Goal: Task Accomplishment & Management: Manage account settings

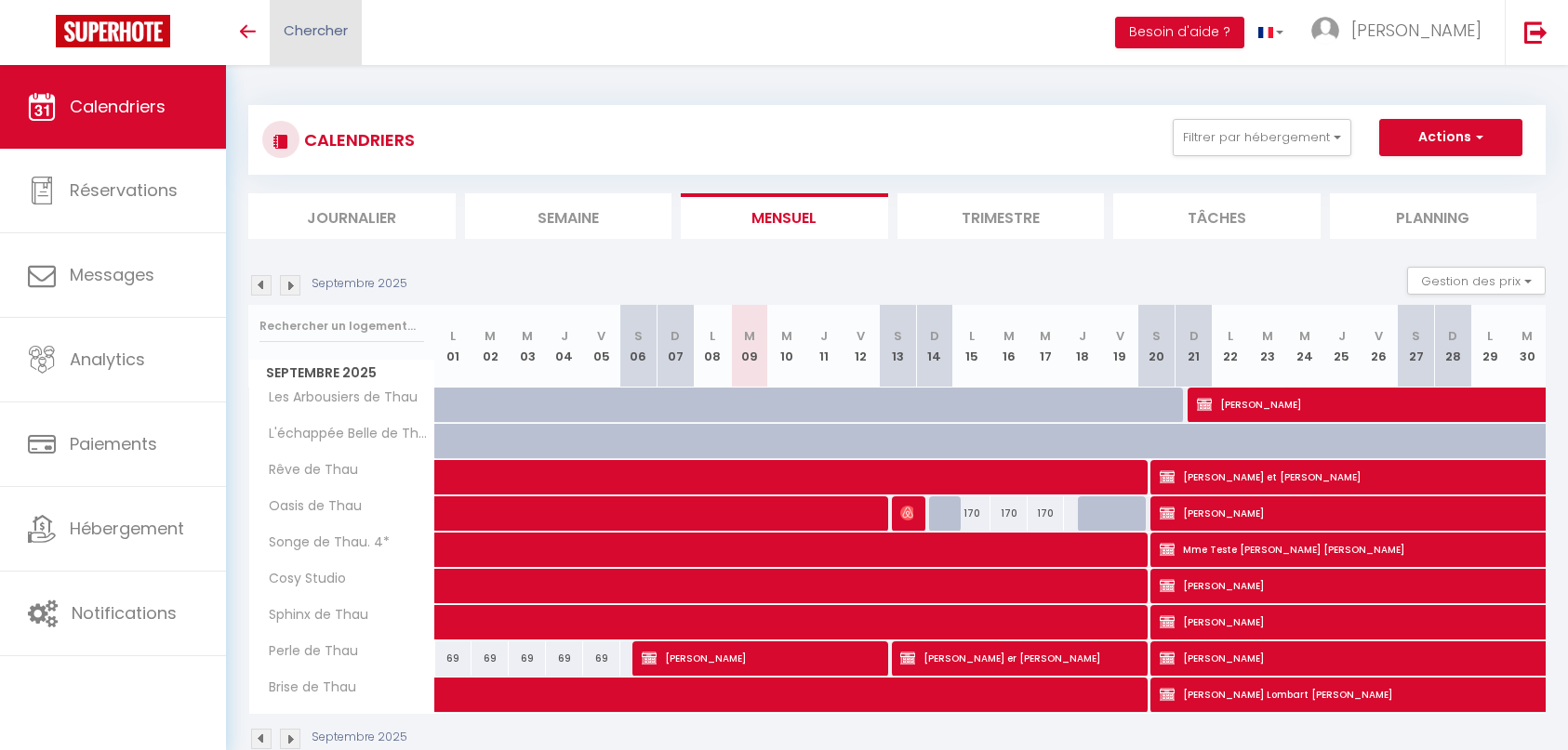
click at [284, 39] on span "Chercher" at bounding box center [315, 30] width 64 height 20
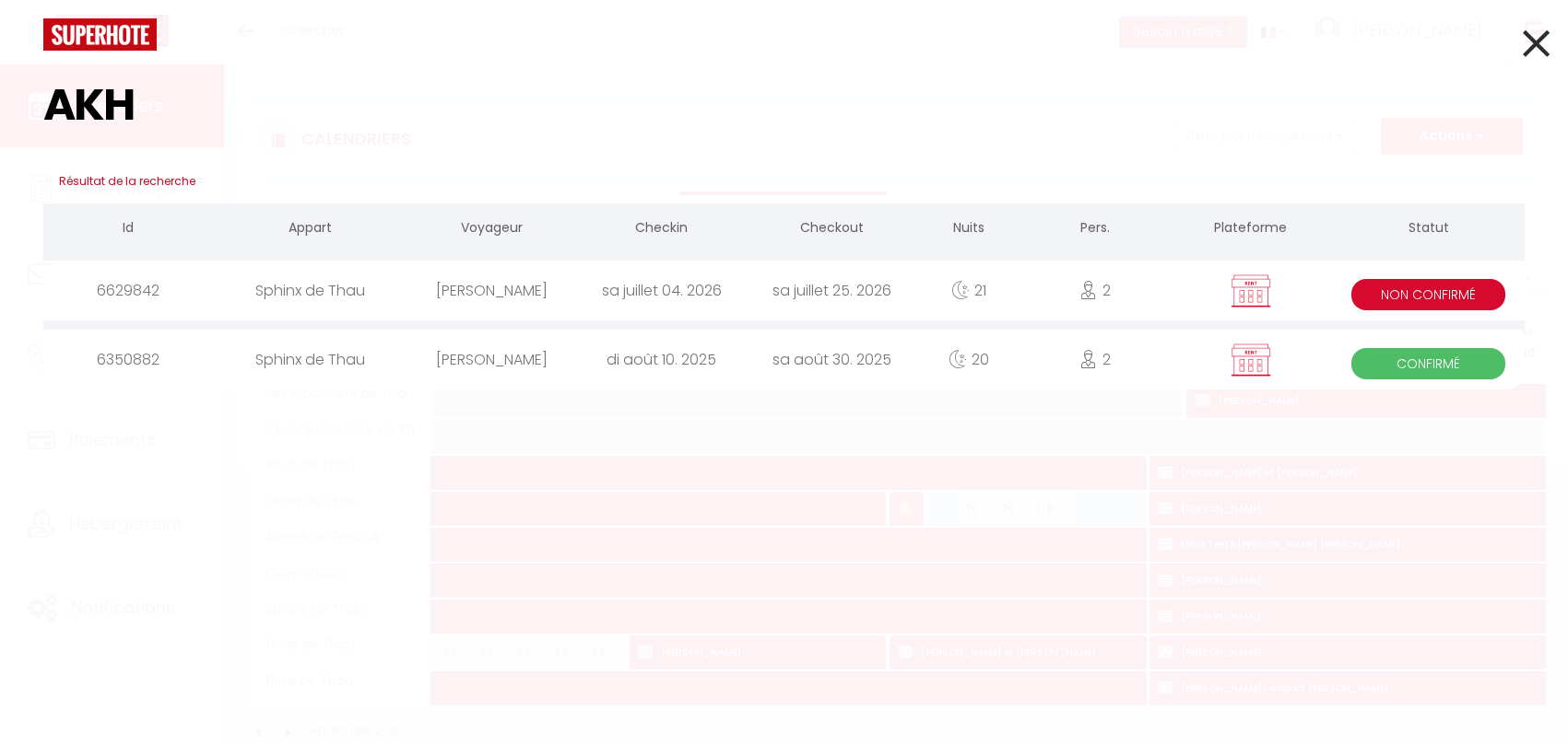
type input "AKH"
click at [391, 289] on div "Sphinx de Thau" at bounding box center [310, 290] width 193 height 60
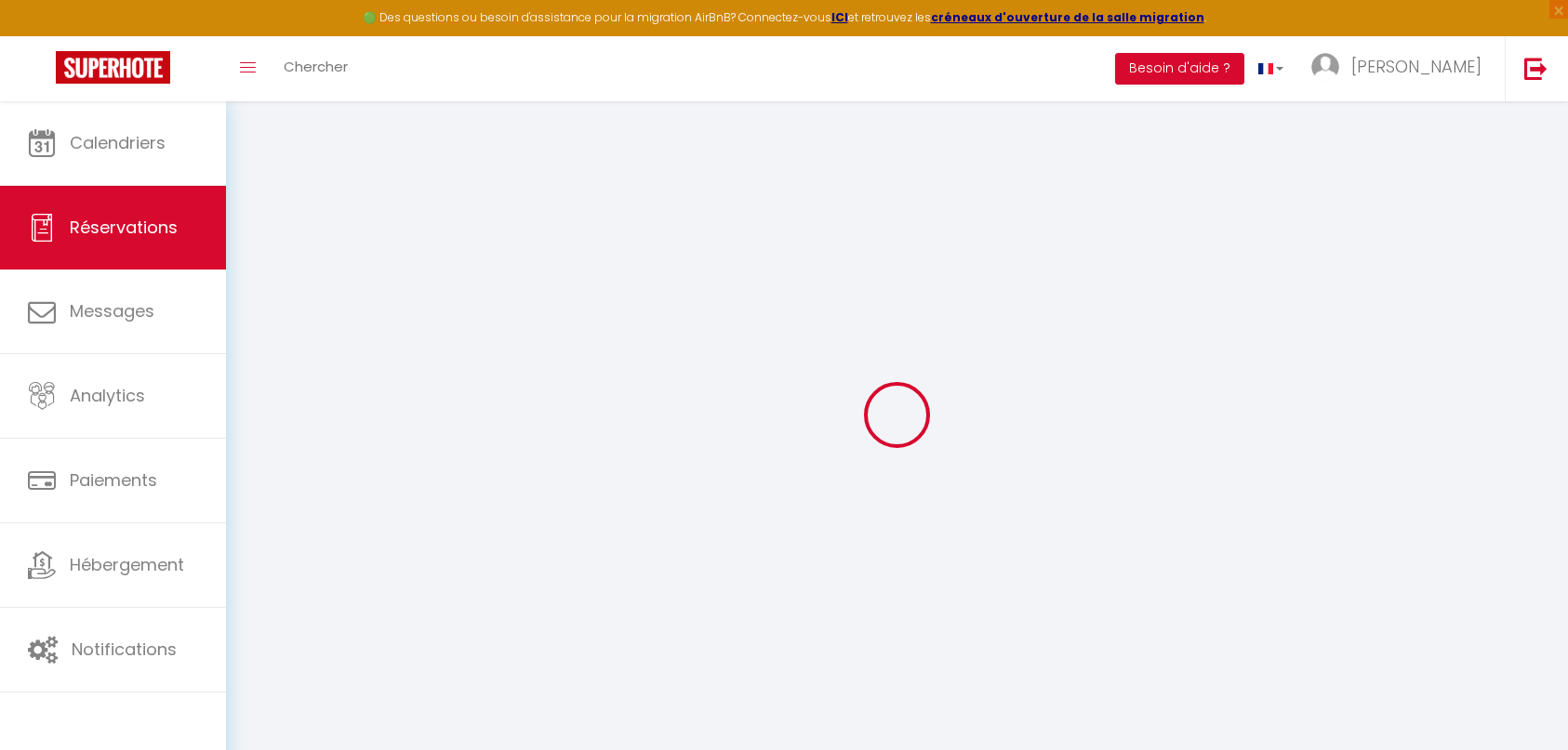
select select
select select "14"
checkbox input "true"
select select
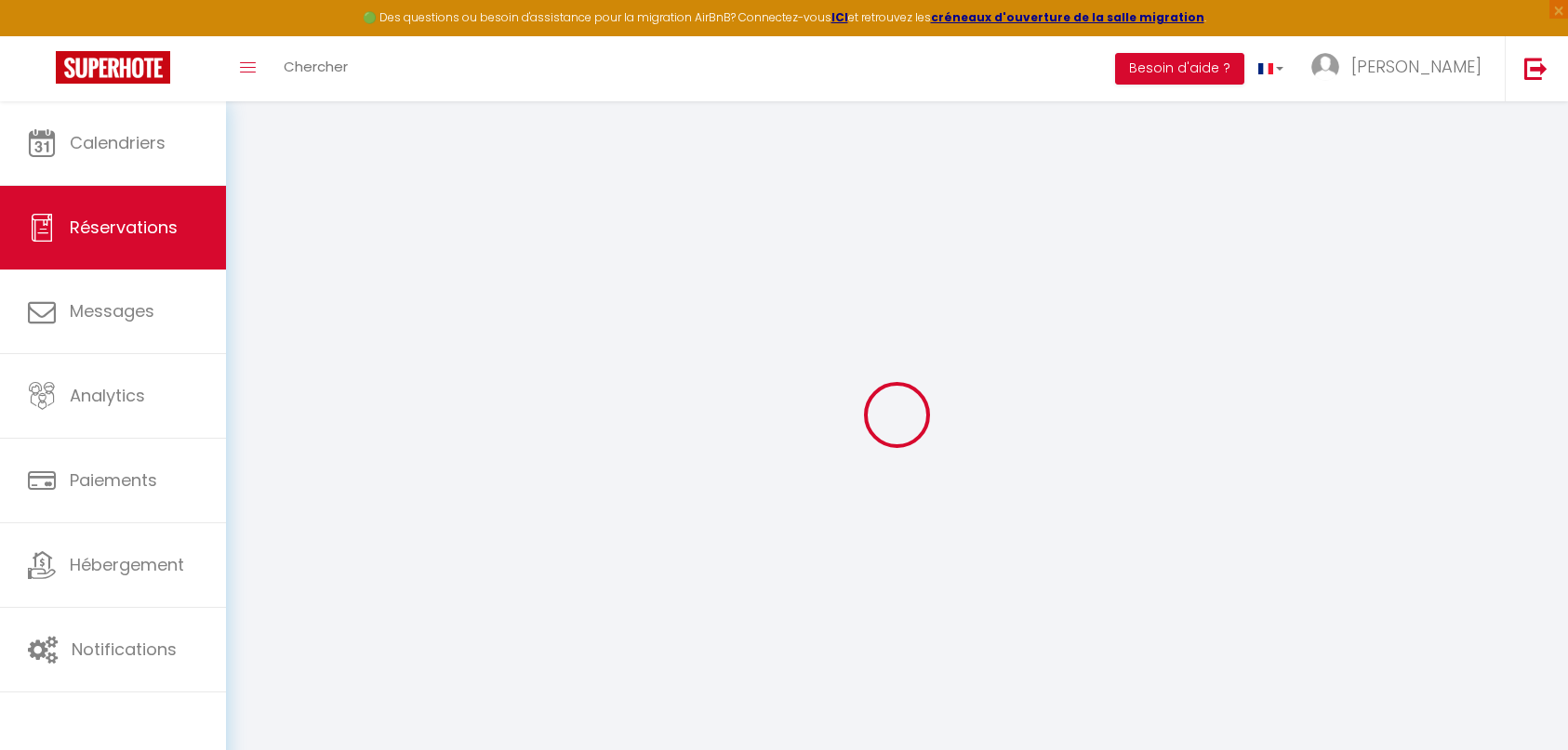
select select
checkbox input "true"
select select
checkbox input "true"
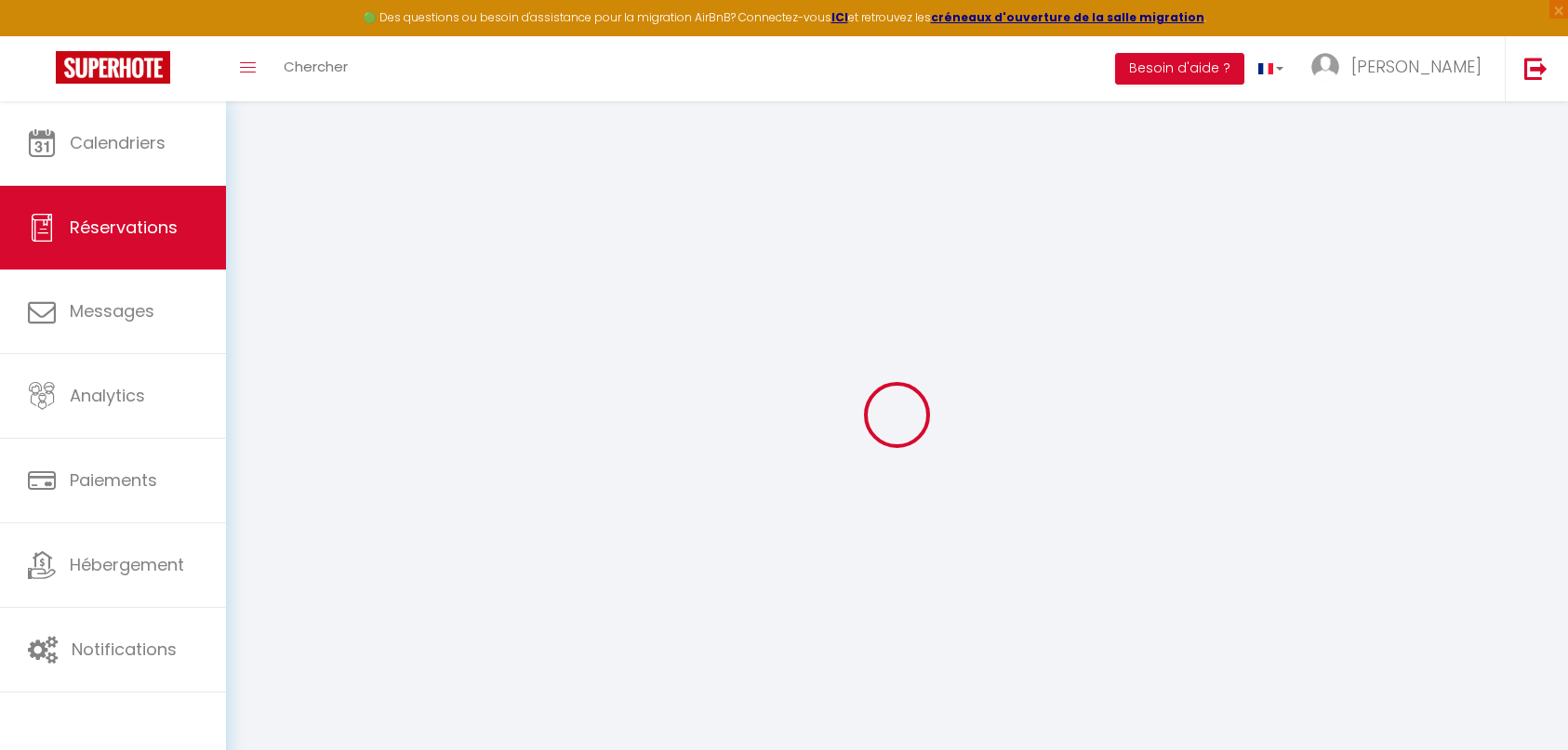
type textarea "02-09 -25 - Contrat envoyé"
select select
checkbox input "true"
type input "72.66"
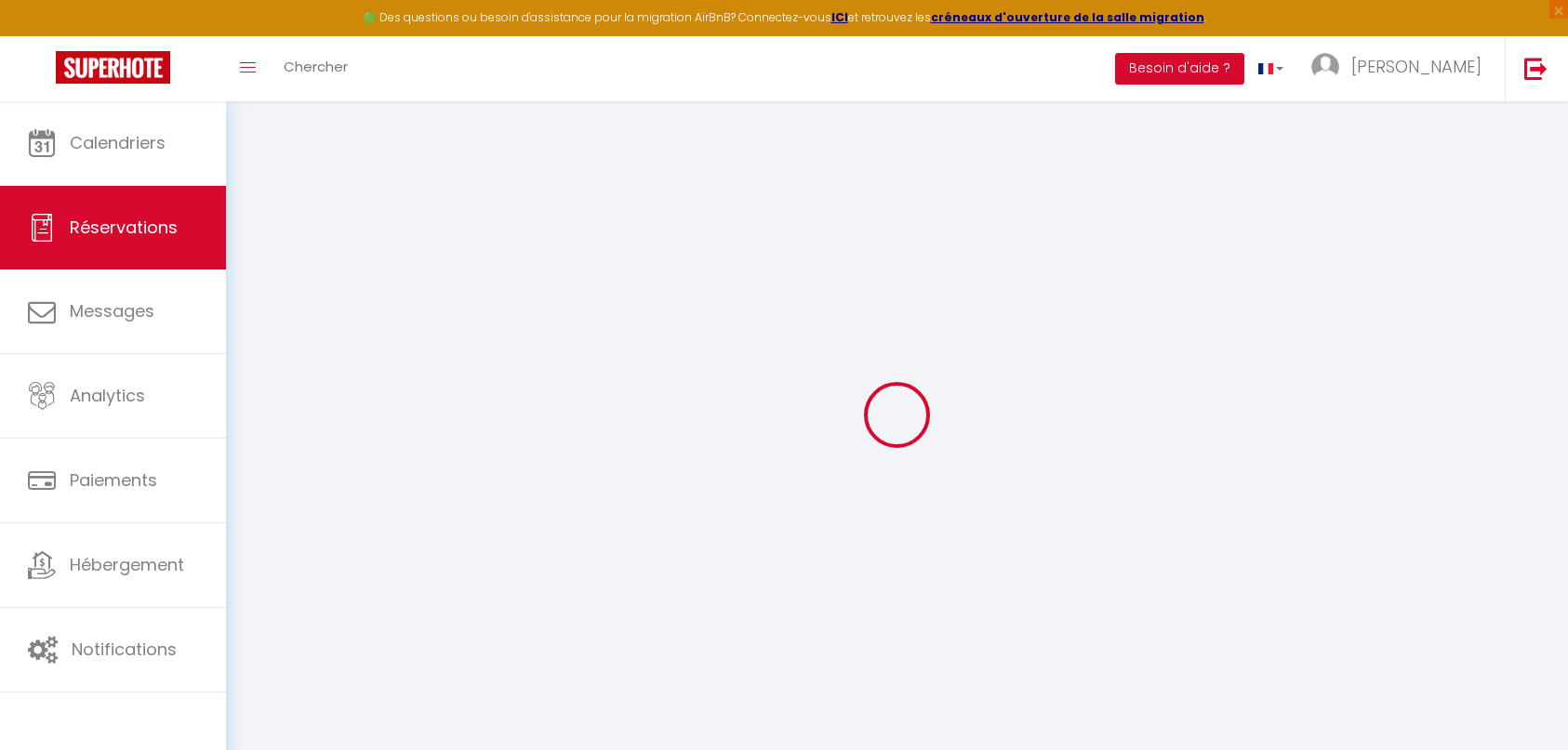
select select
checkbox input "true"
select select
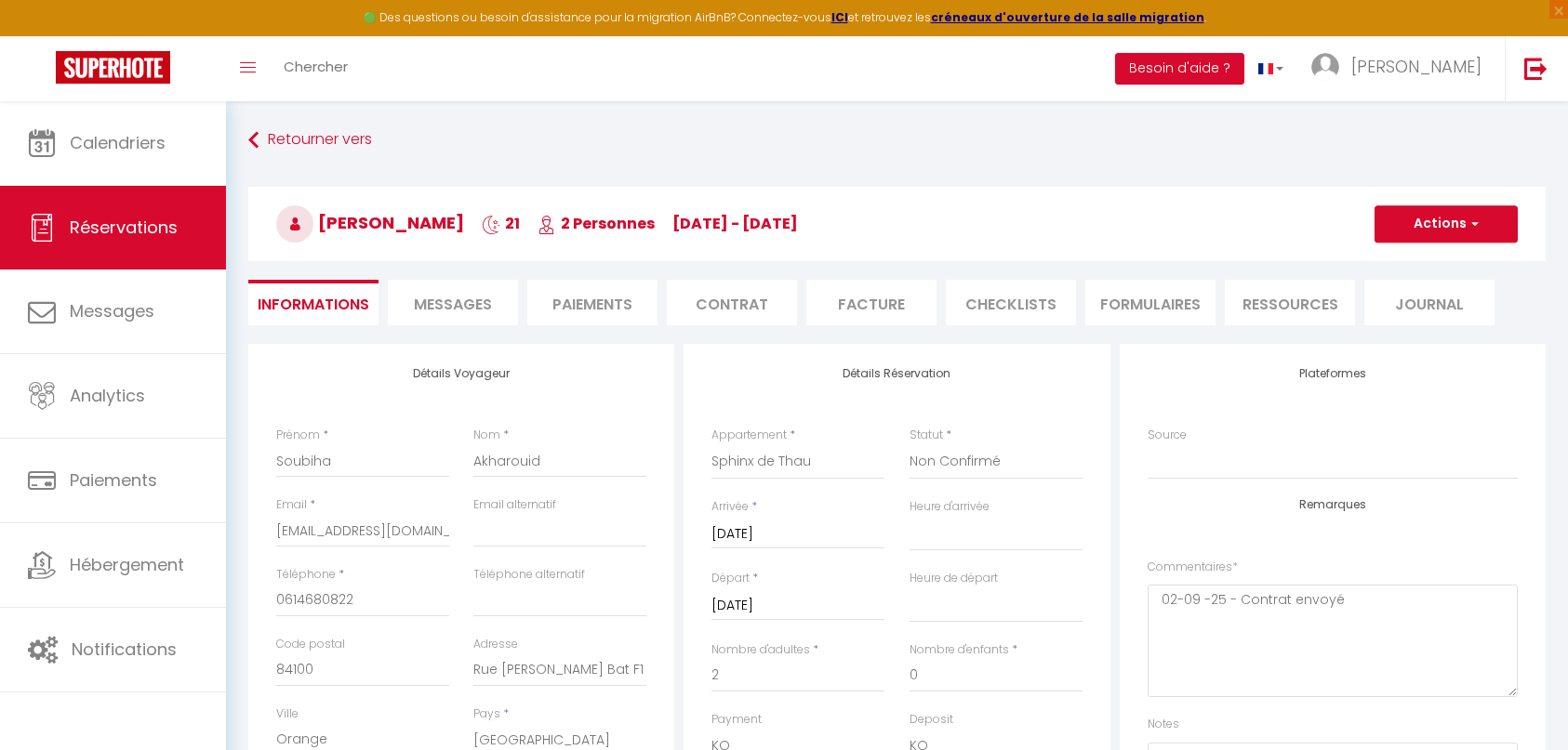
click at [733, 304] on li "Contrat" at bounding box center [732, 302] width 130 height 46
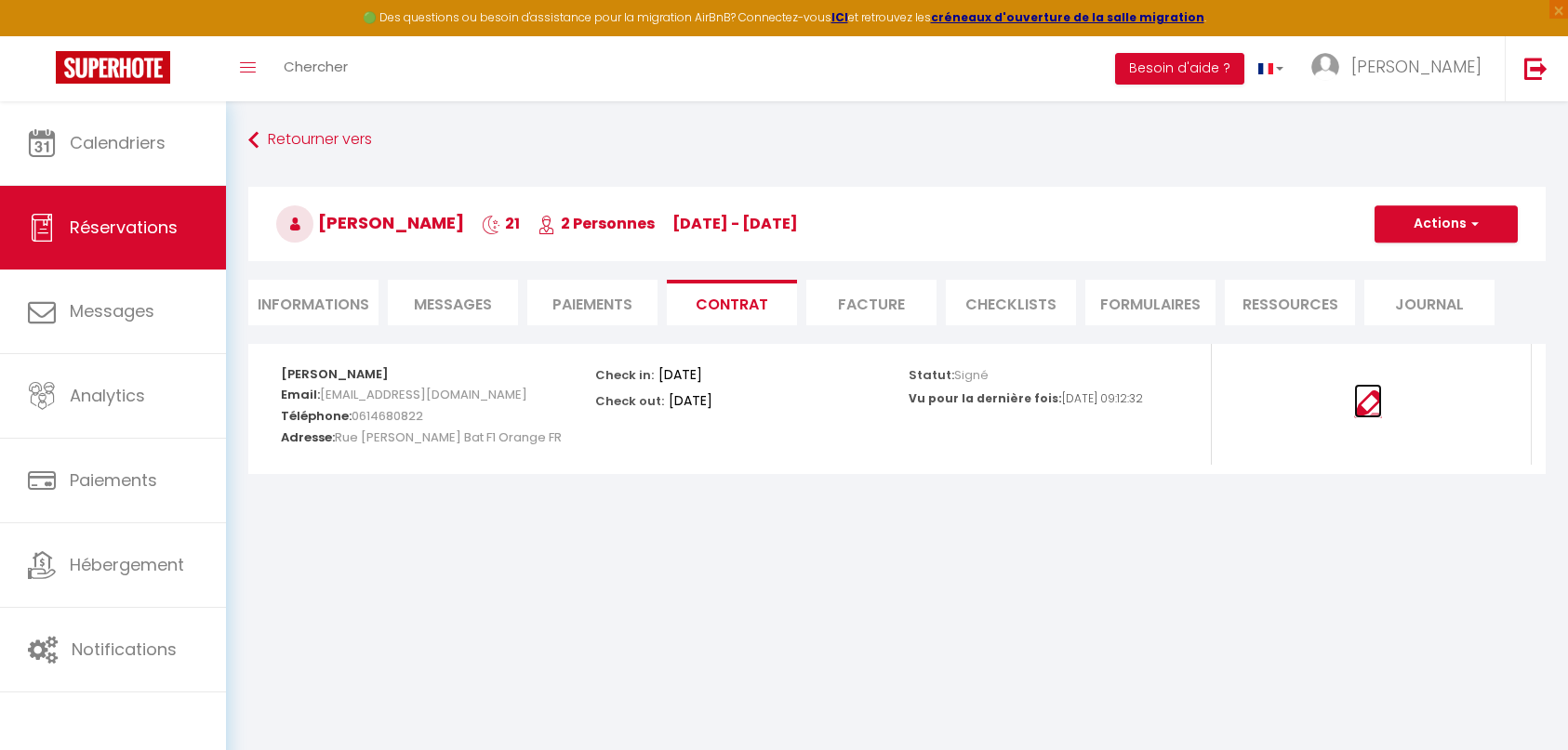
click at [1375, 403] on img at bounding box center [1368, 404] width 28 height 28
click at [448, 307] on span "Messages" at bounding box center [453, 304] width 78 height 21
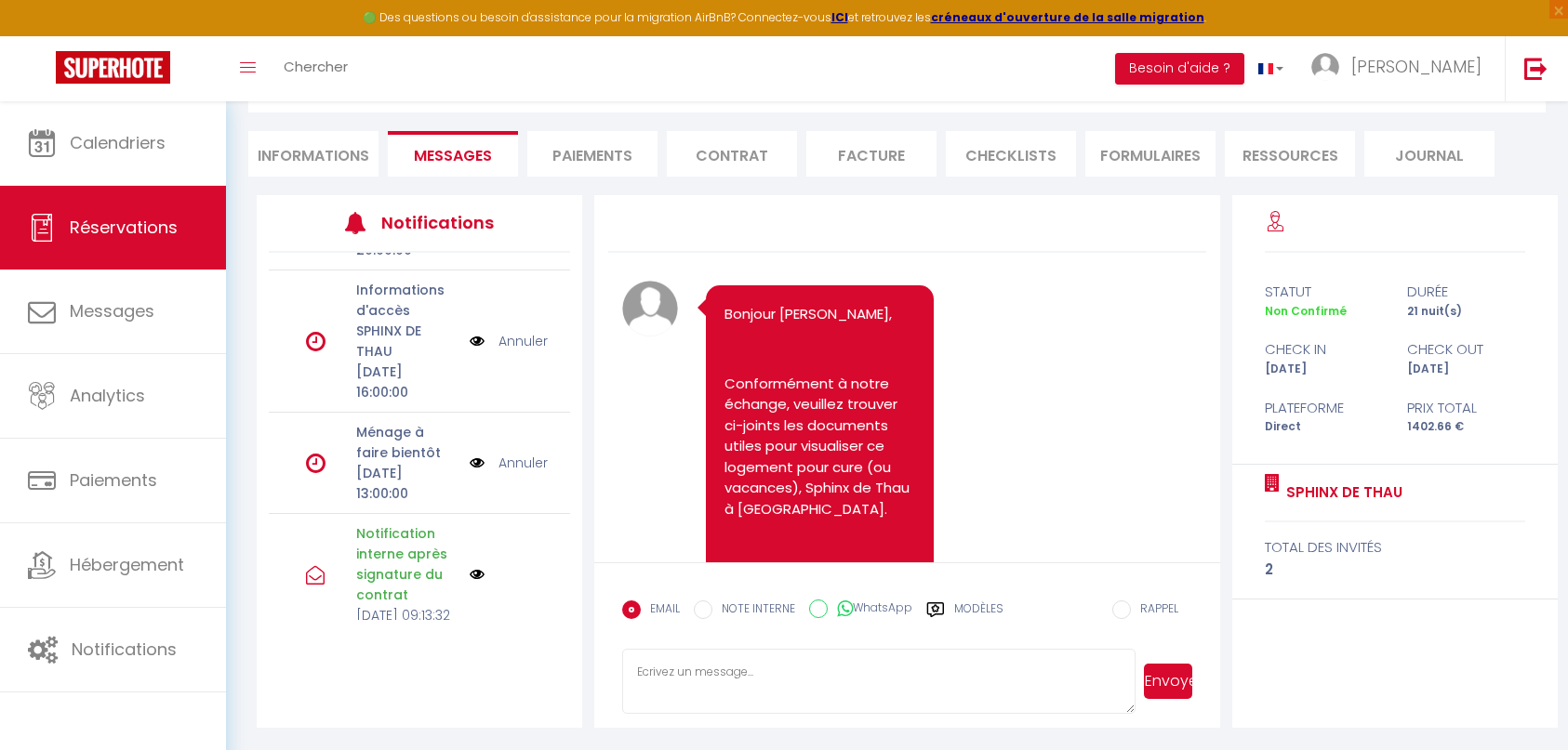
scroll to position [279, 0]
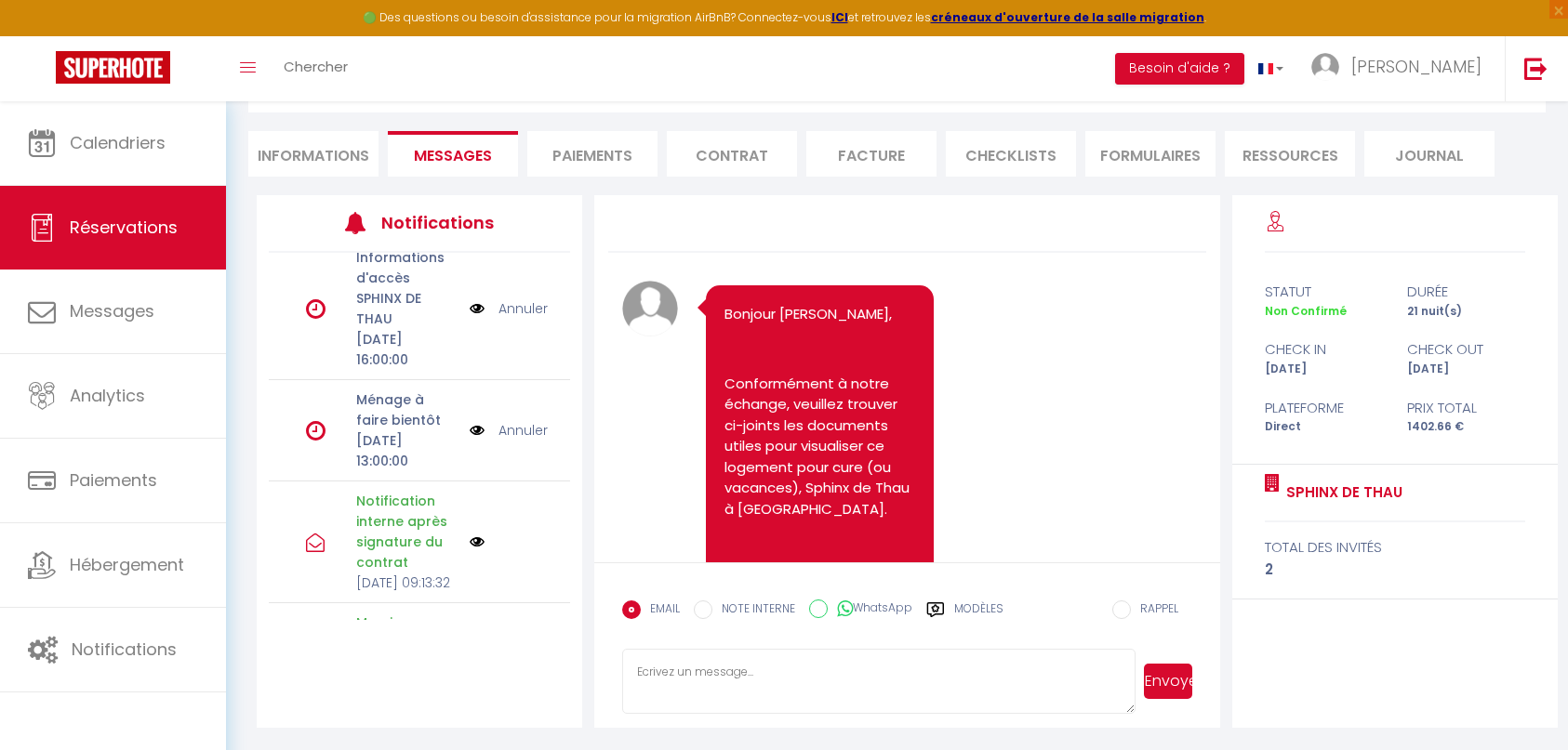
click at [312, 150] on li "Informations" at bounding box center [313, 154] width 130 height 46
select select
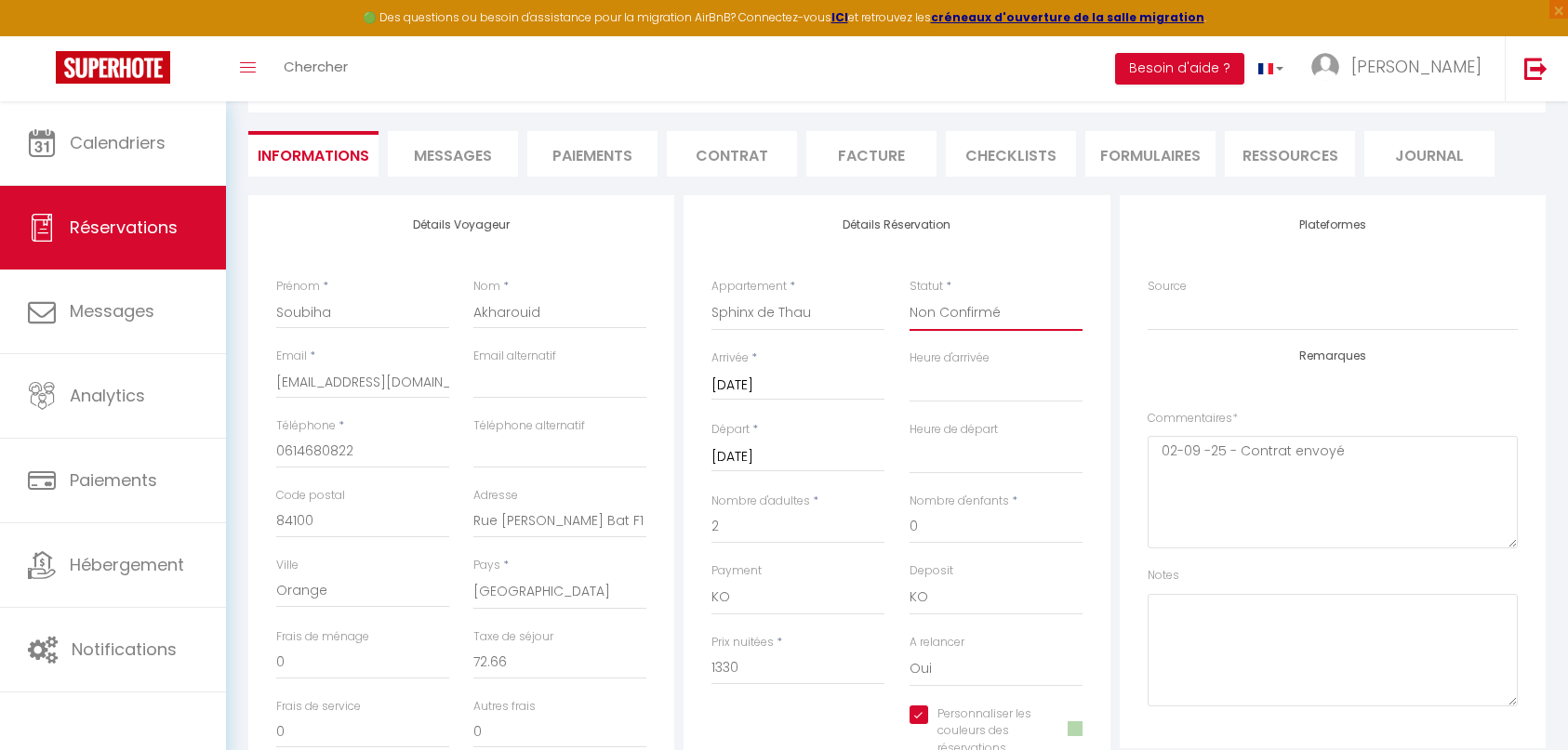
click at [956, 319] on select "Confirmé Non Confirmé Annulé Annulé par le voyageur No Show Request" at bounding box center [996, 313] width 173 height 35
select select "1"
click at [909, 295] on select "Confirmé Non Confirmé Annulé Annulé par le voyageur No Show Request" at bounding box center [996, 313] width 173 height 35
select select
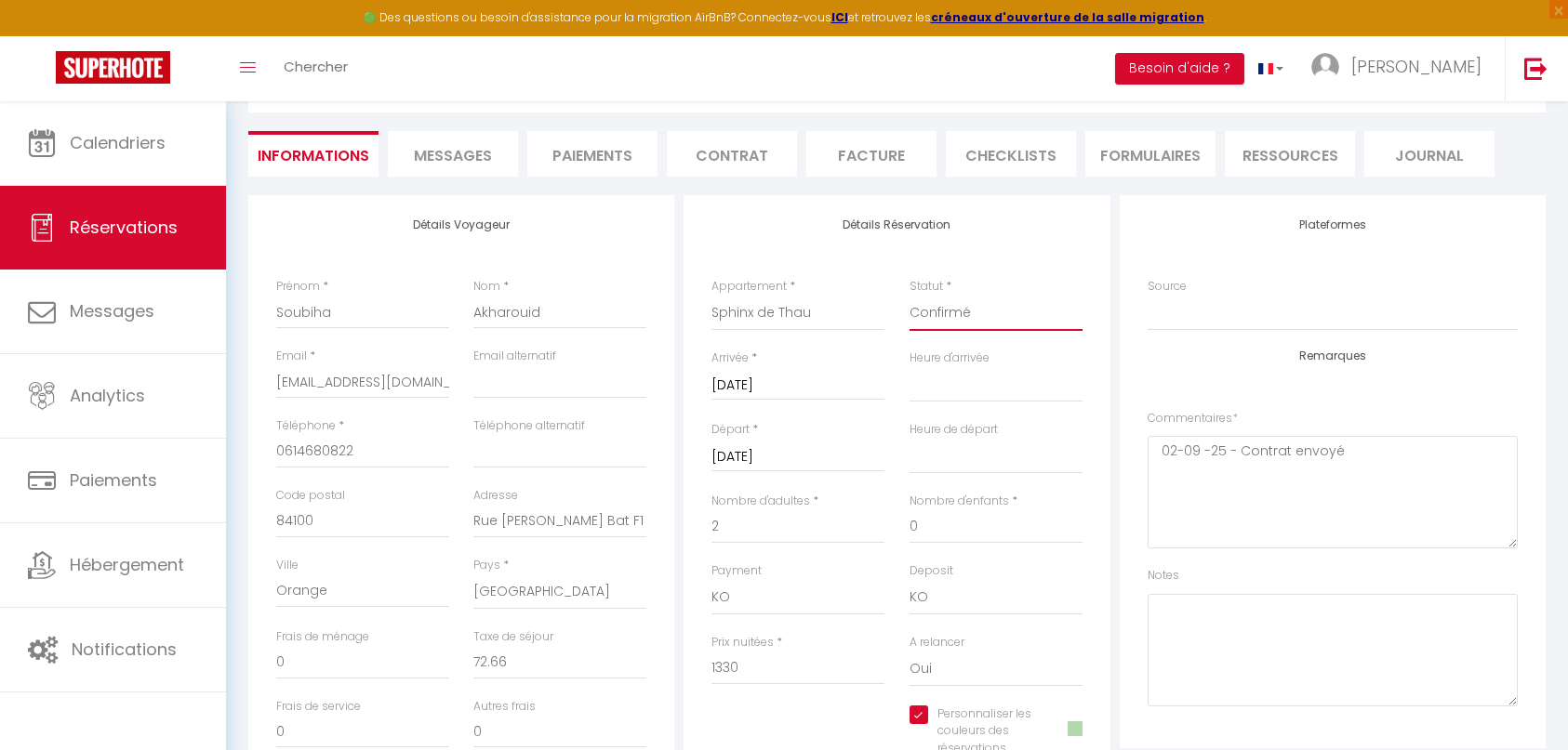
checkbox input "true"
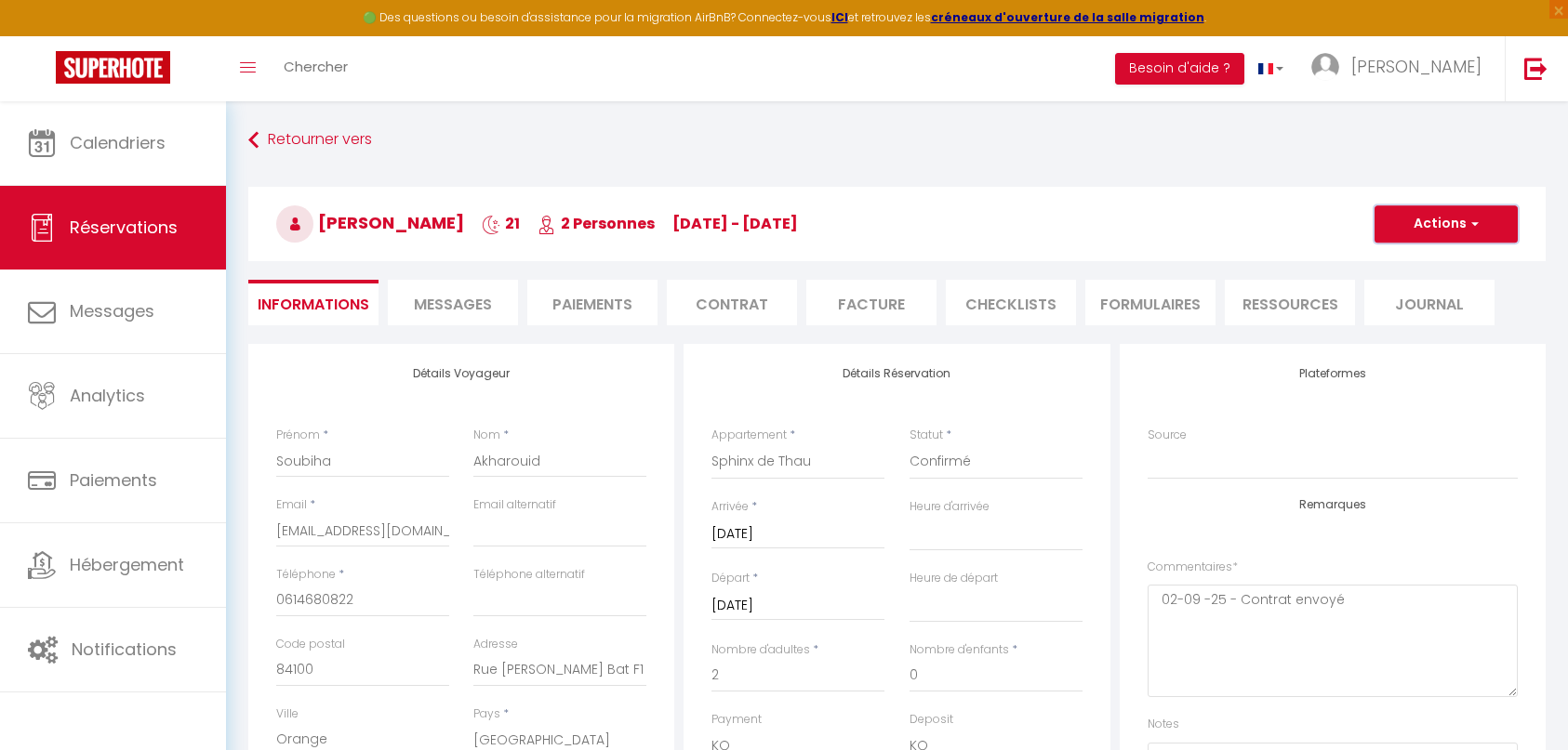
click at [1440, 206] on button "Actions" at bounding box center [1446, 225] width 143 height 37
click at [1400, 268] on link "Enregistrer" at bounding box center [1427, 265] width 147 height 24
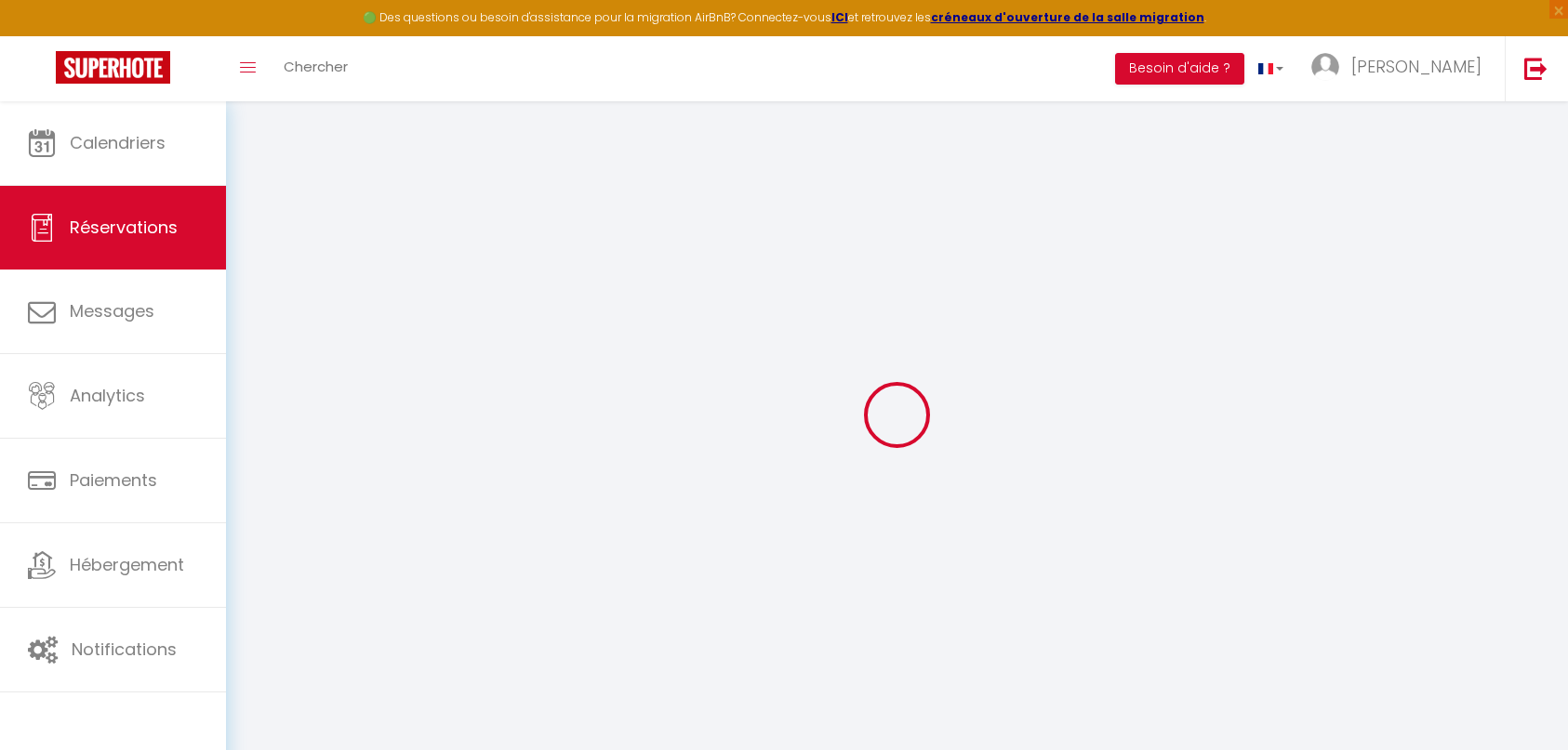
select select "not_cancelled"
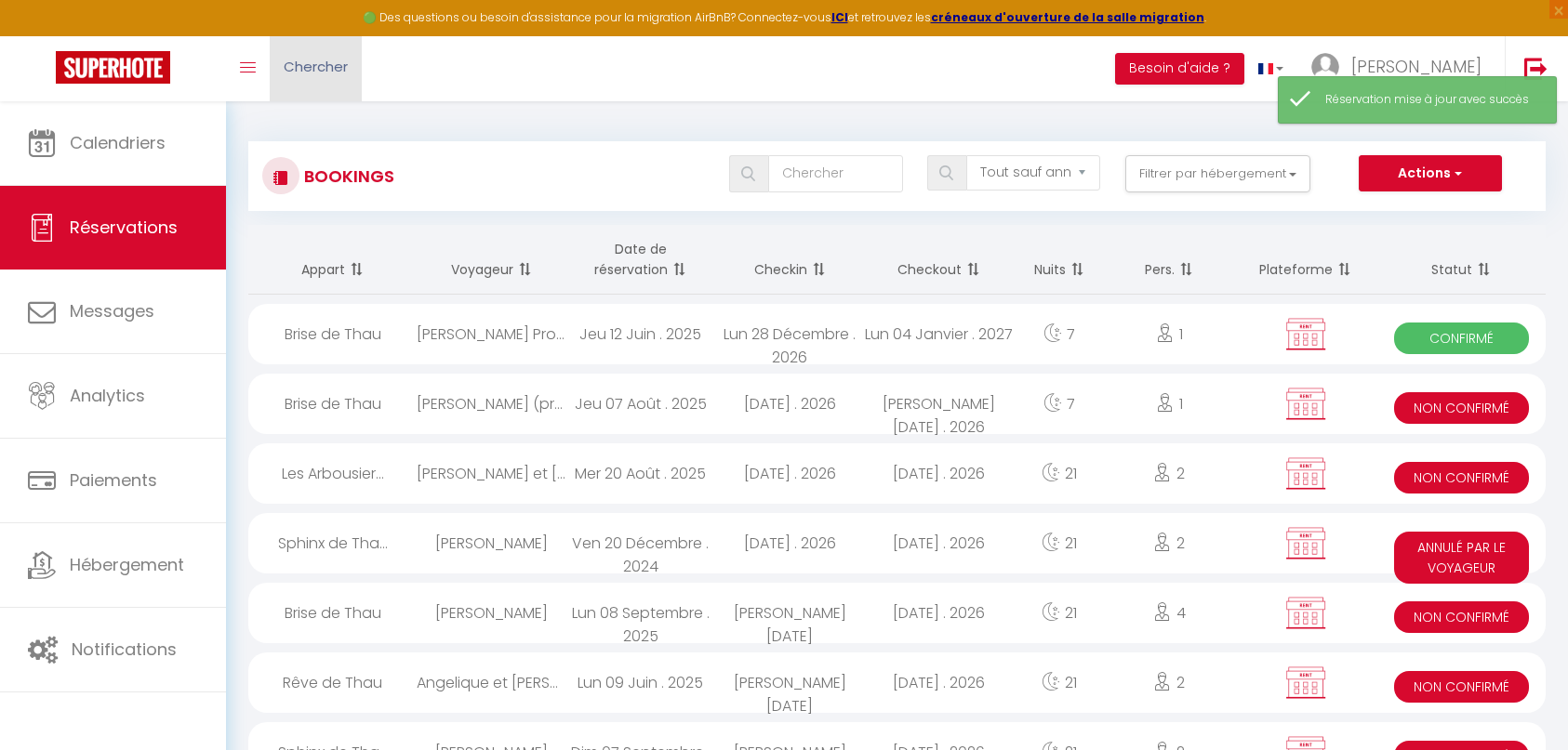
click at [308, 78] on link "Chercher" at bounding box center [315, 69] width 92 height 65
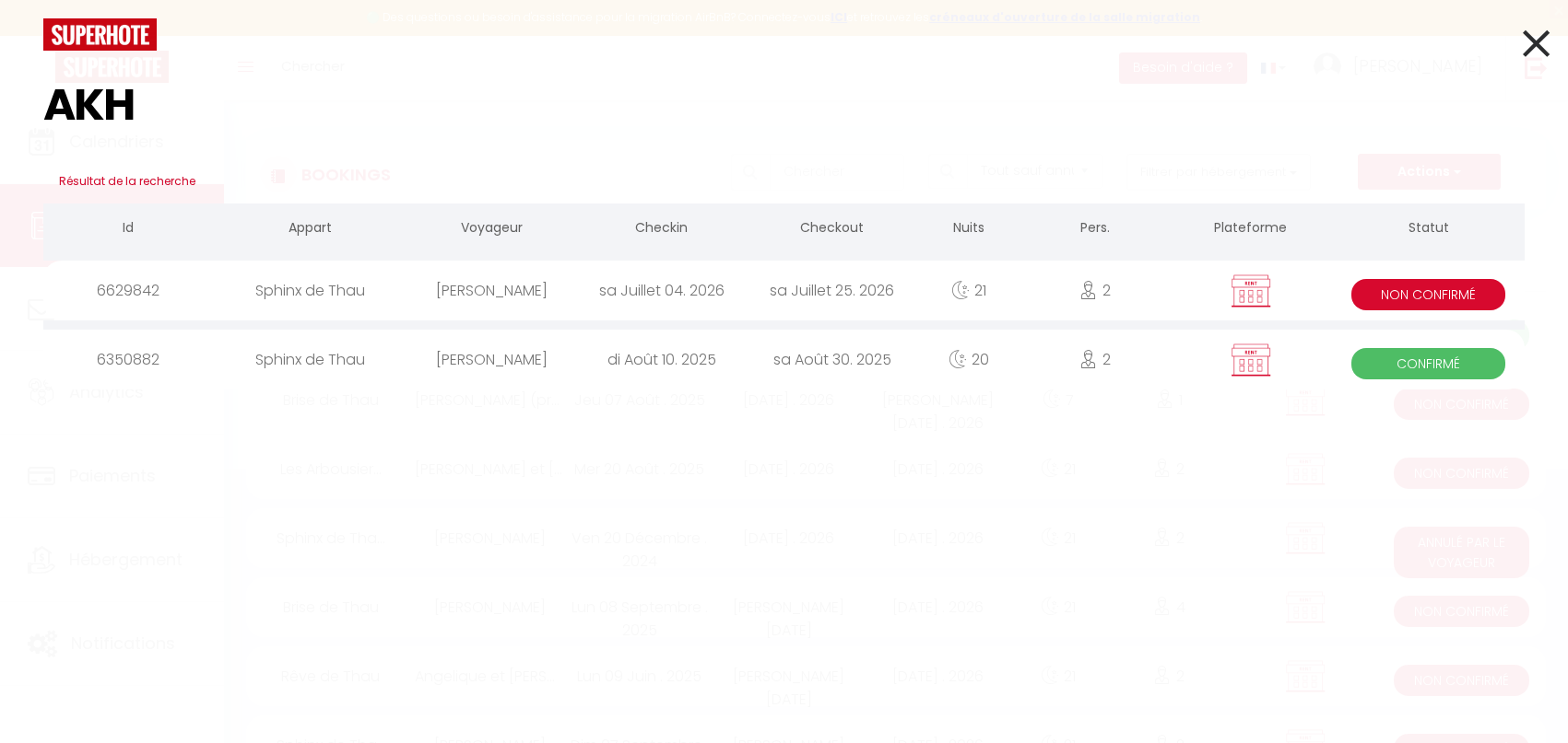
type input "AKH"
click at [513, 293] on div "Soubiha Akharouid" at bounding box center [491, 290] width 171 height 60
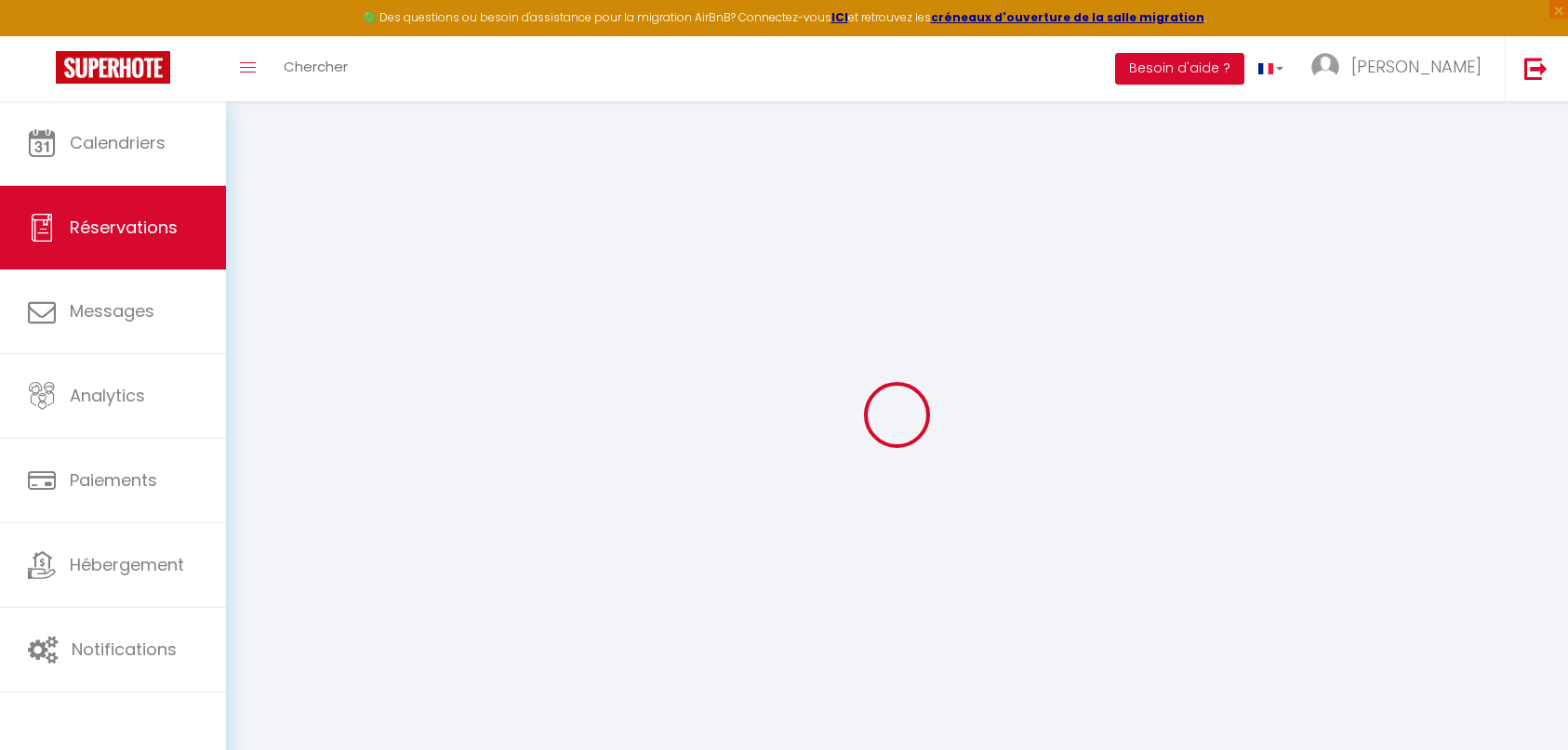
select select
checkbox input "true"
select select
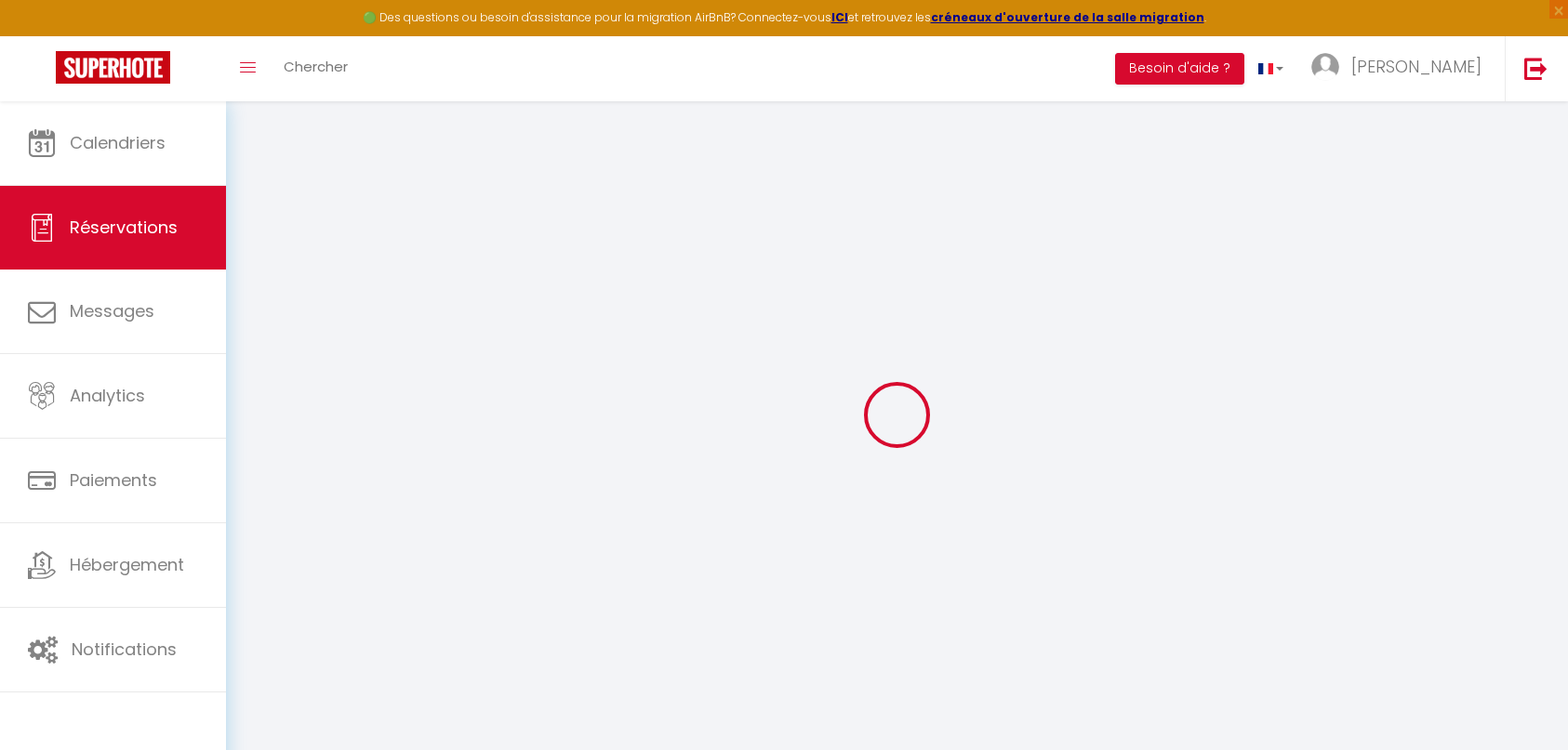
checkbox input "true"
type textarea "02-09 -25 - Contrat envoyé"
type input "72.66"
select select
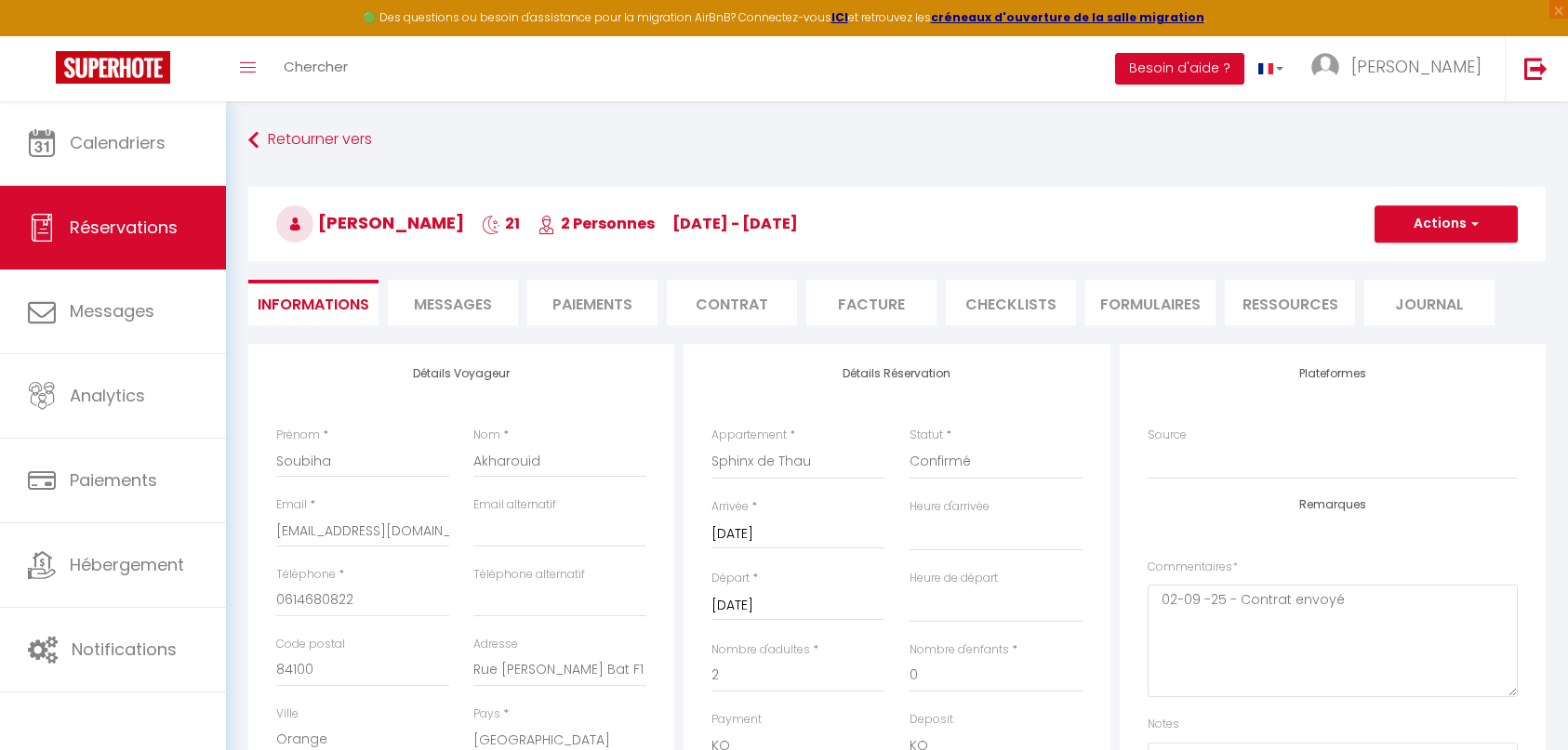
checkbox input "true"
select select
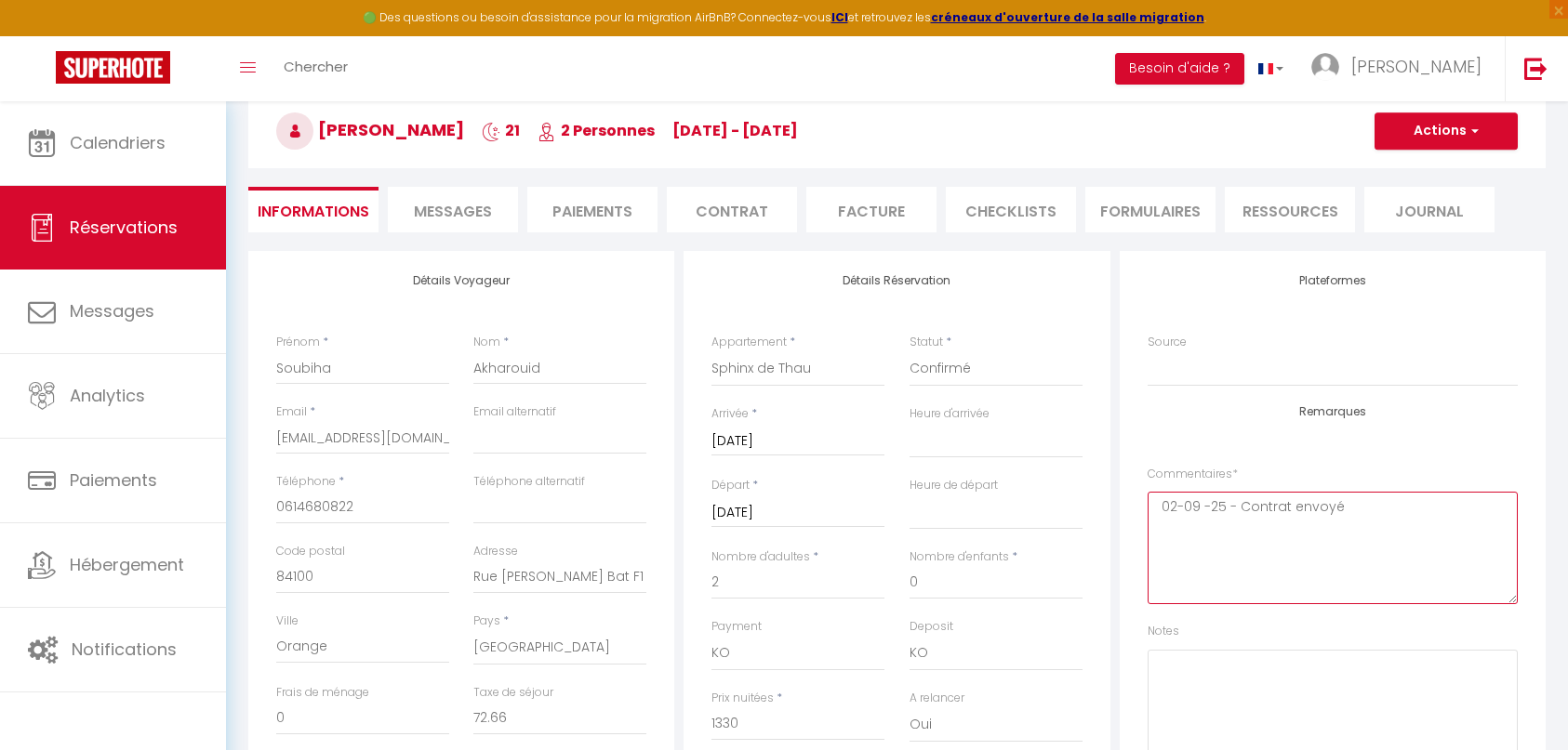
click at [1354, 518] on textarea "02-09 -25 - Contrat envoyé" at bounding box center [1332, 548] width 370 height 113
type textarea "02-09 -25 - Contrat envoyé 09-09-25 - Contrat signé"
click at [963, 379] on select "Confirmé Non Confirmé Annulé Annulé par le voyageur No Show Request" at bounding box center [996, 369] width 173 height 35
select select "1"
click at [909, 351] on select "Confirmé Non Confirmé Annulé Annulé par le voyageur No Show Request" at bounding box center [996, 369] width 173 height 35
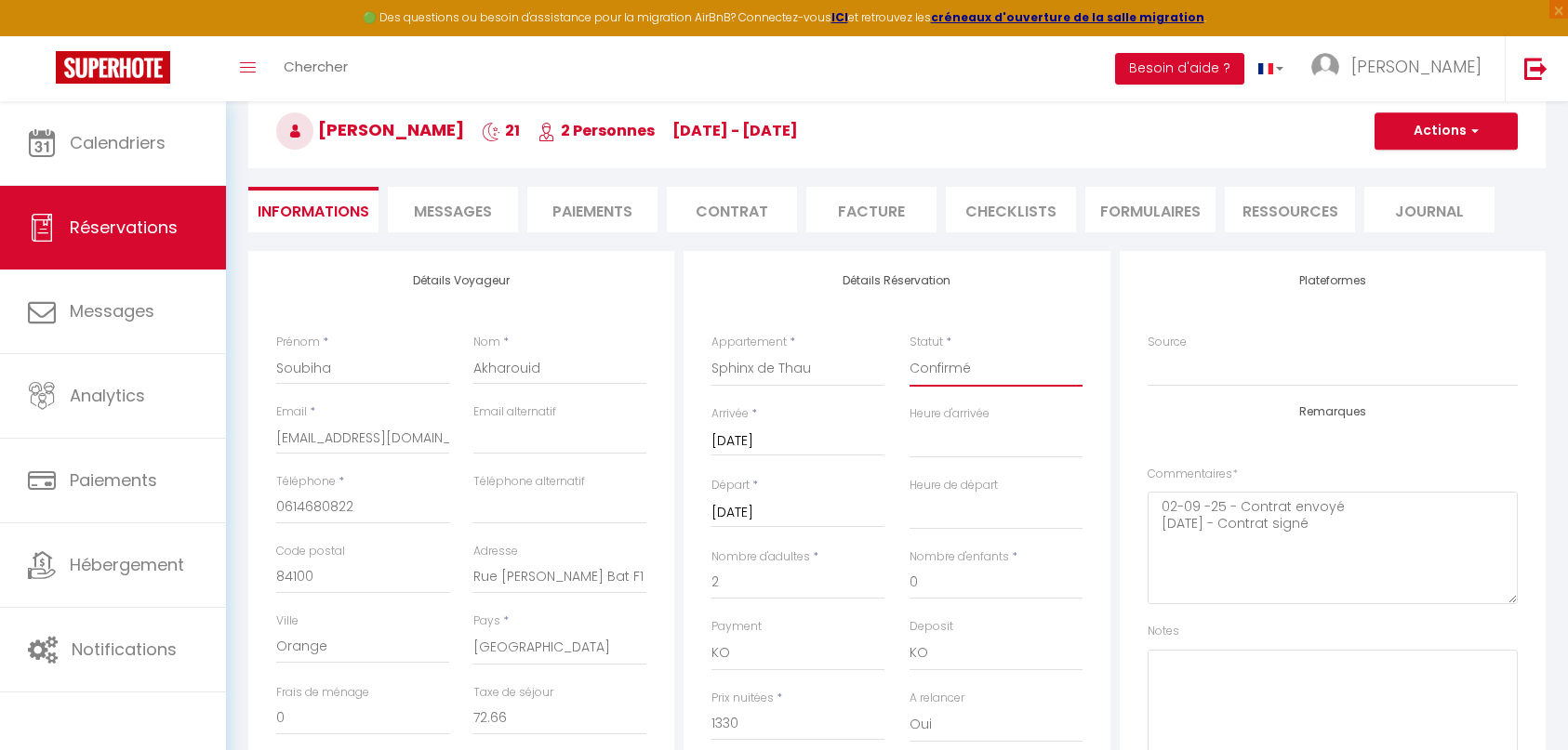
select select
checkbox input "true"
click at [1440, 143] on button "Actions" at bounding box center [1446, 131] width 143 height 37
click at [1431, 176] on link "Enregistrer" at bounding box center [1427, 172] width 147 height 24
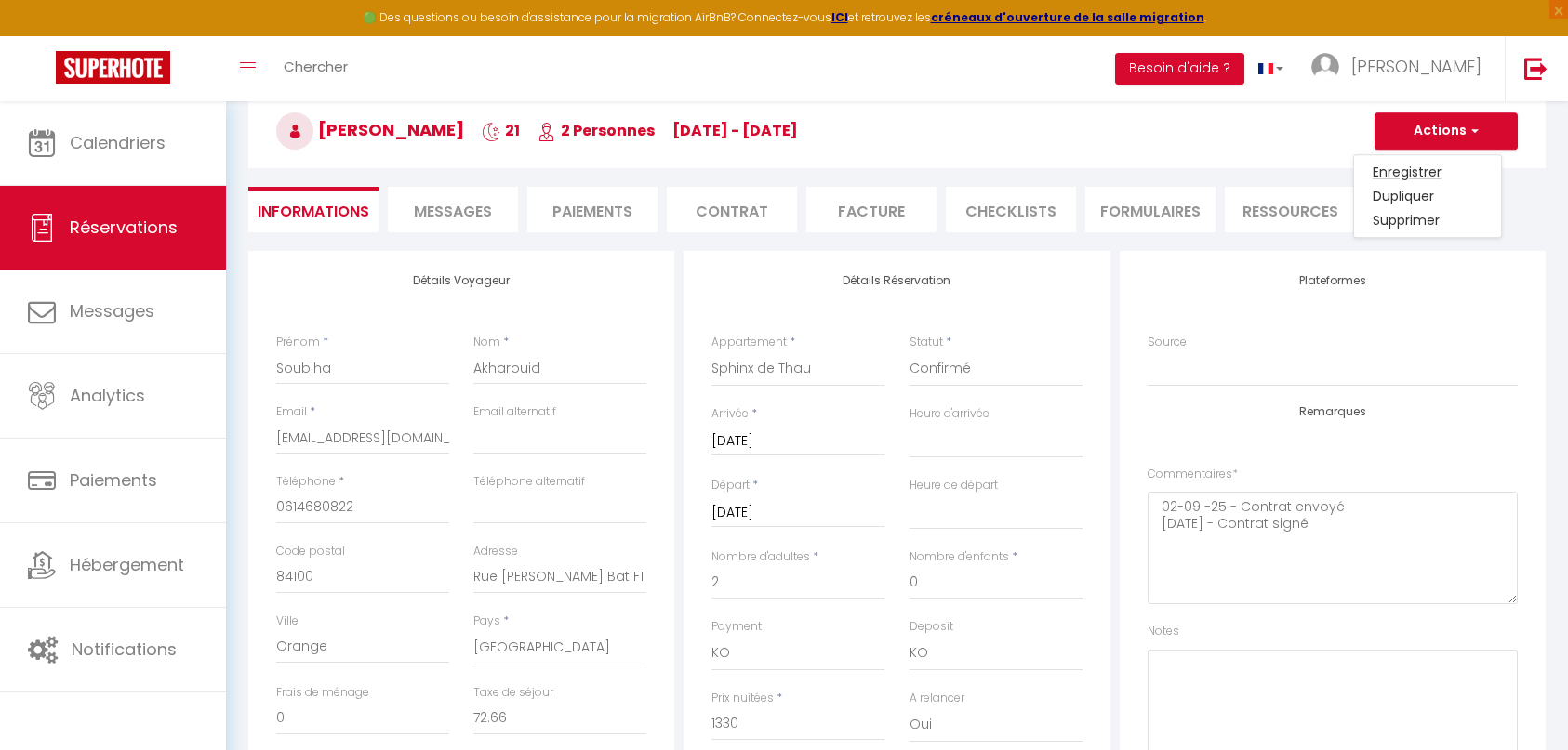
select select "not_cancelled"
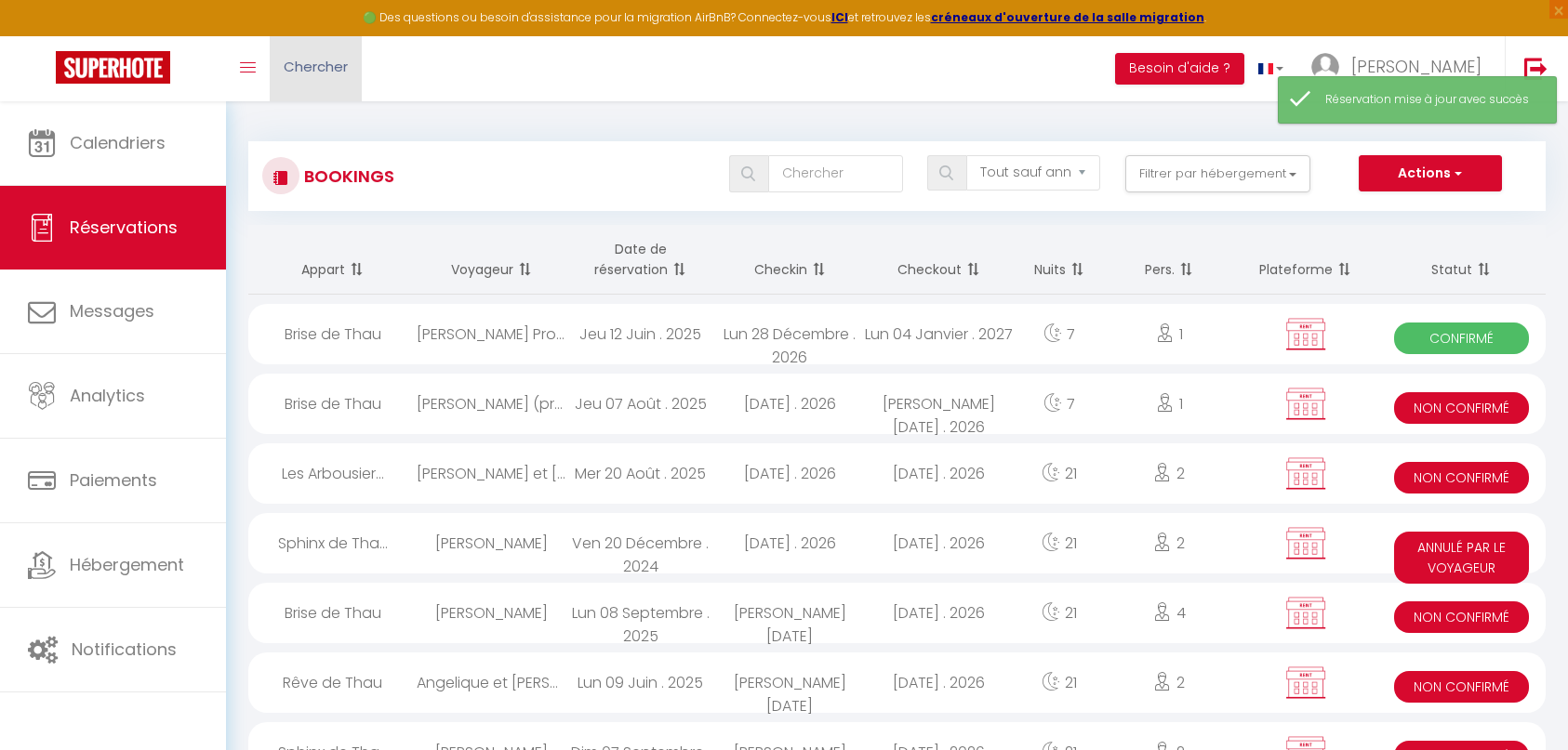
click at [299, 72] on span "Chercher" at bounding box center [315, 66] width 64 height 20
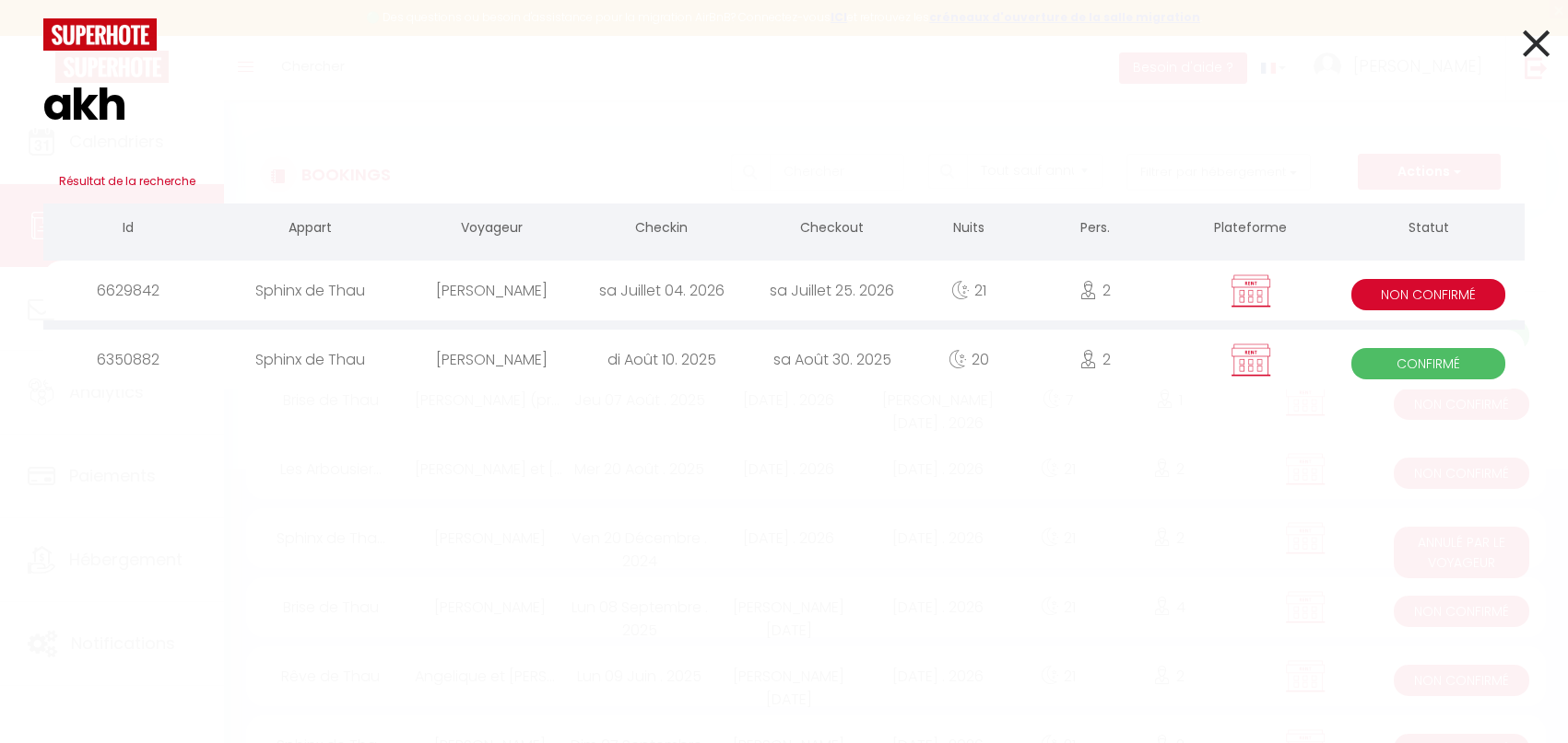
type input "akh"
click at [698, 296] on div "sa Juillet 04. 2026" at bounding box center [662, 290] width 171 height 60
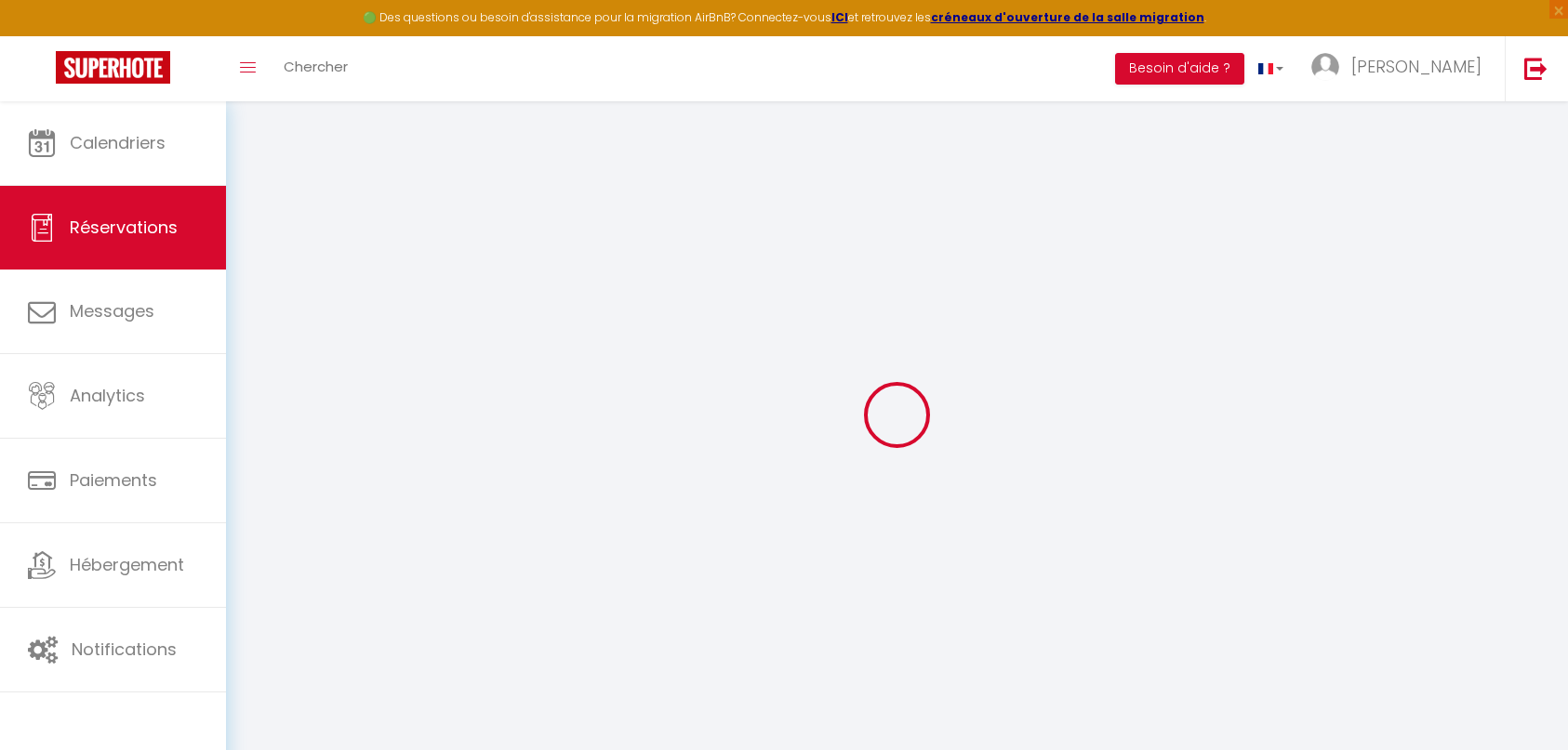
select select
checkbox input "true"
select select
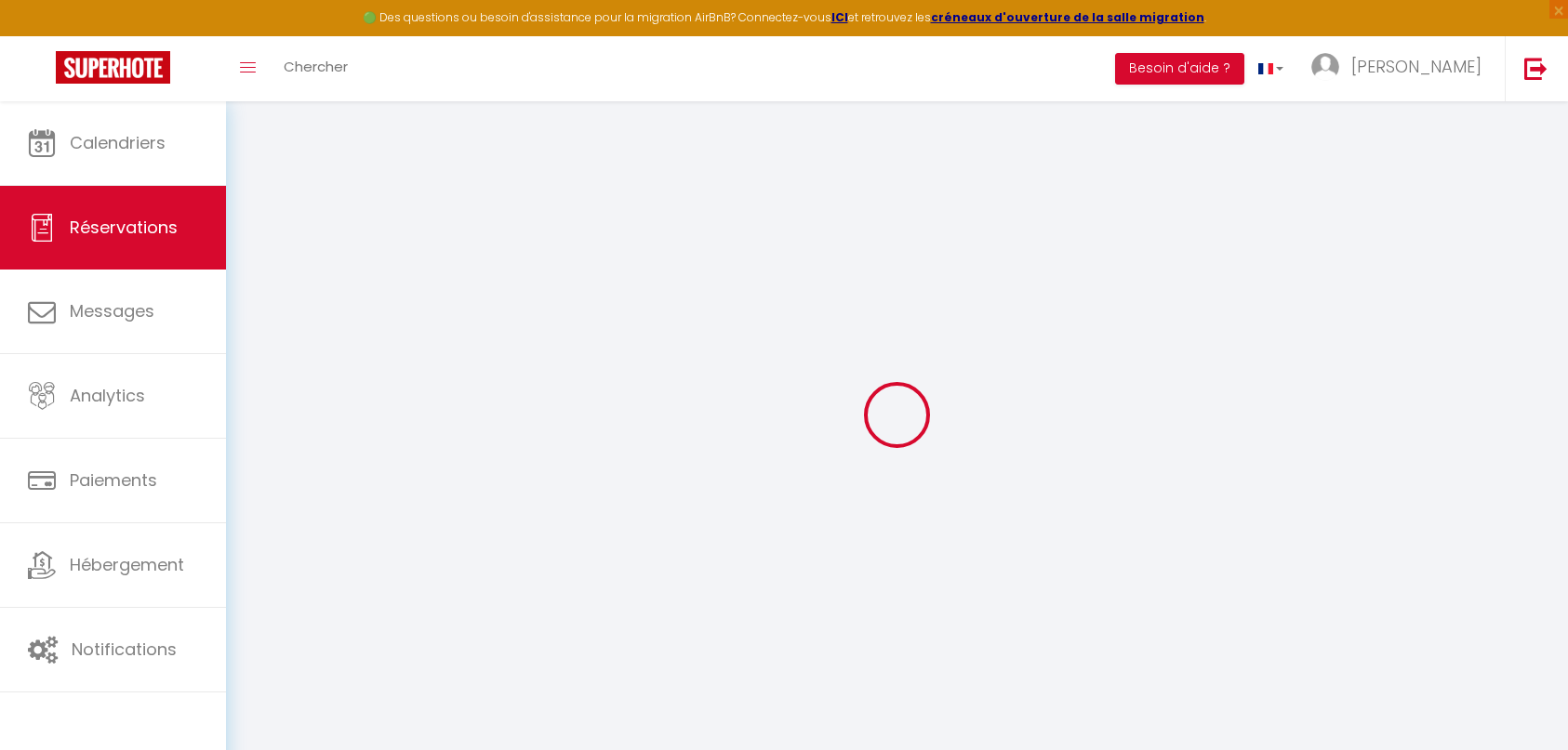
checkbox input "true"
type textarea "02-09 -25 - Contrat envoyé 09-09-25 - Contrat signé"
type input "72.66"
select select
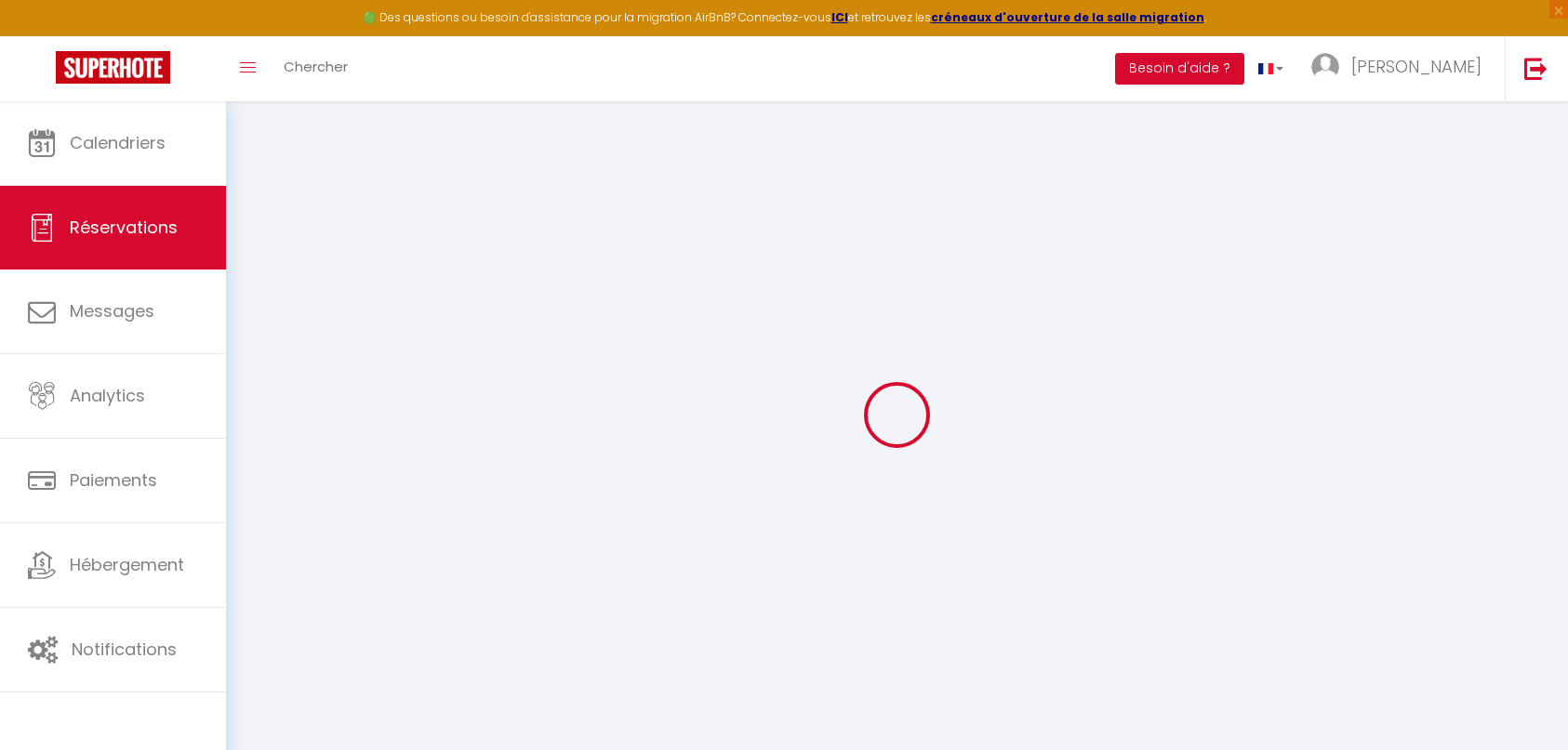
checkbox input "true"
select select
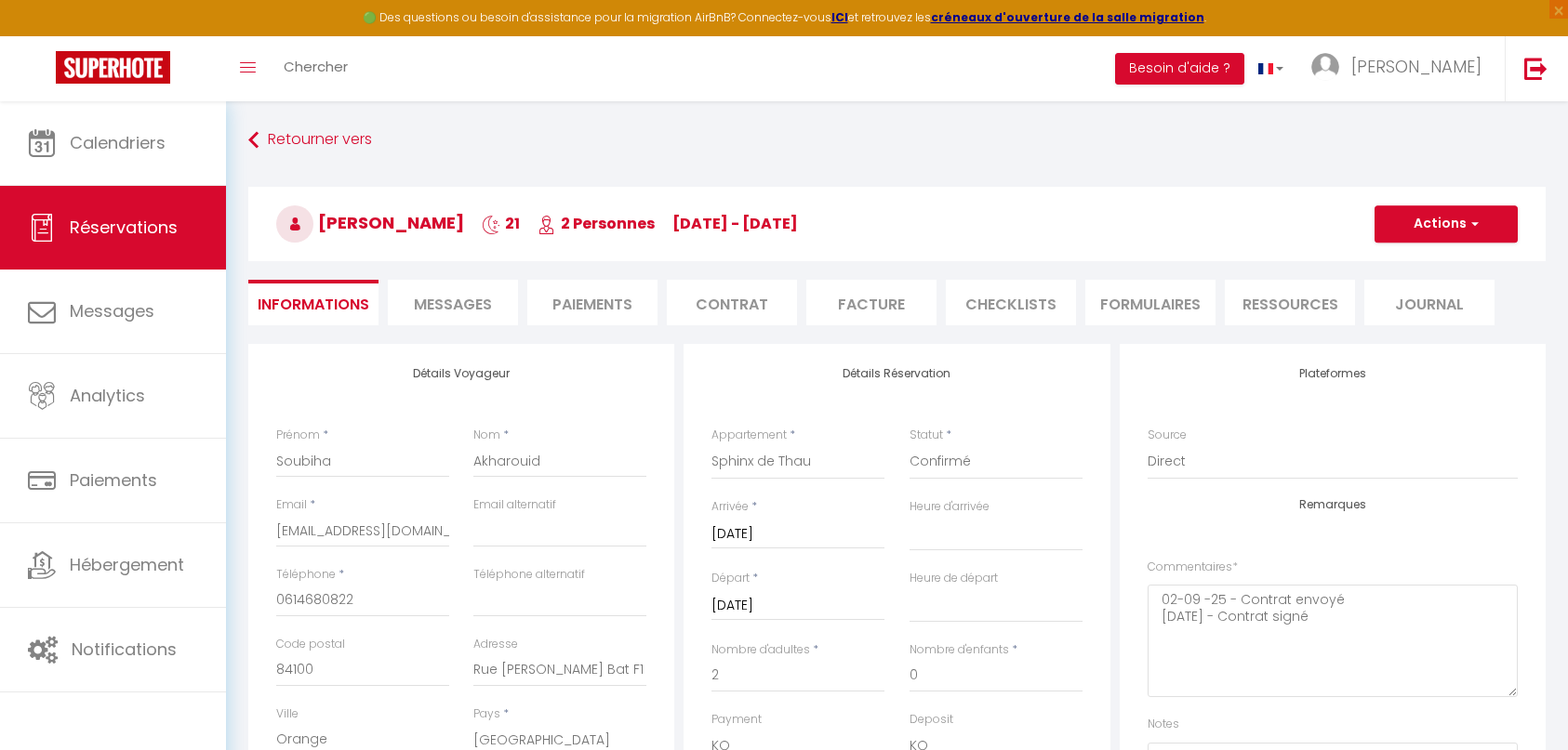
click at [588, 305] on li "Paiements" at bounding box center [593, 302] width 130 height 46
select select
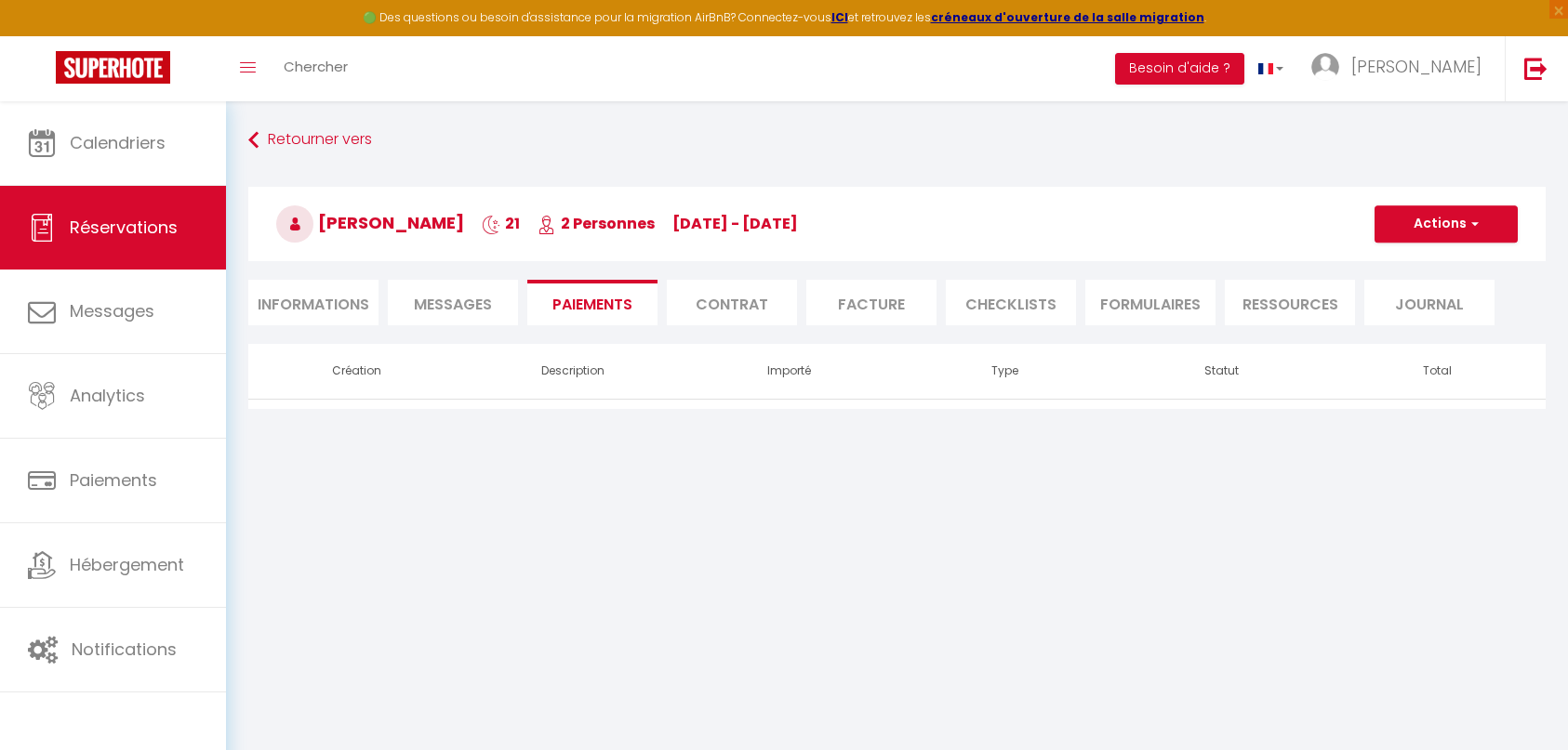
click at [294, 305] on li "Informations" at bounding box center [313, 302] width 130 height 46
select select
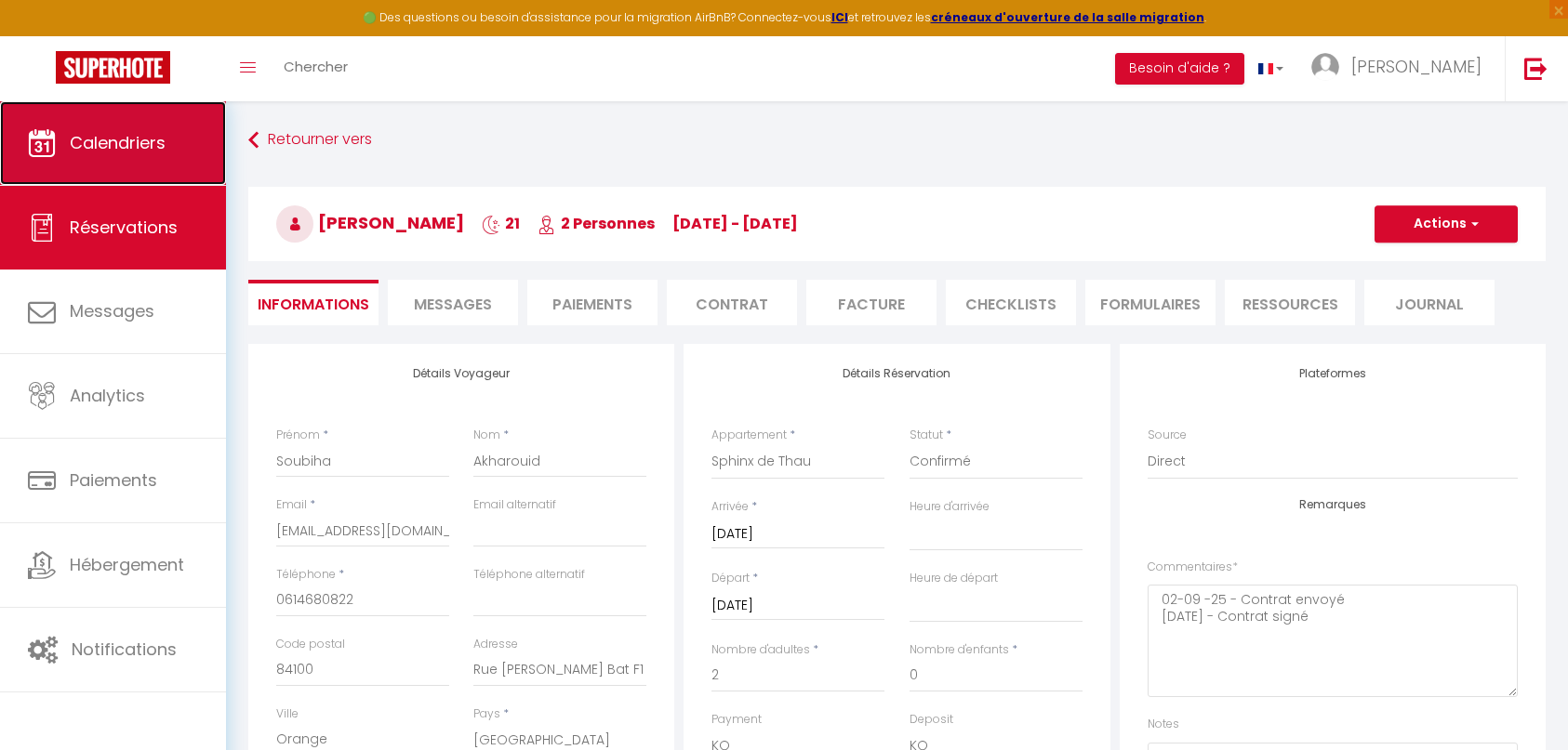
click at [89, 140] on span "Calendriers" at bounding box center [117, 143] width 96 height 23
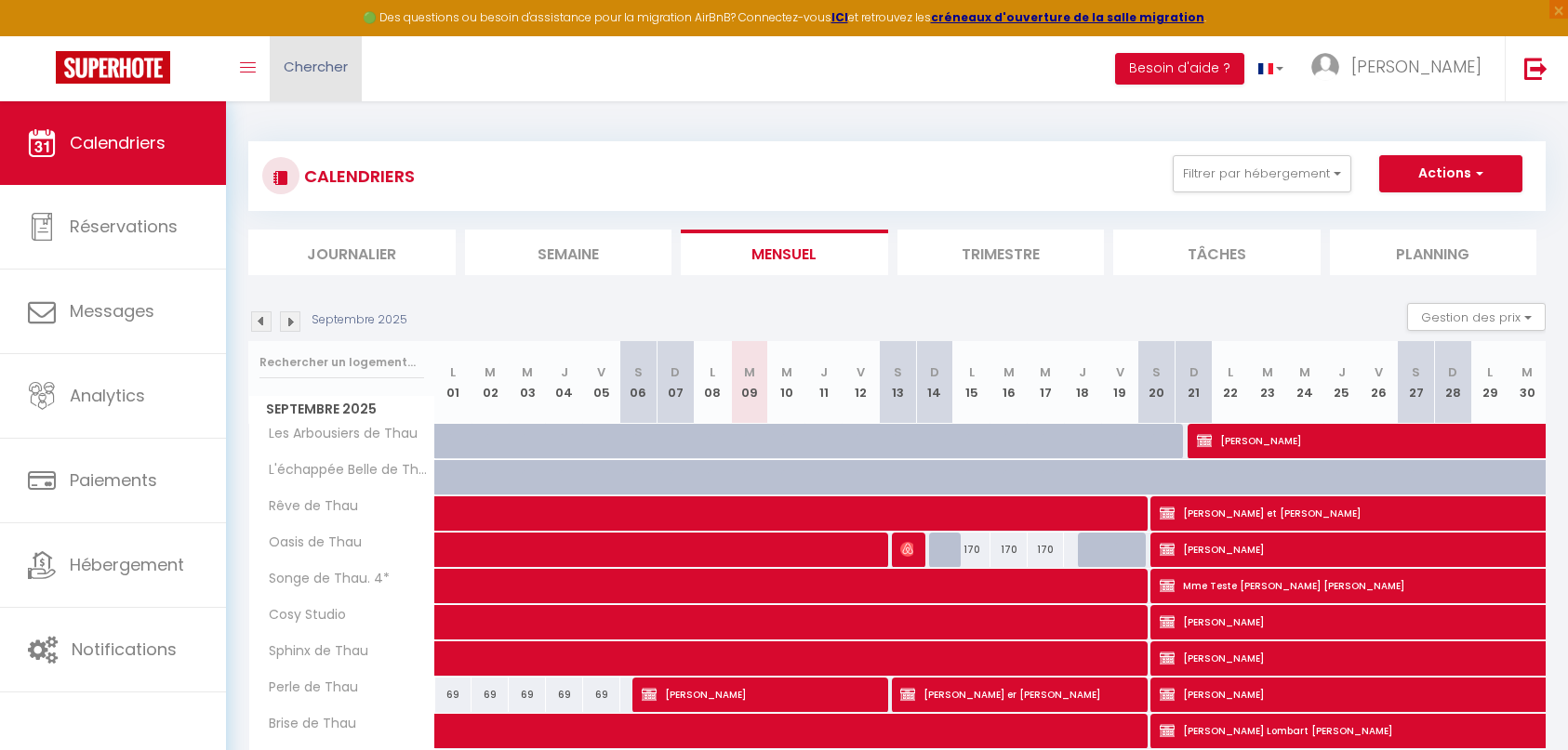
click at [314, 61] on span "Chercher" at bounding box center [315, 66] width 64 height 20
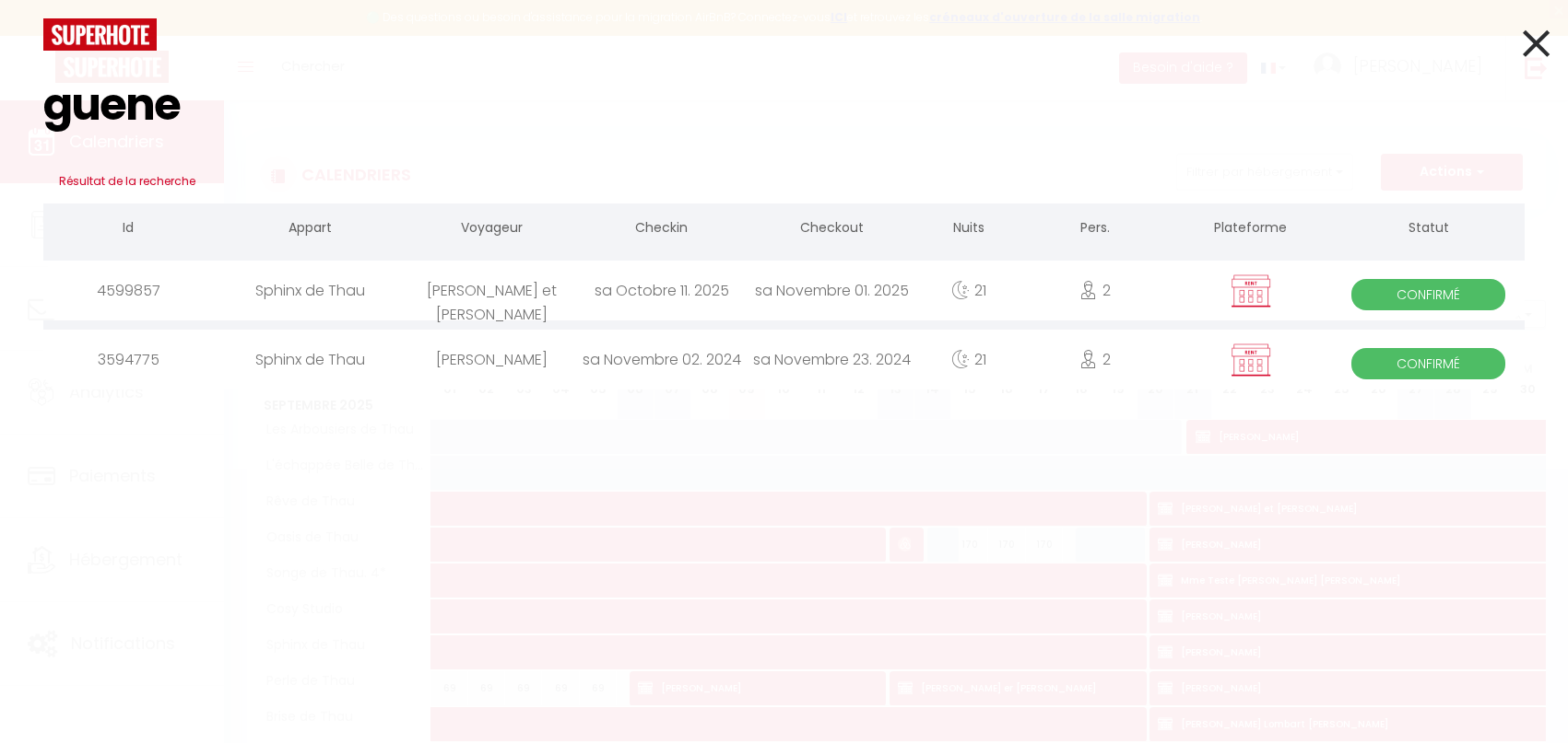
type input "guene"
click at [341, 304] on div "Sphinx de Thau" at bounding box center [310, 290] width 193 height 60
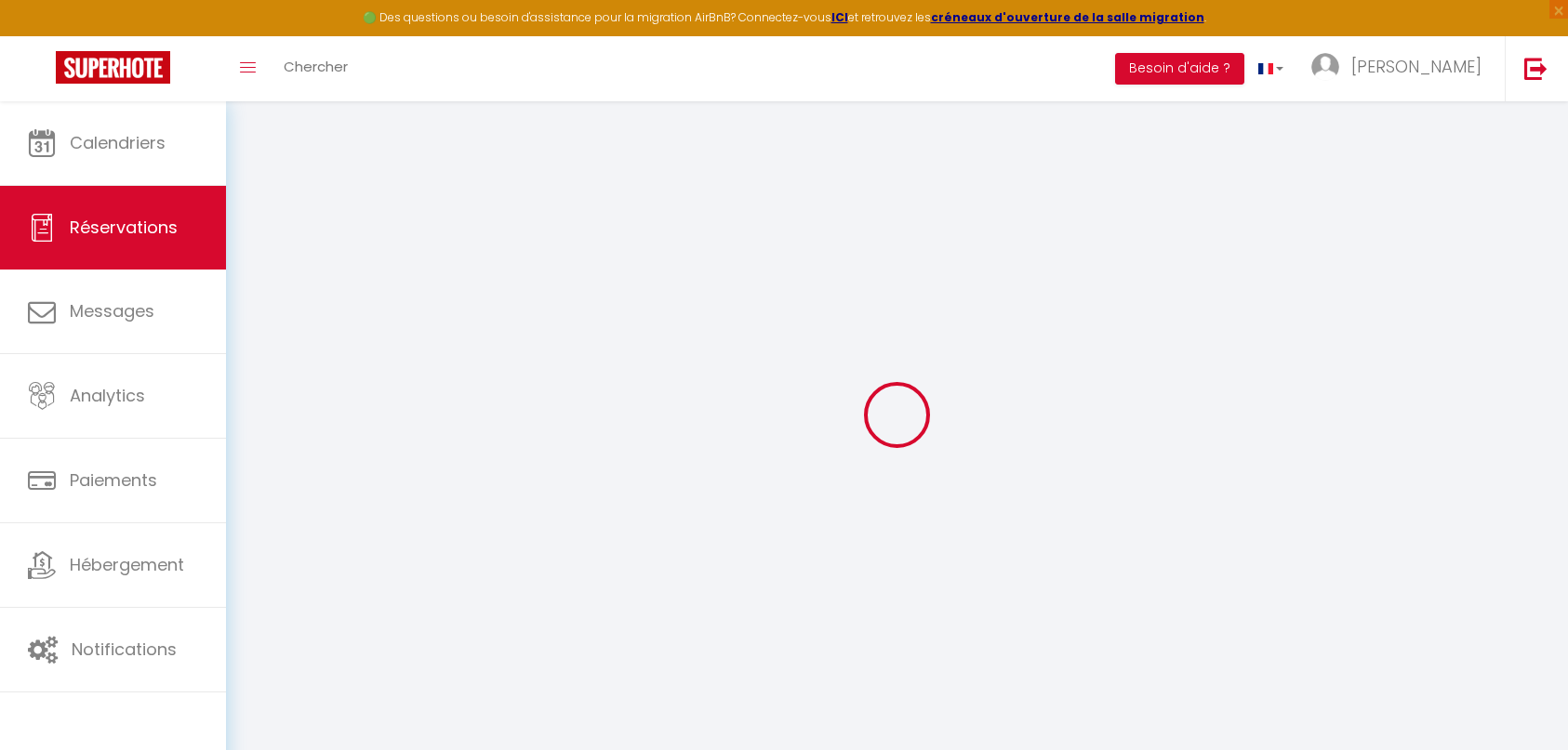
type input "Anne Marie et Pierre Jean"
type input "Guenebeaud"
type input "pierre-jean.guenebeaud@orange.fr"
type input "0684363299"
type input "04660"
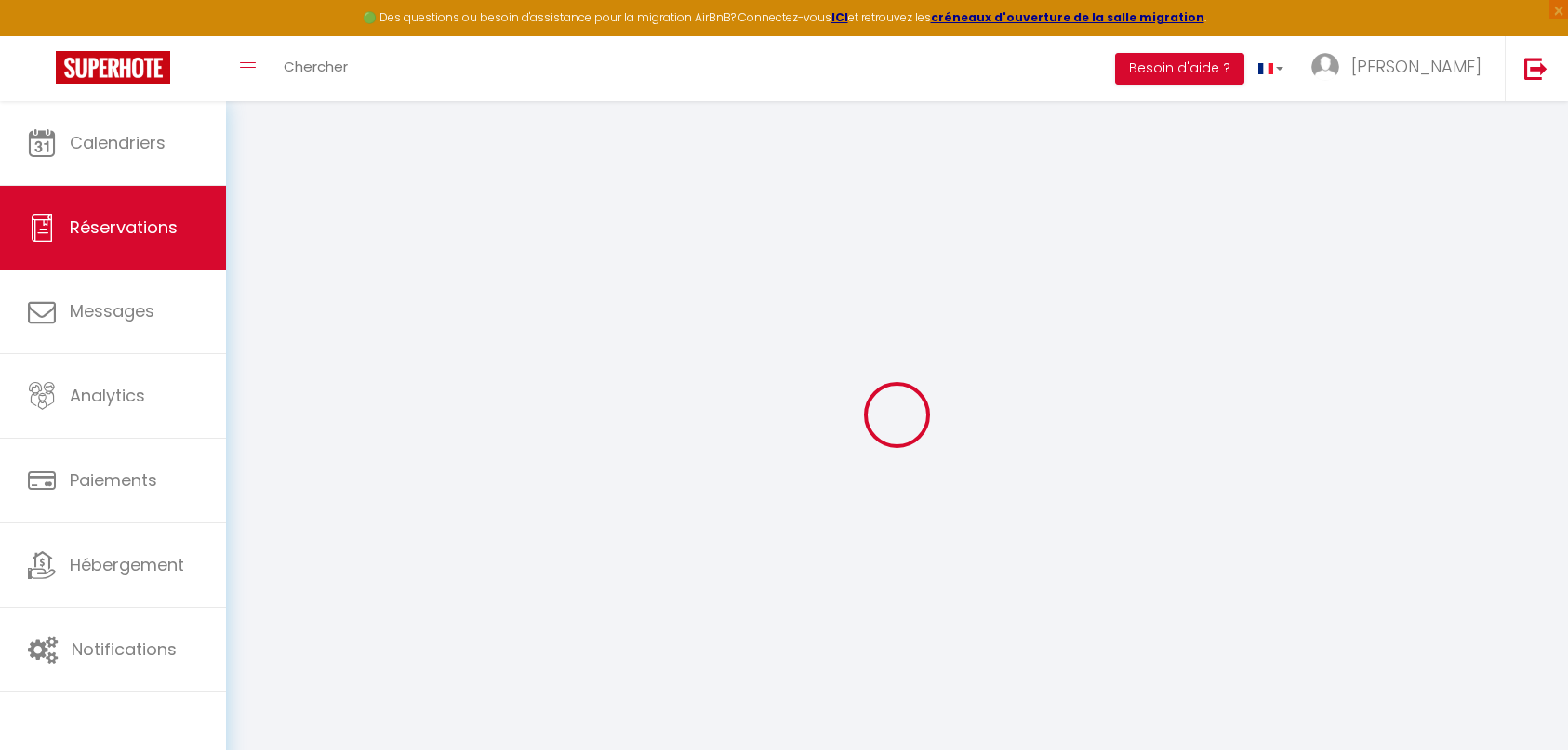
type input "110 Impasse de Blanche"
type input "CHAMPTERCIER"
select select "FR"
select select "42868"
select select "1"
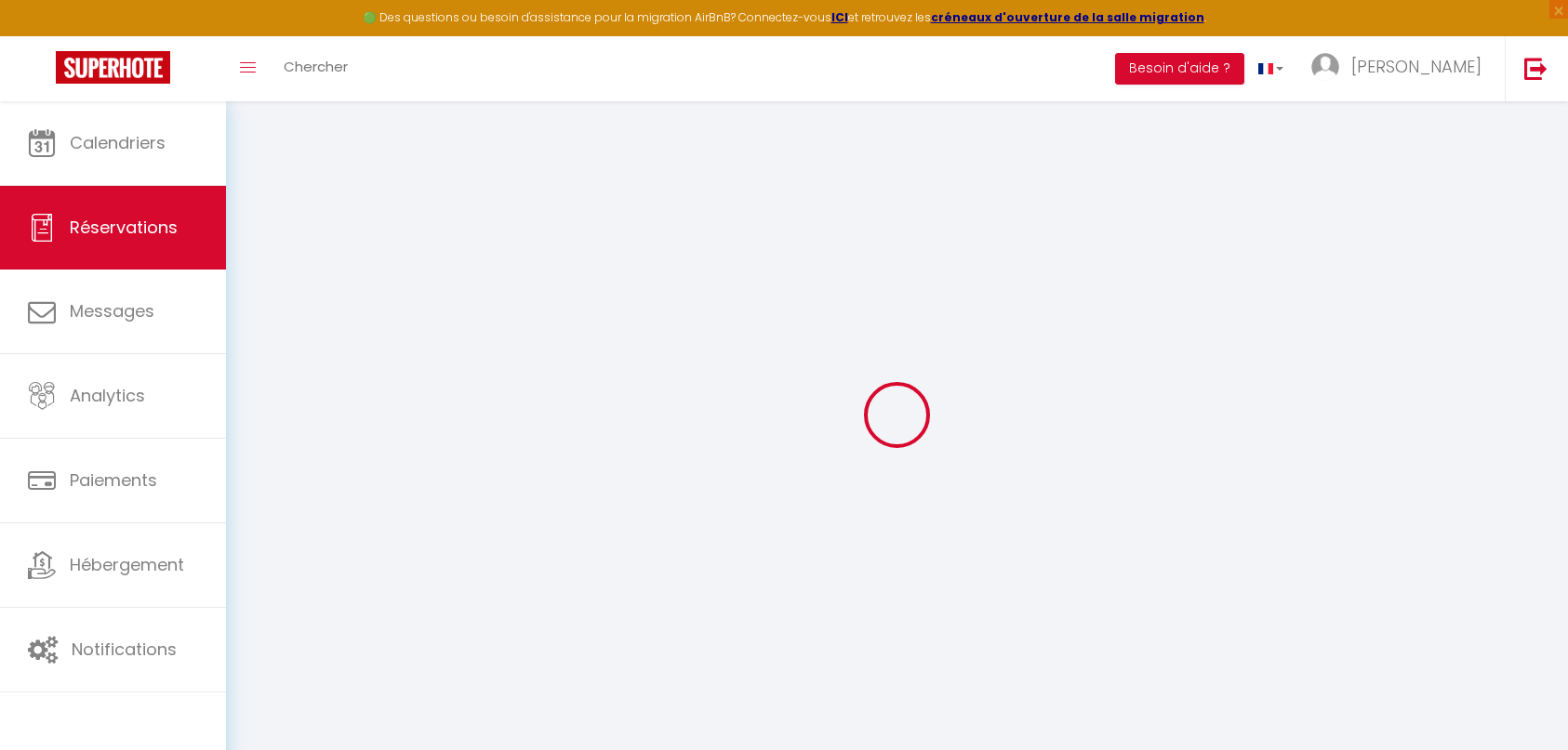
type input "Sam 11 Octobre 2025"
select select
type input "[DATE]"
select select
type input "2"
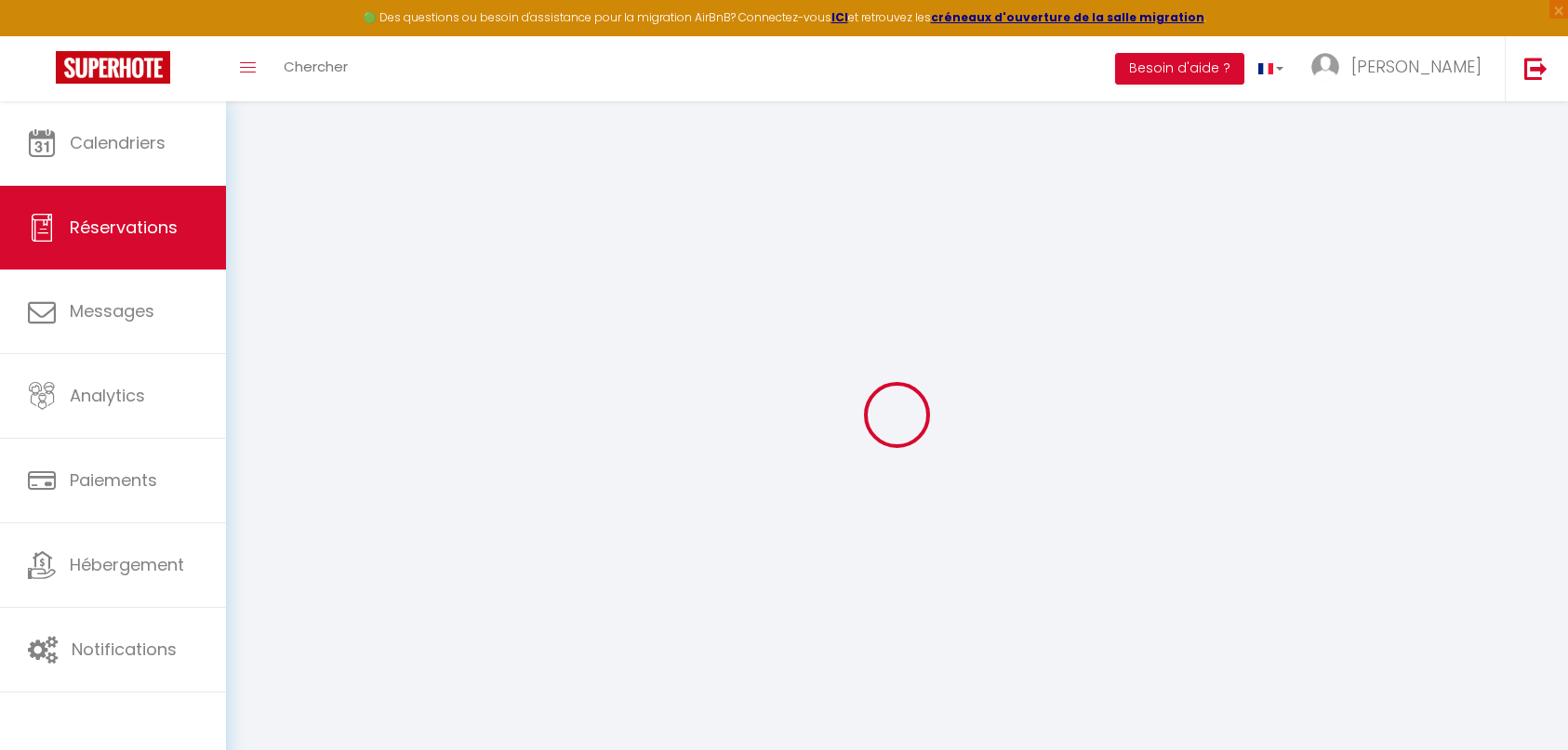
select select "12"
select select
type input "1340"
checkbox input "true"
type input "978.86"
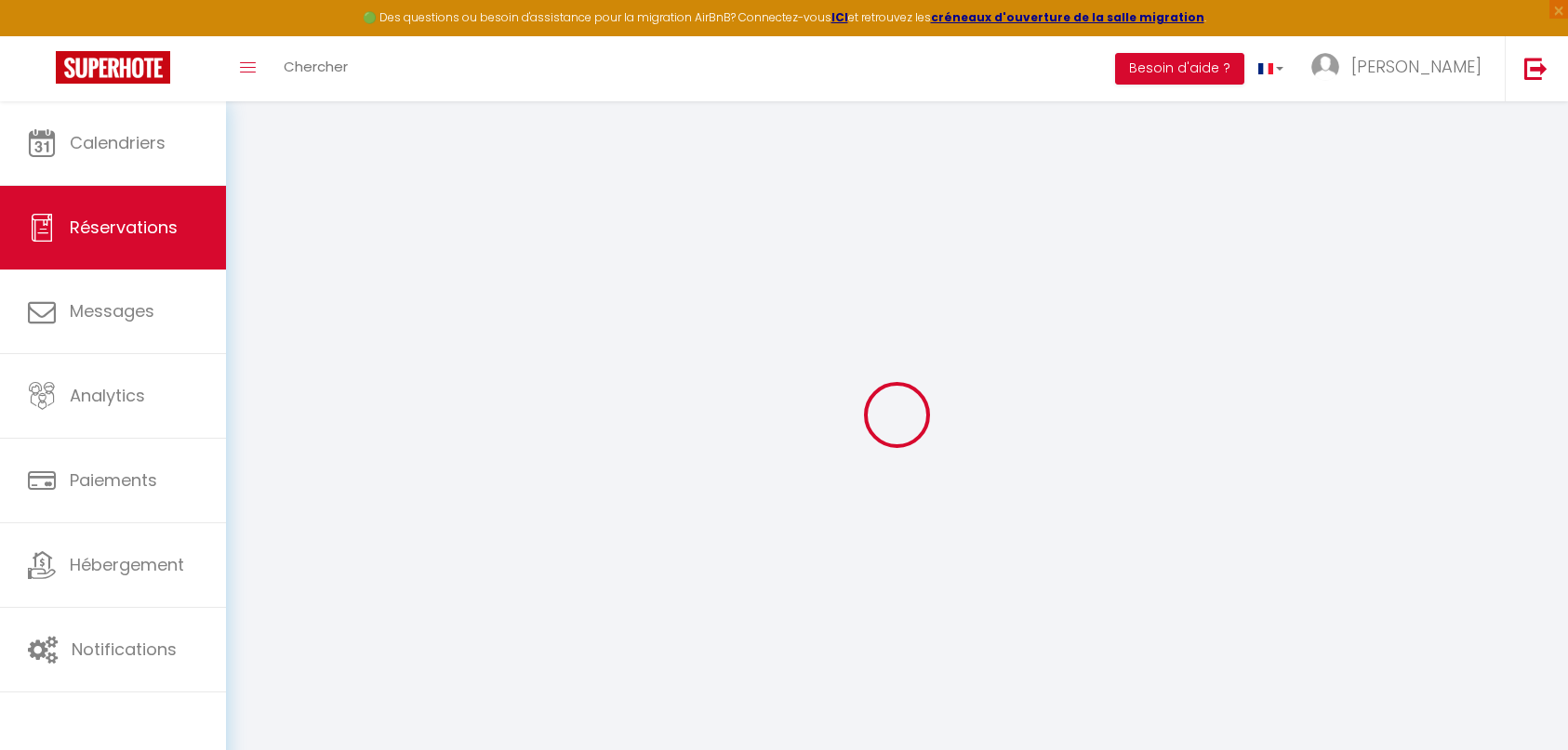
type input "0"
select select
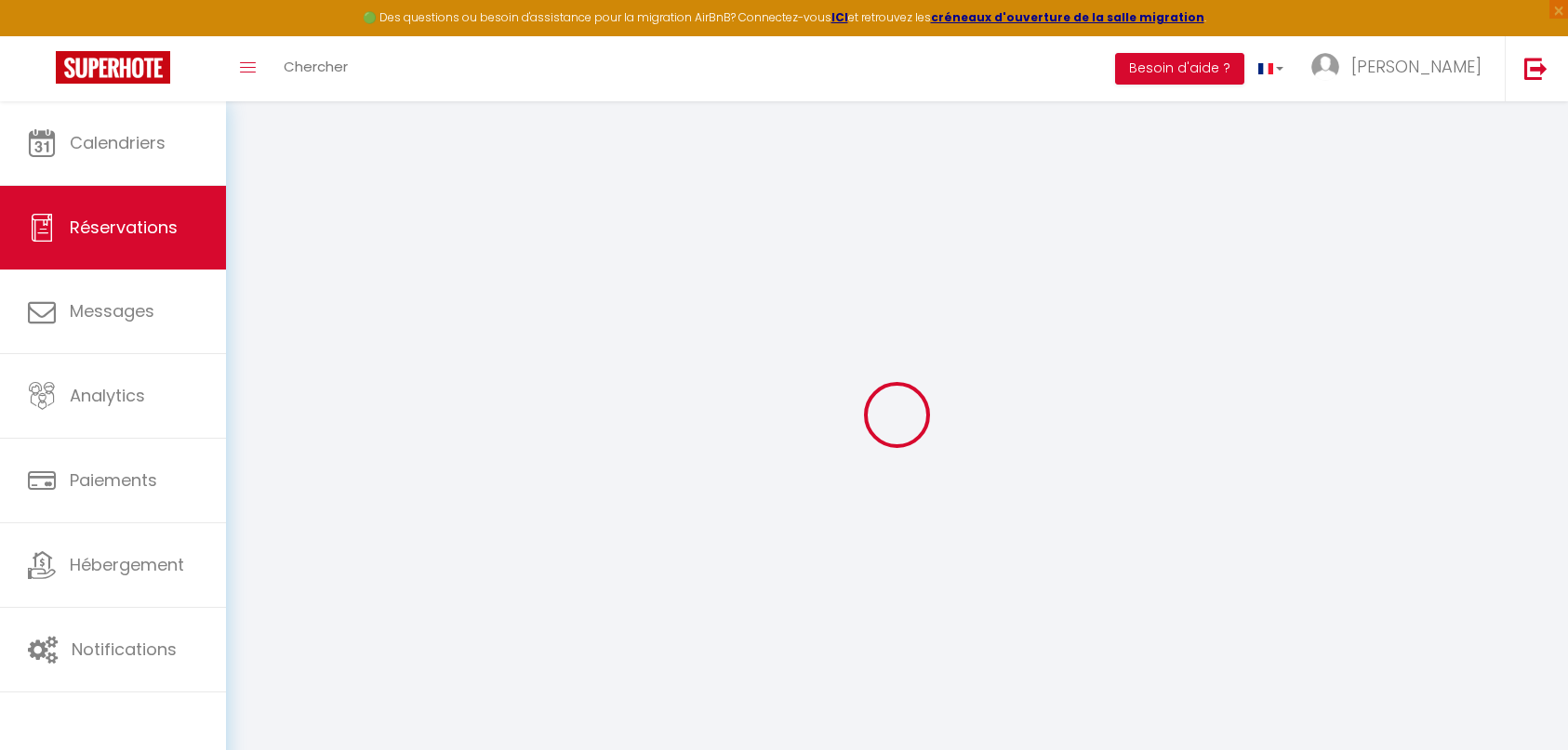
select select "14"
checkbox input "true"
select select
checkbox input "true"
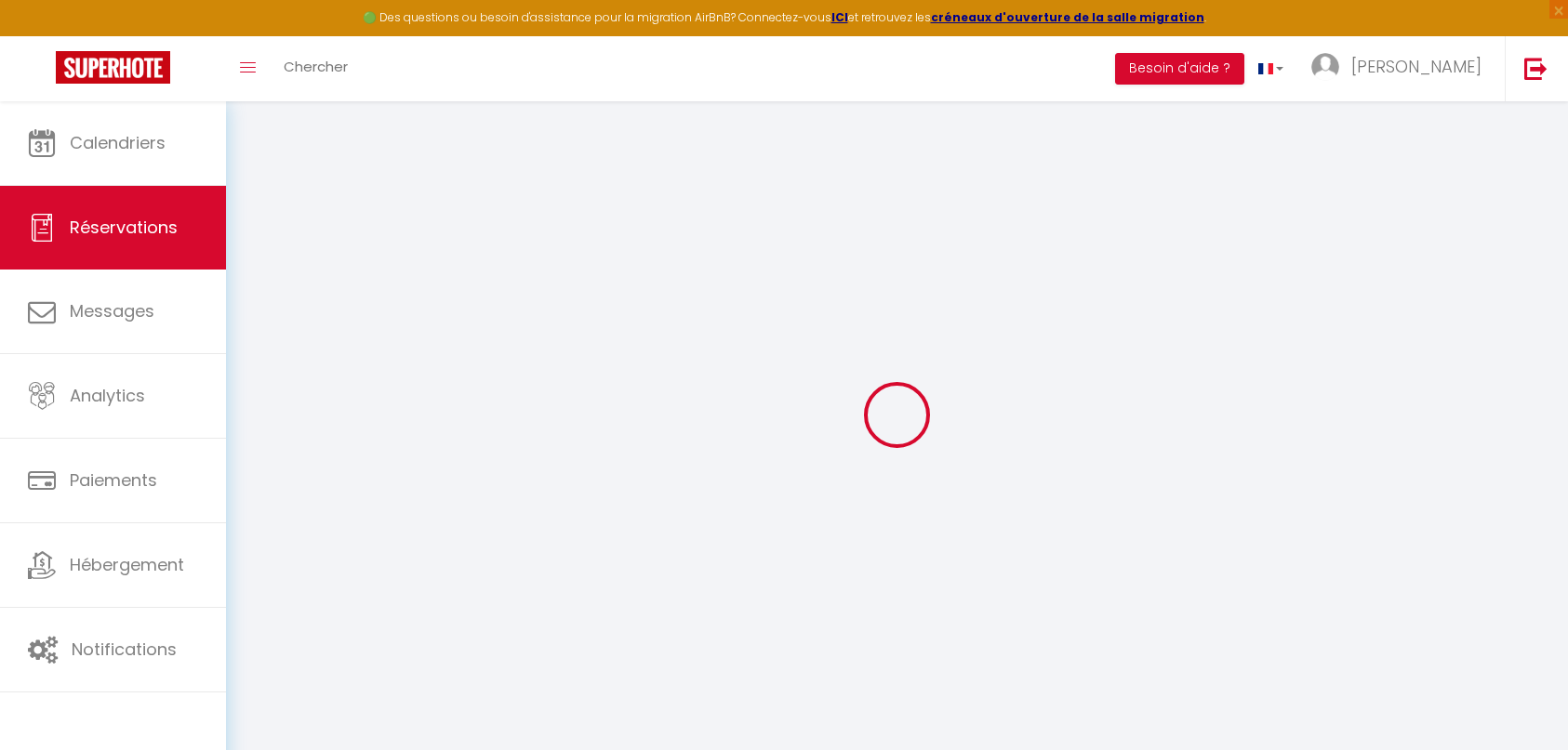
select select
checkbox input "true"
select select
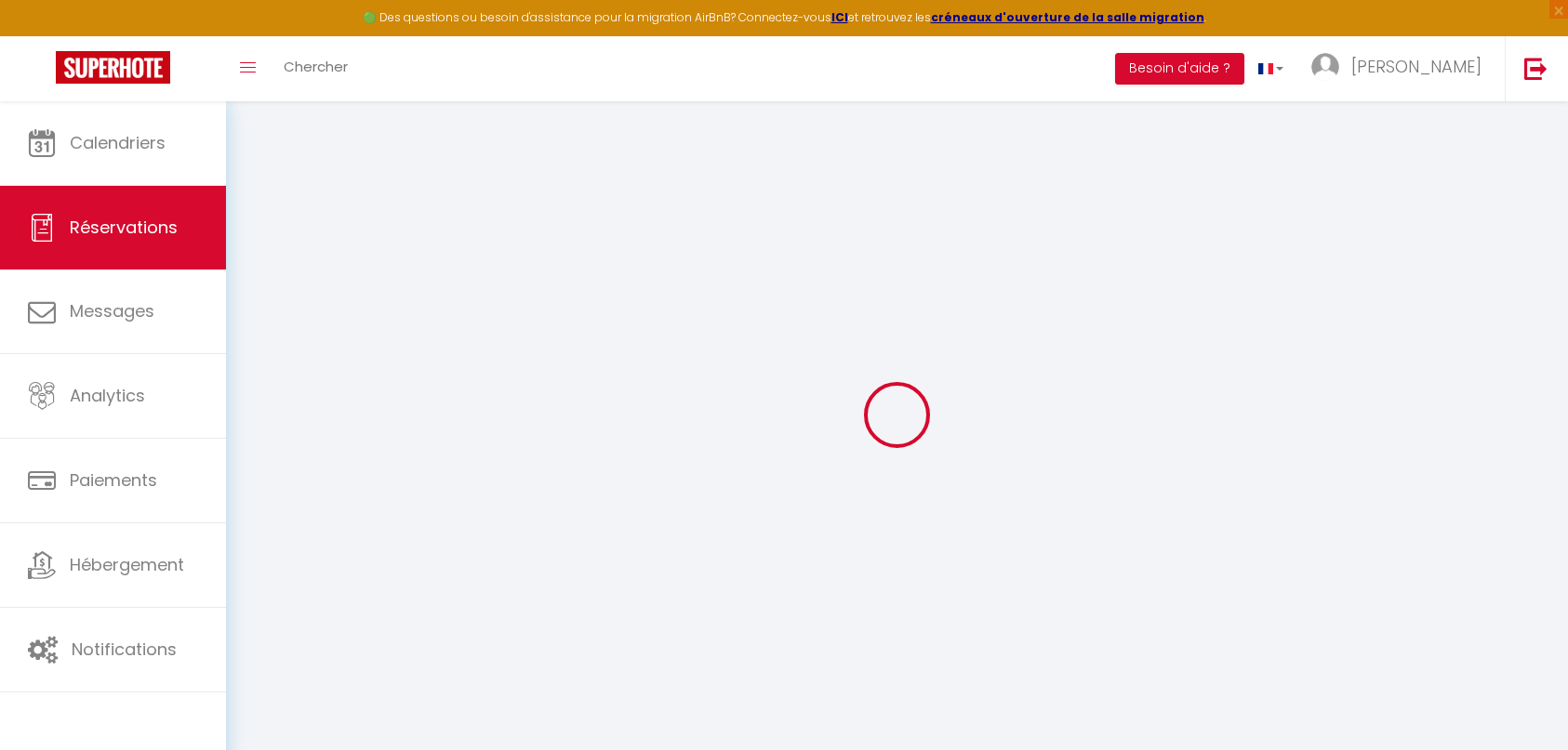
checkbox input "true"
type textarea "Acompte payé par Stripe : 433,80€ le 26/11/24 dont 10 € de frais 08-09-2025 - M…"
type input "72.66"
select select
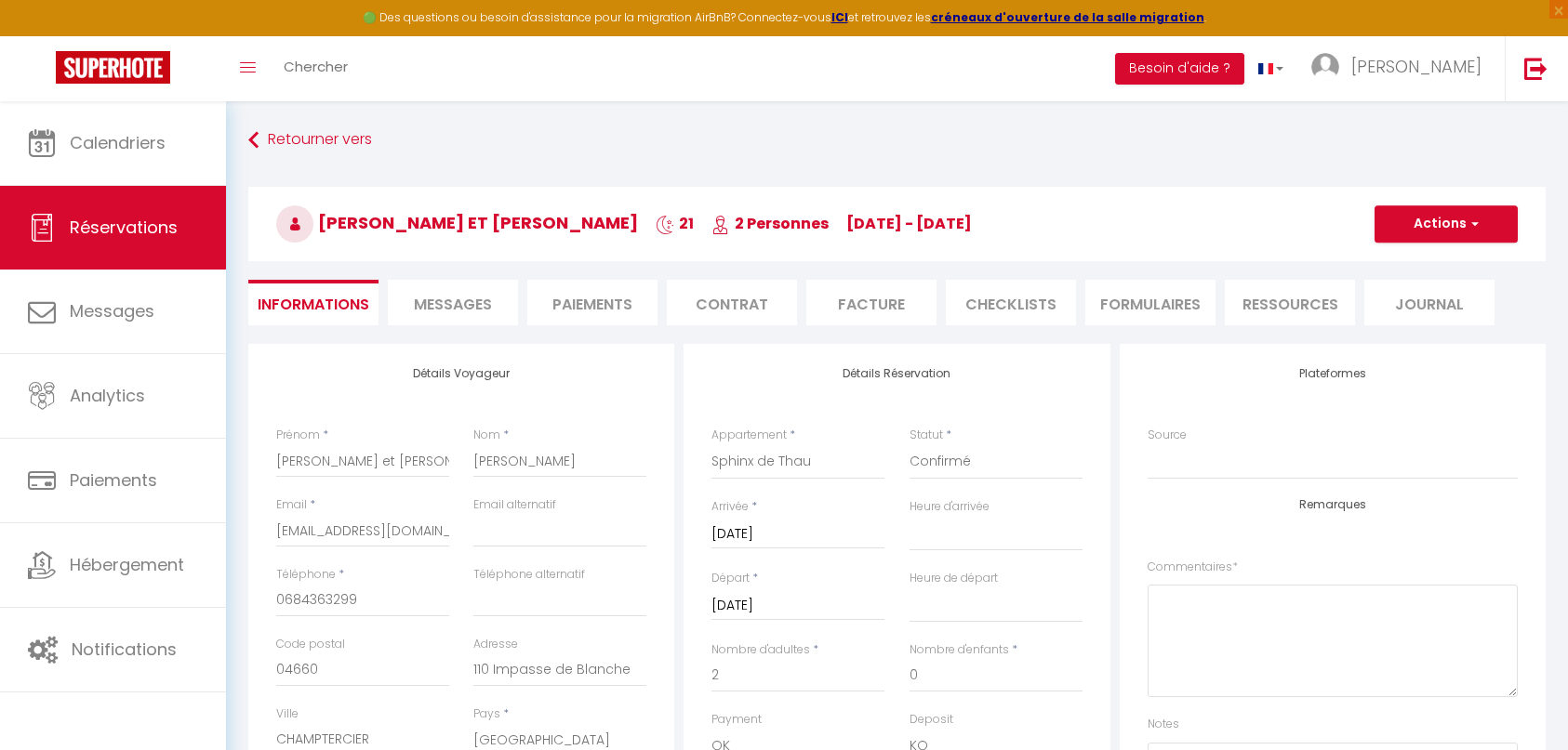
checkbox input "true"
select select "14:00"
select select "11:00"
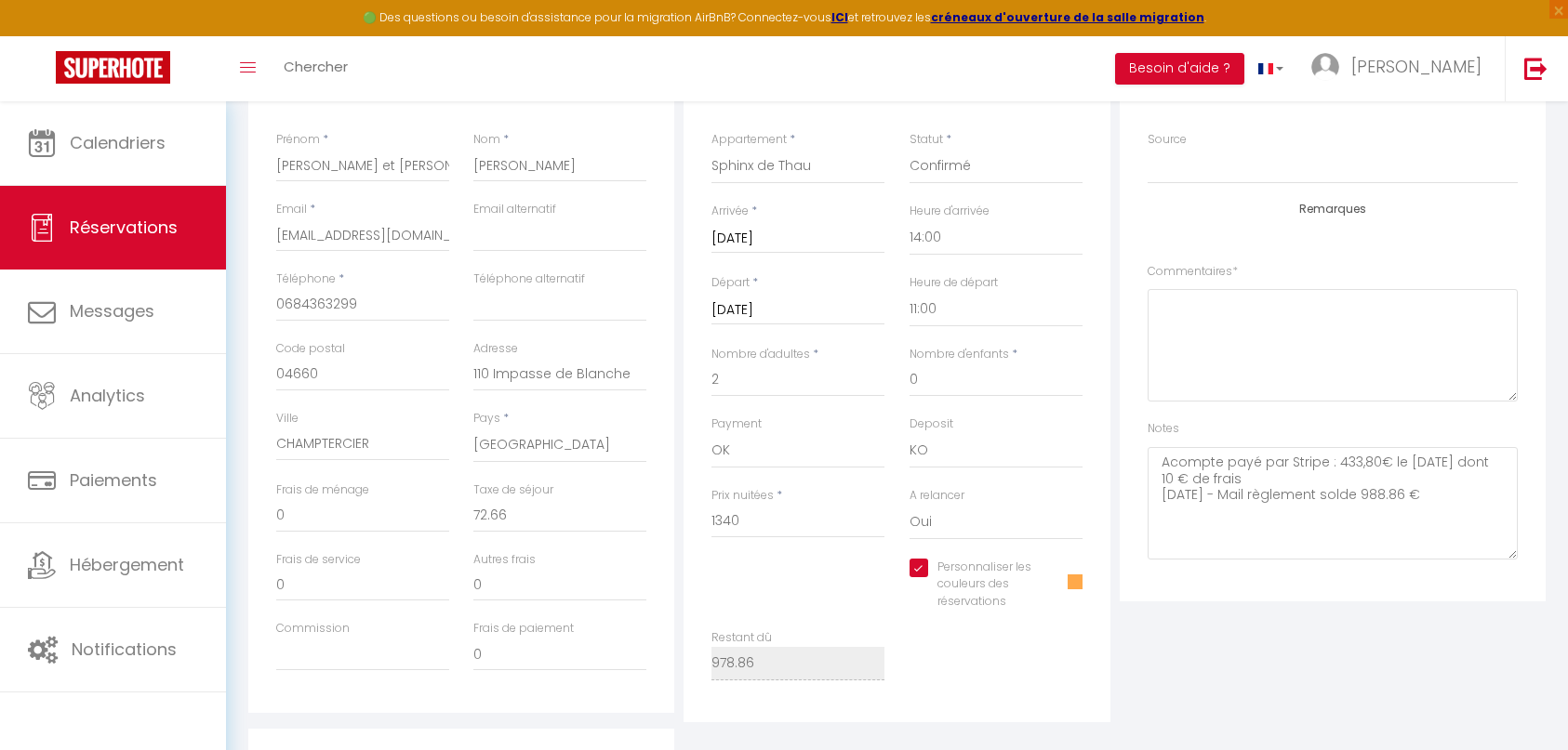
scroll to position [465, 0]
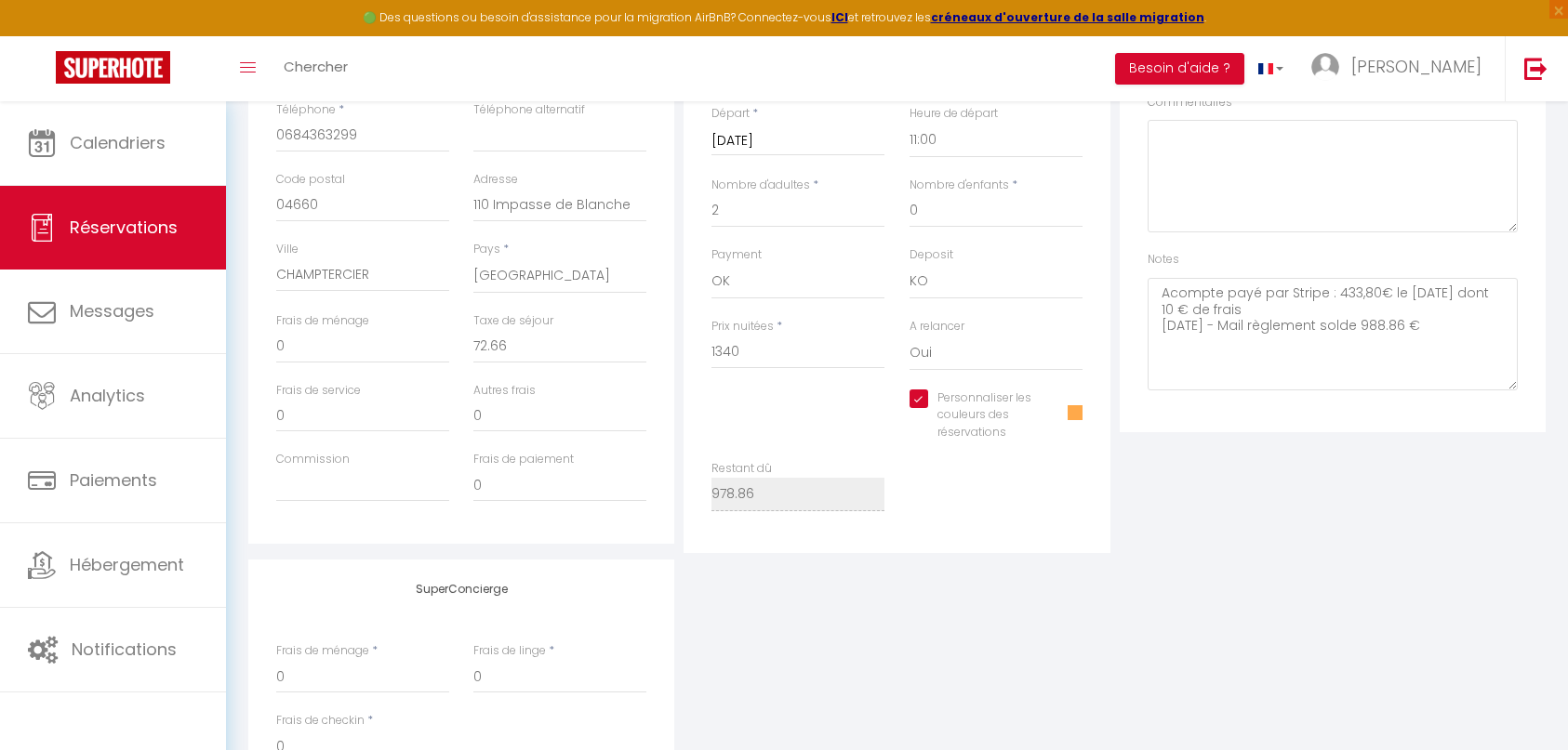
click at [24, 17] on div "🟢 Des questions ou besoin d'assistance pour la migration AirBnB? Connectez-vous…" at bounding box center [784, 18] width 1568 height 36
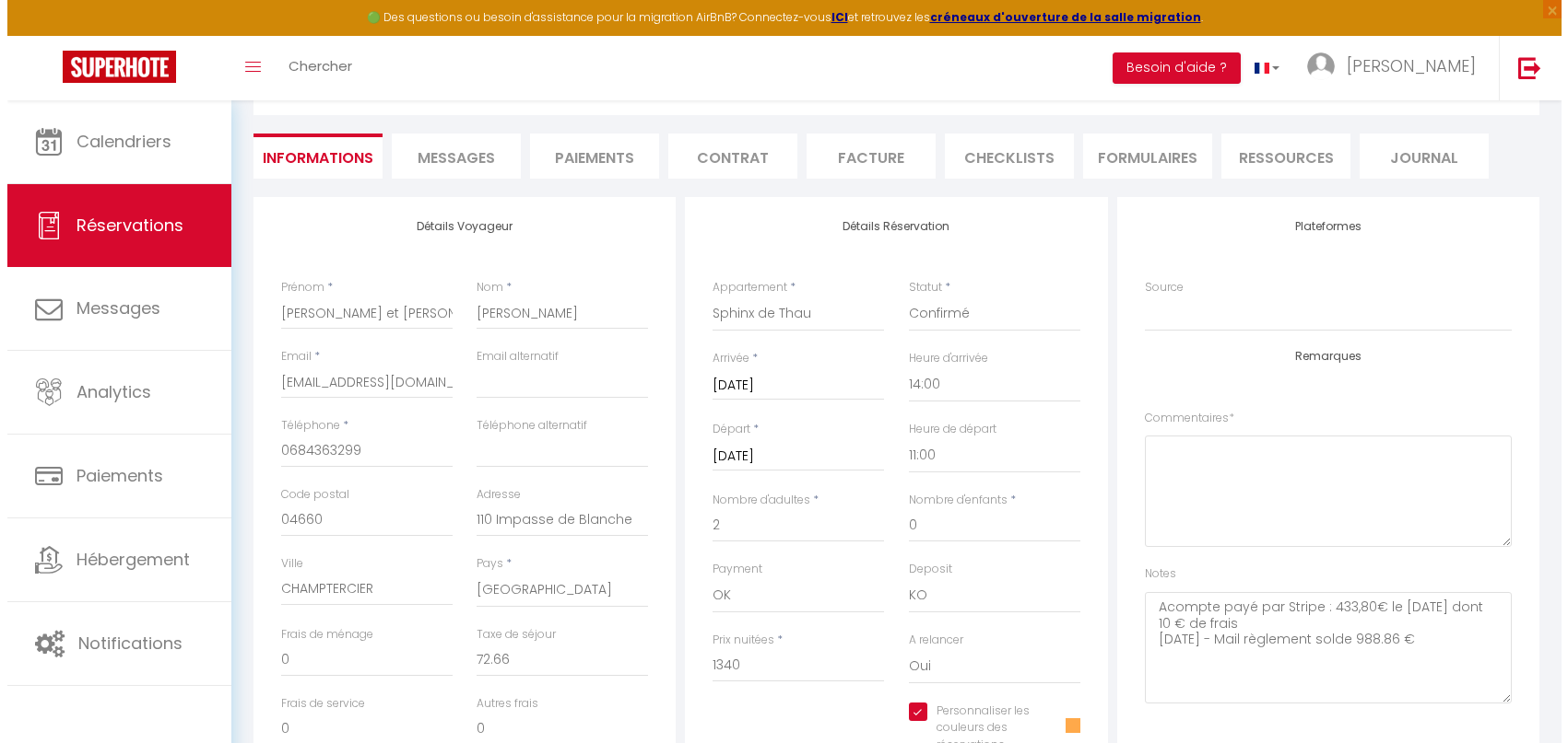
scroll to position [0, 0]
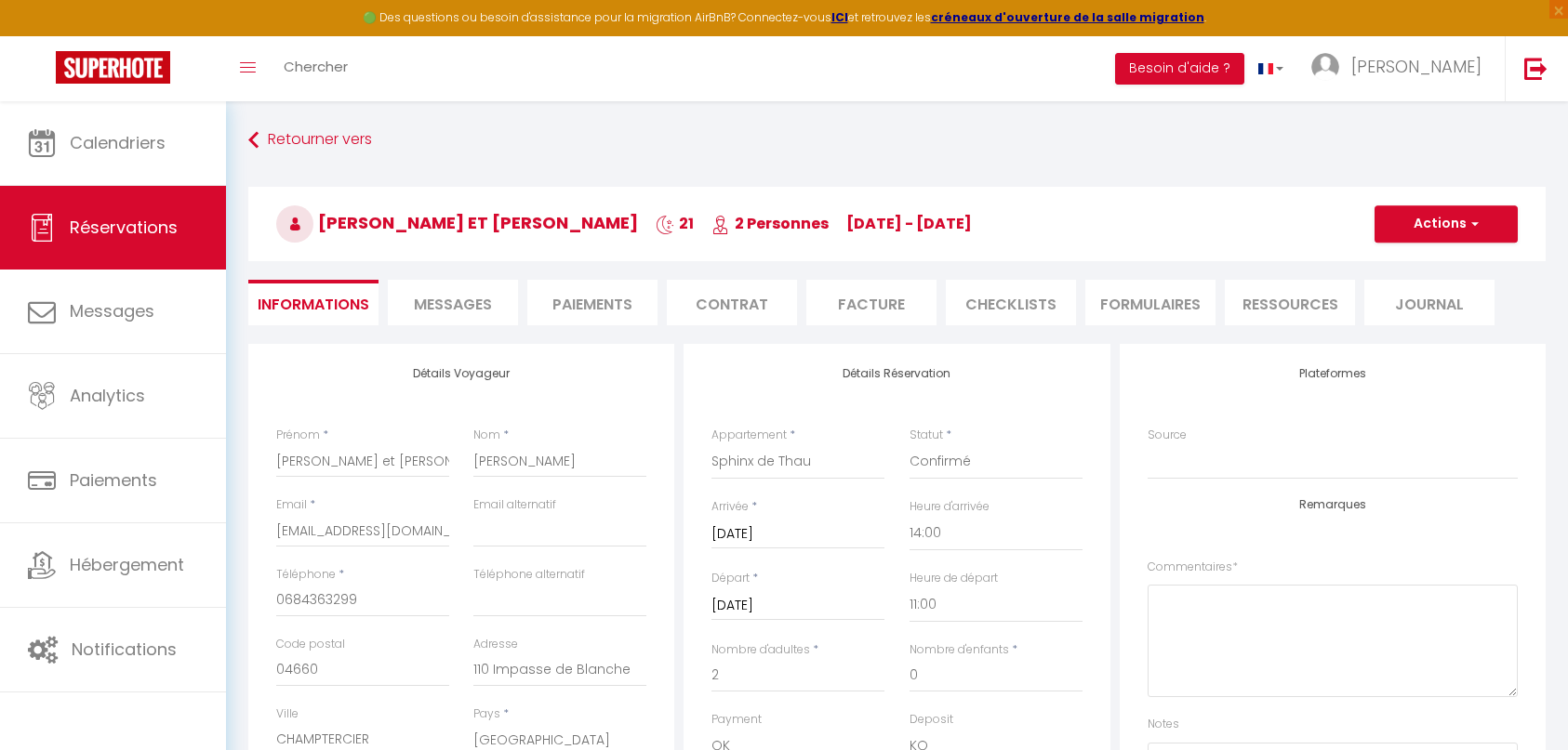
click at [615, 311] on li "Paiements" at bounding box center [593, 302] width 130 height 46
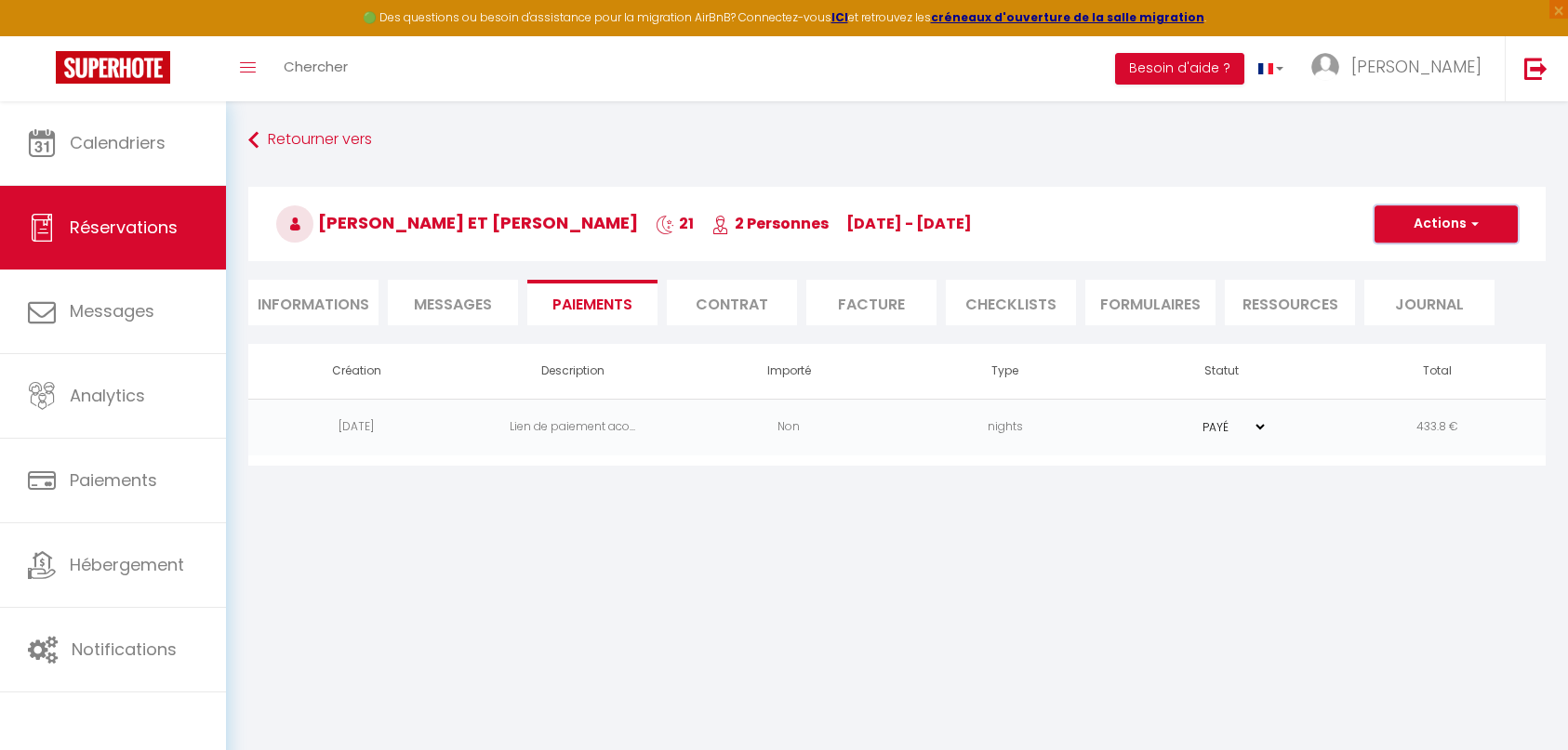
click at [1450, 222] on button "Actions" at bounding box center [1446, 225] width 143 height 37
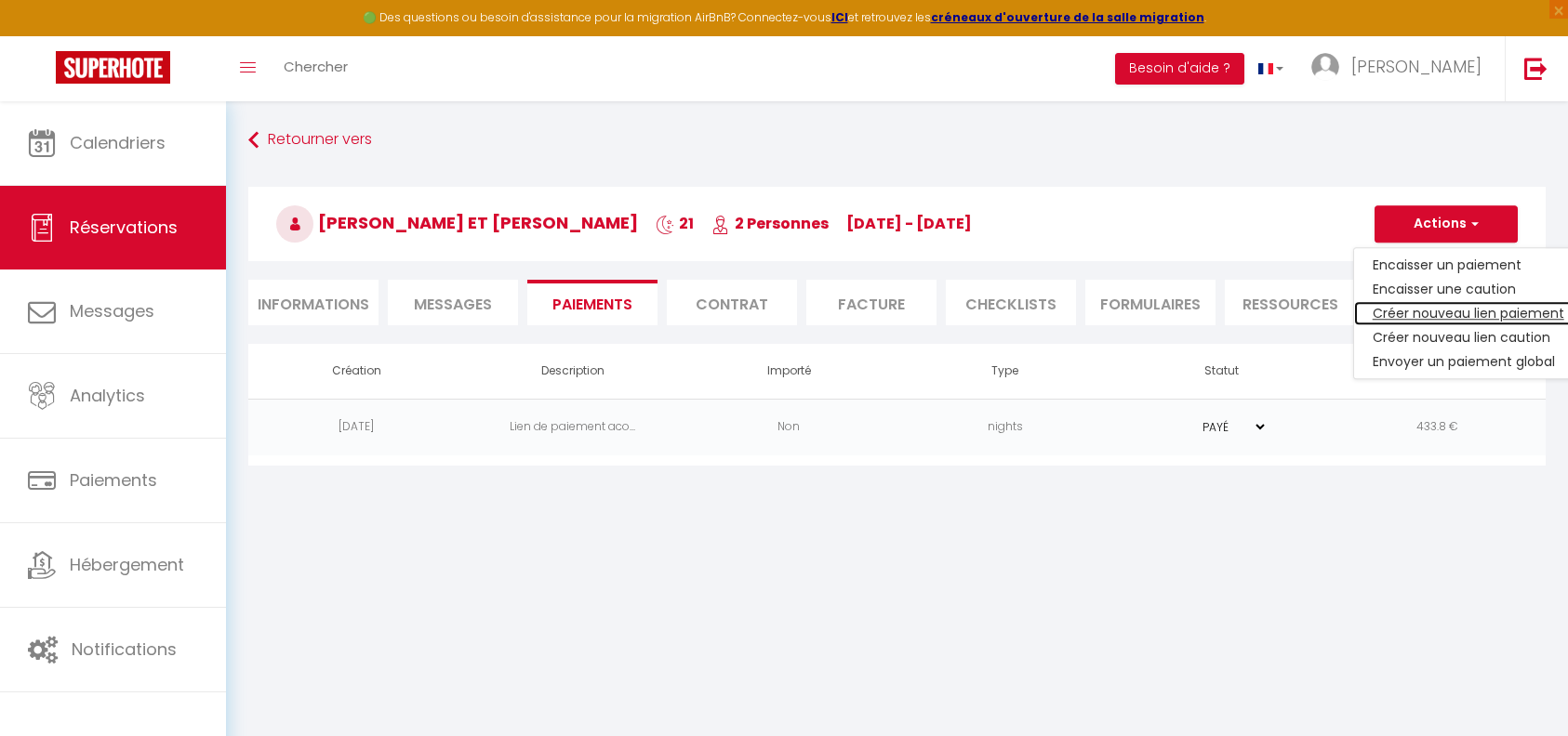
click at [1463, 312] on link "Créer nouveau lien paiement" at bounding box center [1468, 313] width 229 height 24
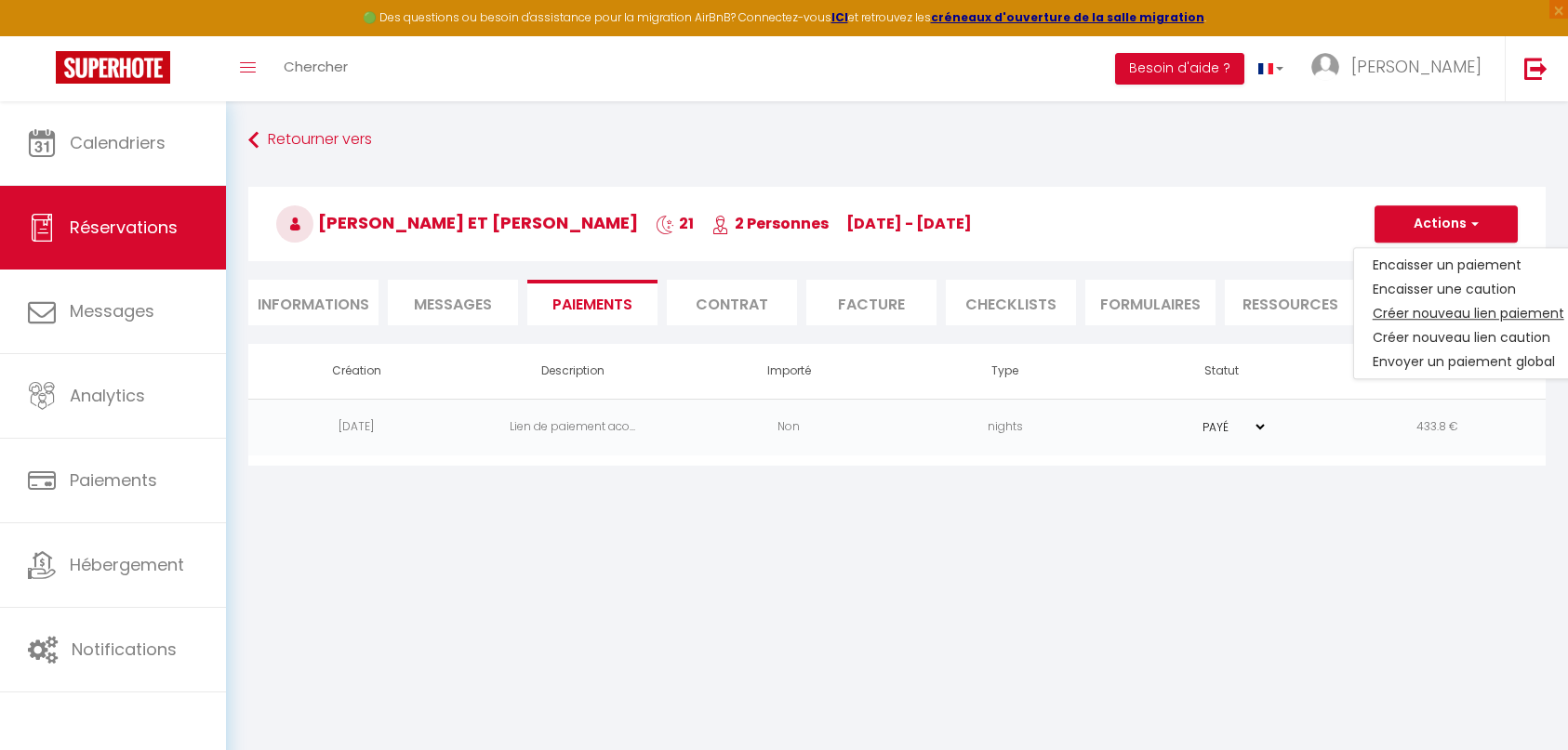
select select "nights"
type input "pierre-jean.guenebeaud@orange.fr"
select select "10030"
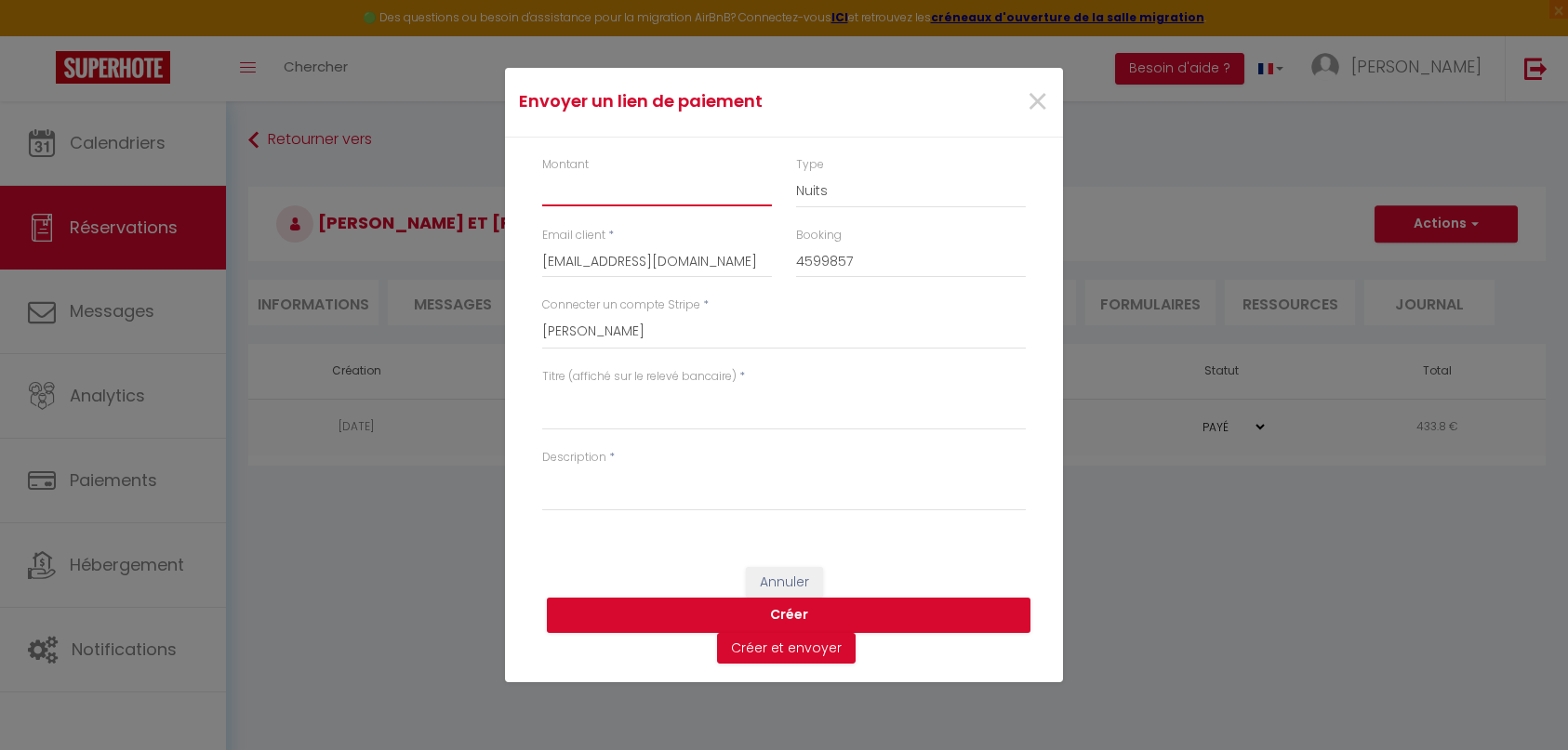
click at [622, 185] on input "Montant" at bounding box center [657, 190] width 230 height 34
type input "1003.86"
click at [687, 409] on textarea "Titre (affiché sur le relevé bancaire)" at bounding box center [784, 408] width 484 height 45
paste textarea "Paiement de votre solde à Sphinx de Thau du 11/10/25 au 01/11/2025"
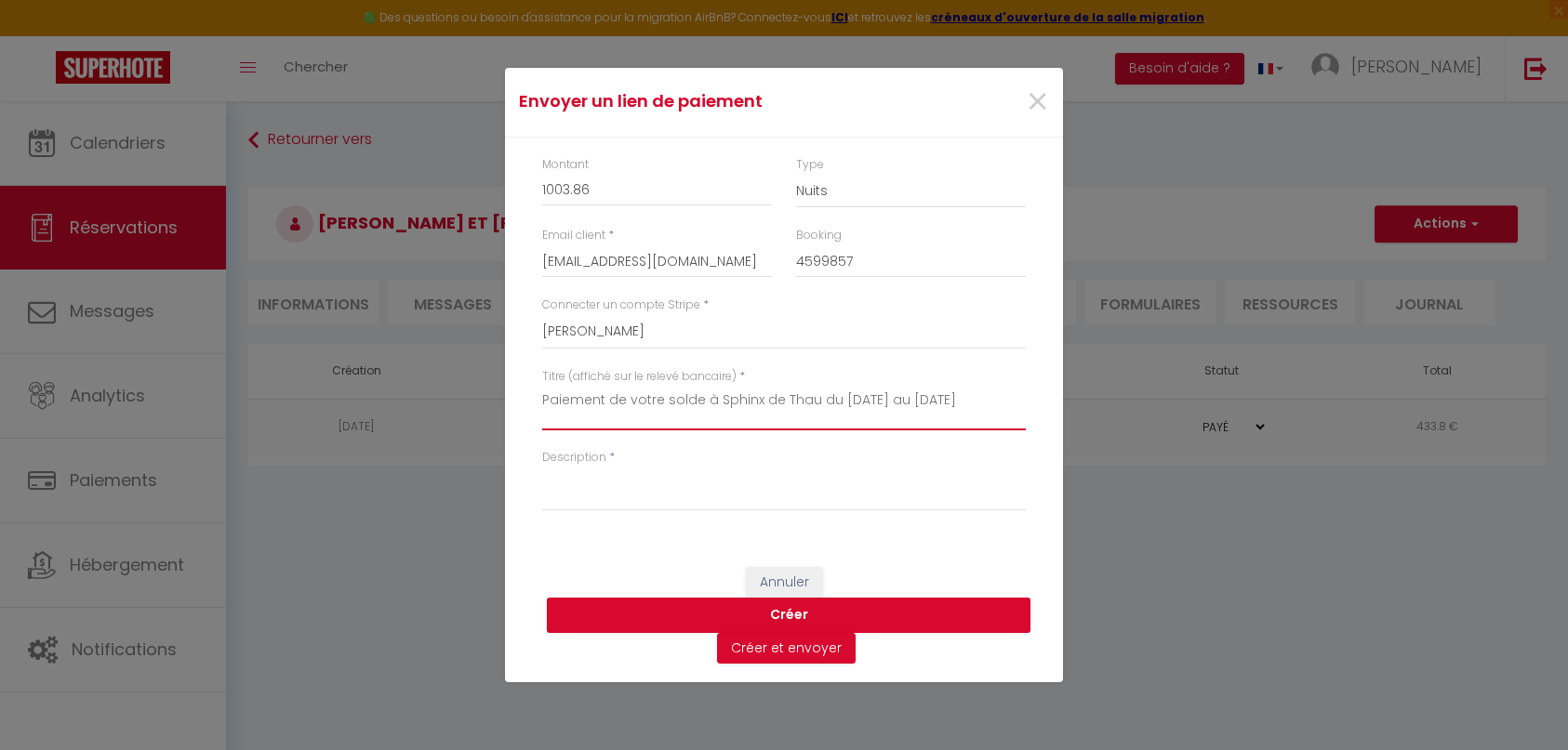
type textarea "Paiement de votre solde à Sphinx de Thau du 11/10/25 au 01/11/2025"
click at [607, 493] on textarea "Description" at bounding box center [784, 489] width 484 height 45
paste textarea "Paiement de votre solde à Sphinx de Thau du 11/10/25 au 01/11/2025"
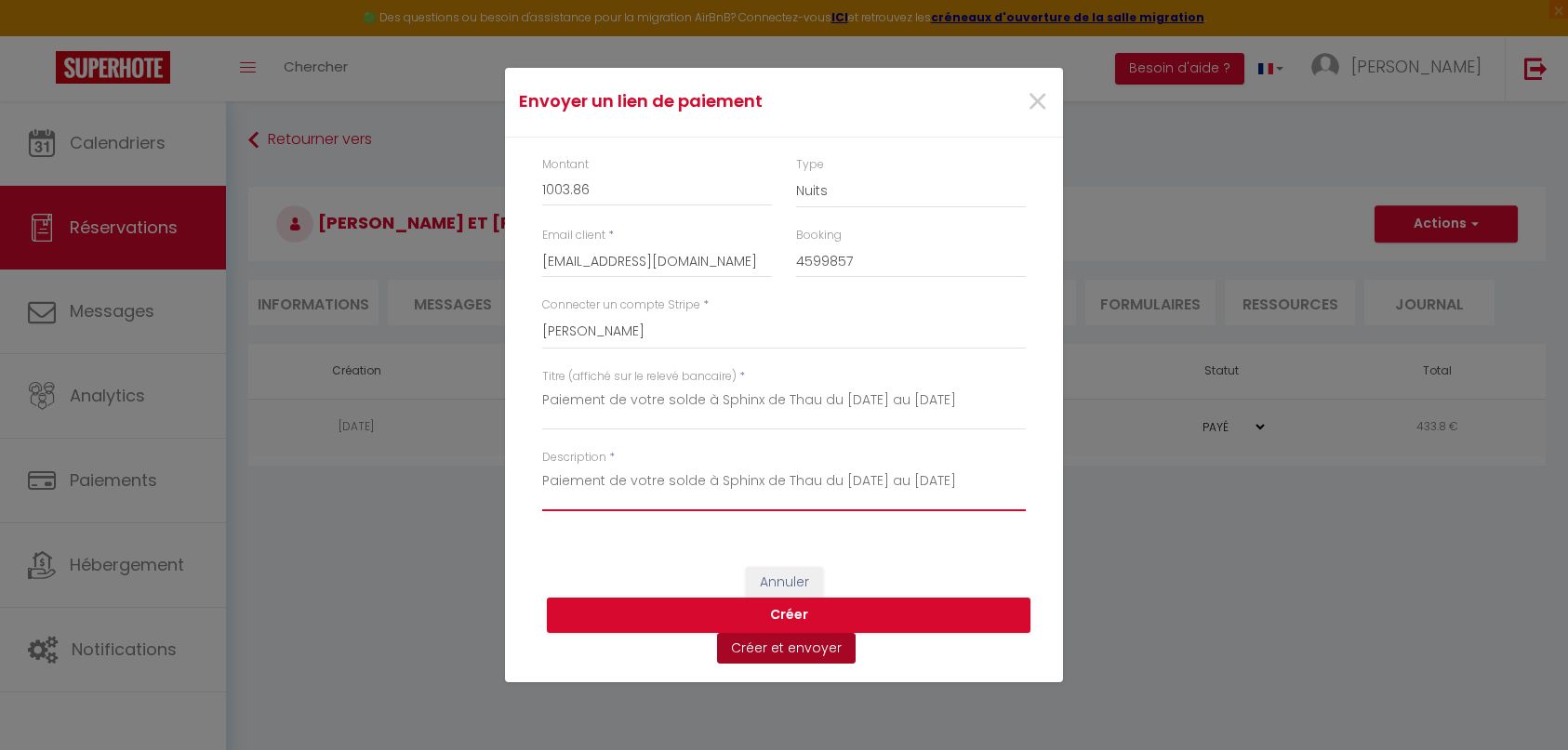
type textarea "Paiement de votre solde à Sphinx de Thau du 11/10/25 au 01/11/2025"
click at [784, 647] on button "Créer et envoyer" at bounding box center [785, 649] width 139 height 32
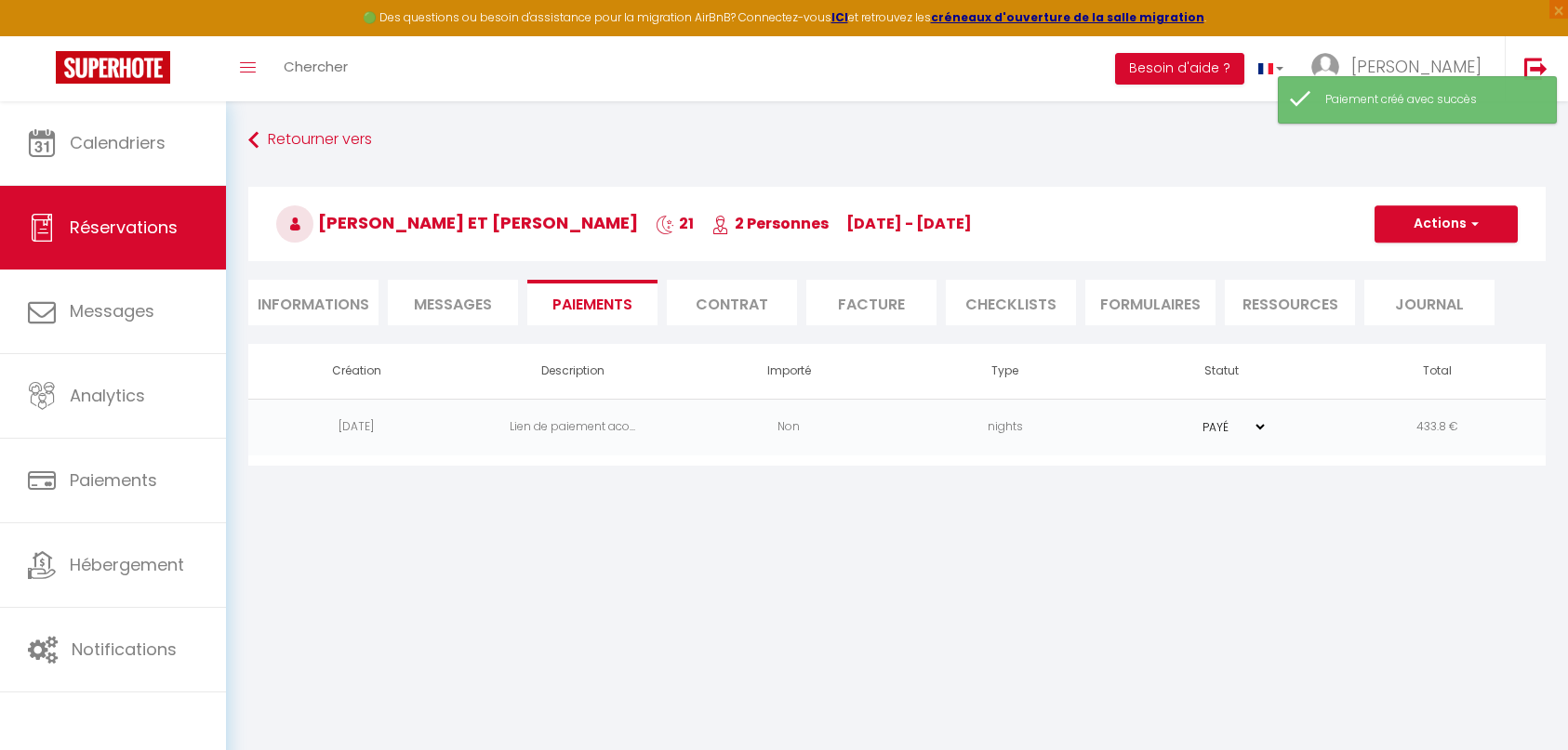
select select "fr"
type input "pierre-jean.guenebeaud@orange.fr"
type input "Lien de paiement pour régler votre acompte à Sphinx de Thau concernant votre sé…"
type textarea "Bonjour Anne Marie et Pierre Jean GuenebeaudAnne Marie et Pierre Jean, Nous vou…"
select select "0"
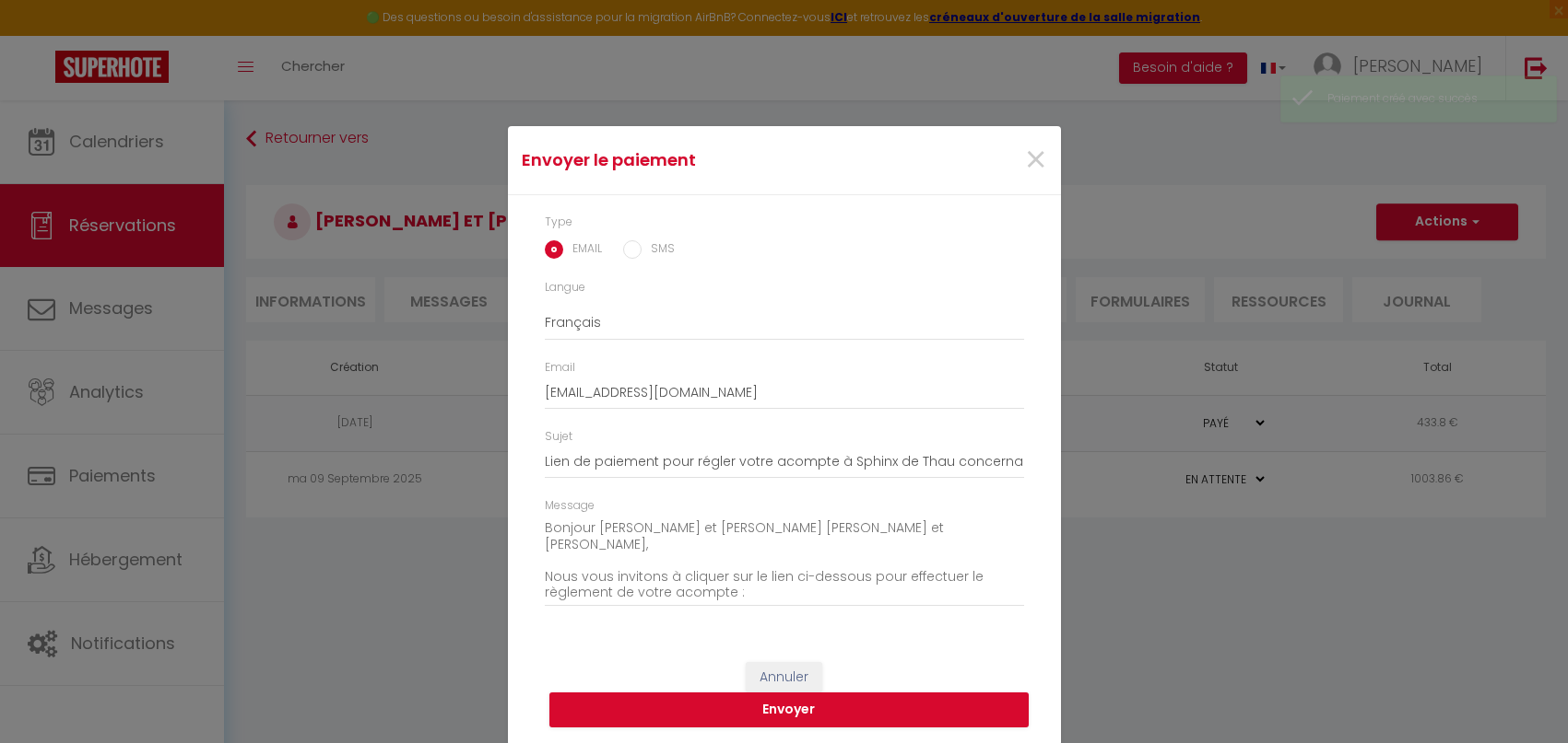
scroll to position [3, 0]
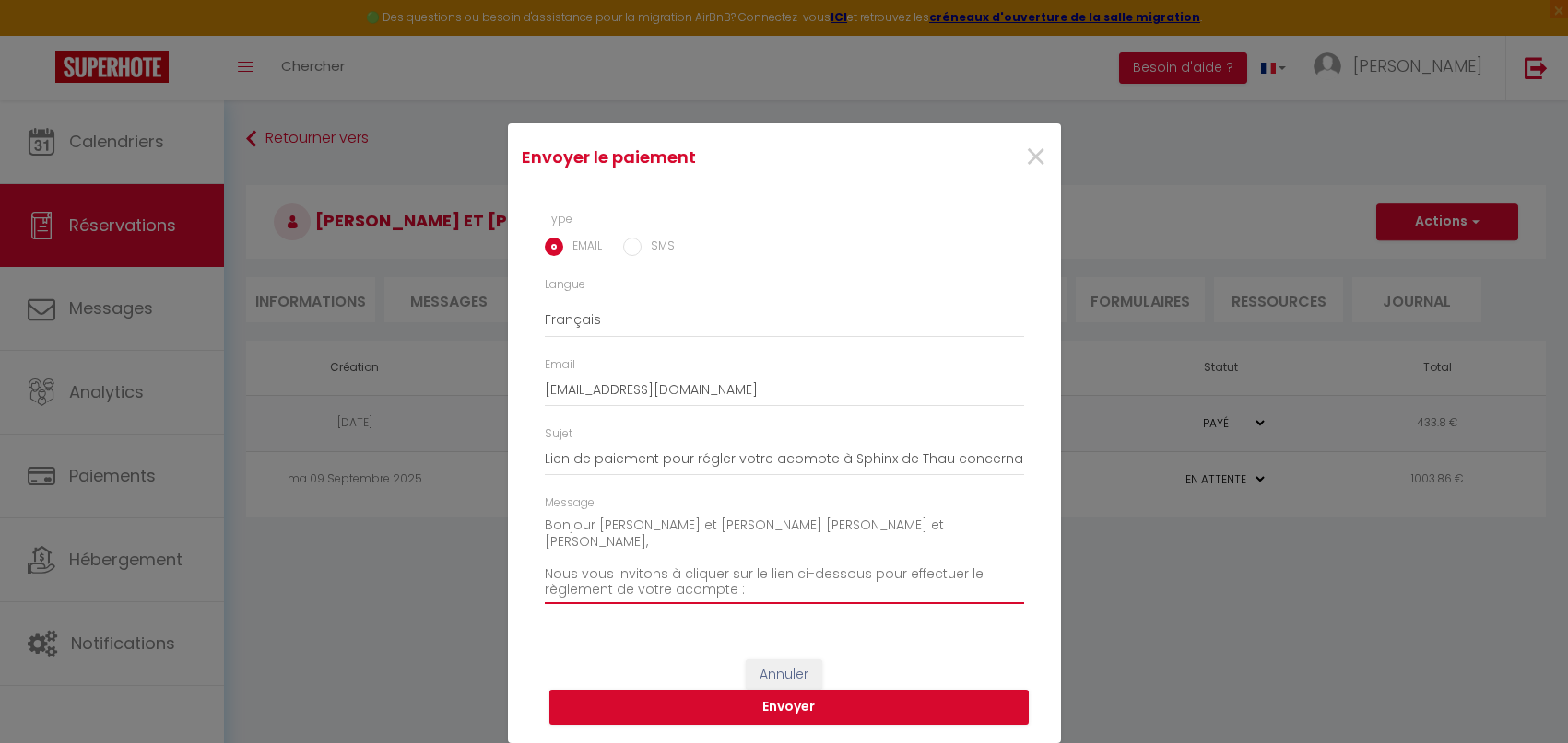
drag, startPoint x: 838, startPoint y: 524, endPoint x: 898, endPoint y: 534, distance: 60.8
click at [898, 534] on textarea "Bonjour Anne Marie et Pierre Jean GuenebeaudAnne Marie et Pierre Jean, Nous vou…" at bounding box center [784, 557] width 479 height 93
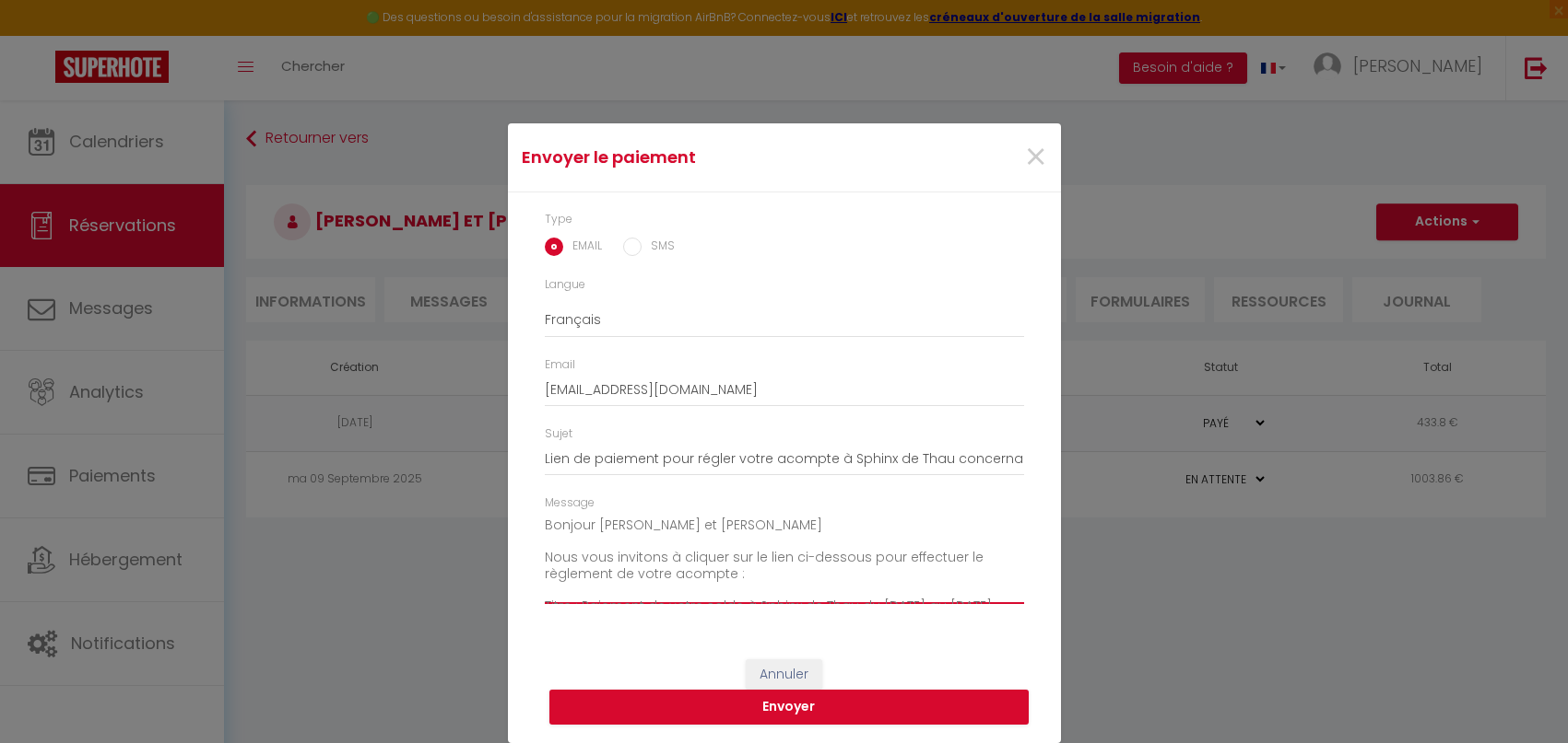
click at [705, 569] on textarea "Bonjour Anne Marie et Pierre Jean Guenebeaud Nous vous invitons à cliquer sur l…" at bounding box center [784, 557] width 479 height 93
click at [884, 158] on div "×" at bounding box center [967, 158] width 184 height 41
click at [876, 158] on div "×" at bounding box center [967, 158] width 184 height 41
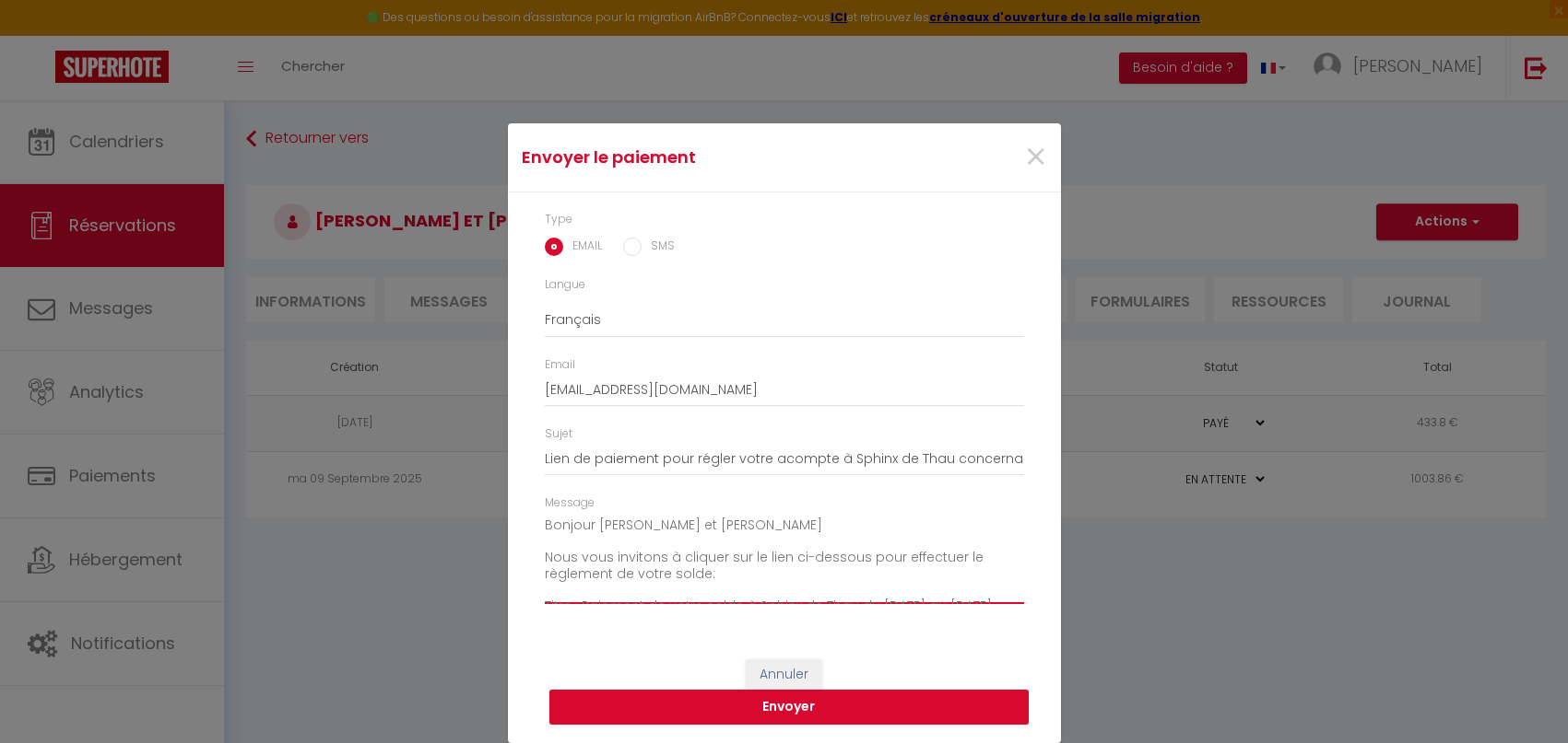
drag, startPoint x: 593, startPoint y: 524, endPoint x: 750, endPoint y: 528, distance: 157.1
click at [750, 528] on textarea "Bonjour Anne Marie et Pierre Jean Guenebeaud Nous vous invitons à cliquer sur l…" at bounding box center [784, 557] width 479 height 93
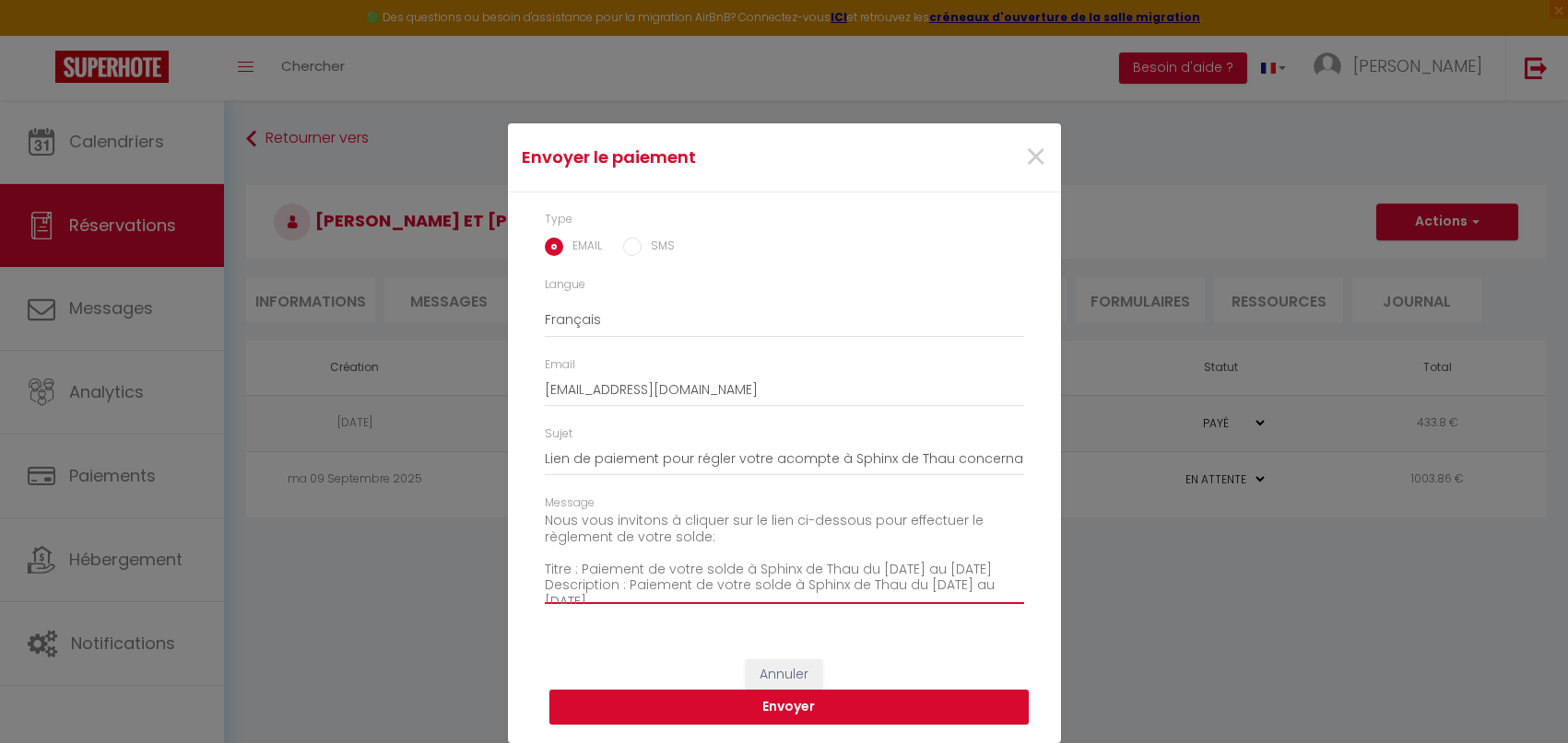
click at [815, 531] on textarea "Bonjour M. et Mme Guenebeaud Nous vous invitons à cliquer sur le lien ci-dessou…" at bounding box center [784, 557] width 479 height 93
click at [775, 524] on textarea "Bonjour M. et Mme Guenebeaud Nous vous invitons à cliquer sur le lien ci-dessou…" at bounding box center [784, 557] width 479 height 93
click at [722, 545] on textarea "Bonjour M. et Mme Guenebeaud Nous vous invitons à cliquer sur le lien ci-dessou…" at bounding box center [784, 557] width 479 height 93
click at [694, 545] on textarea "Bonjour M. et Mme Guenebeaud Nous vous invitons à cliquer sur le lien ci-dessou…" at bounding box center [784, 557] width 479 height 93
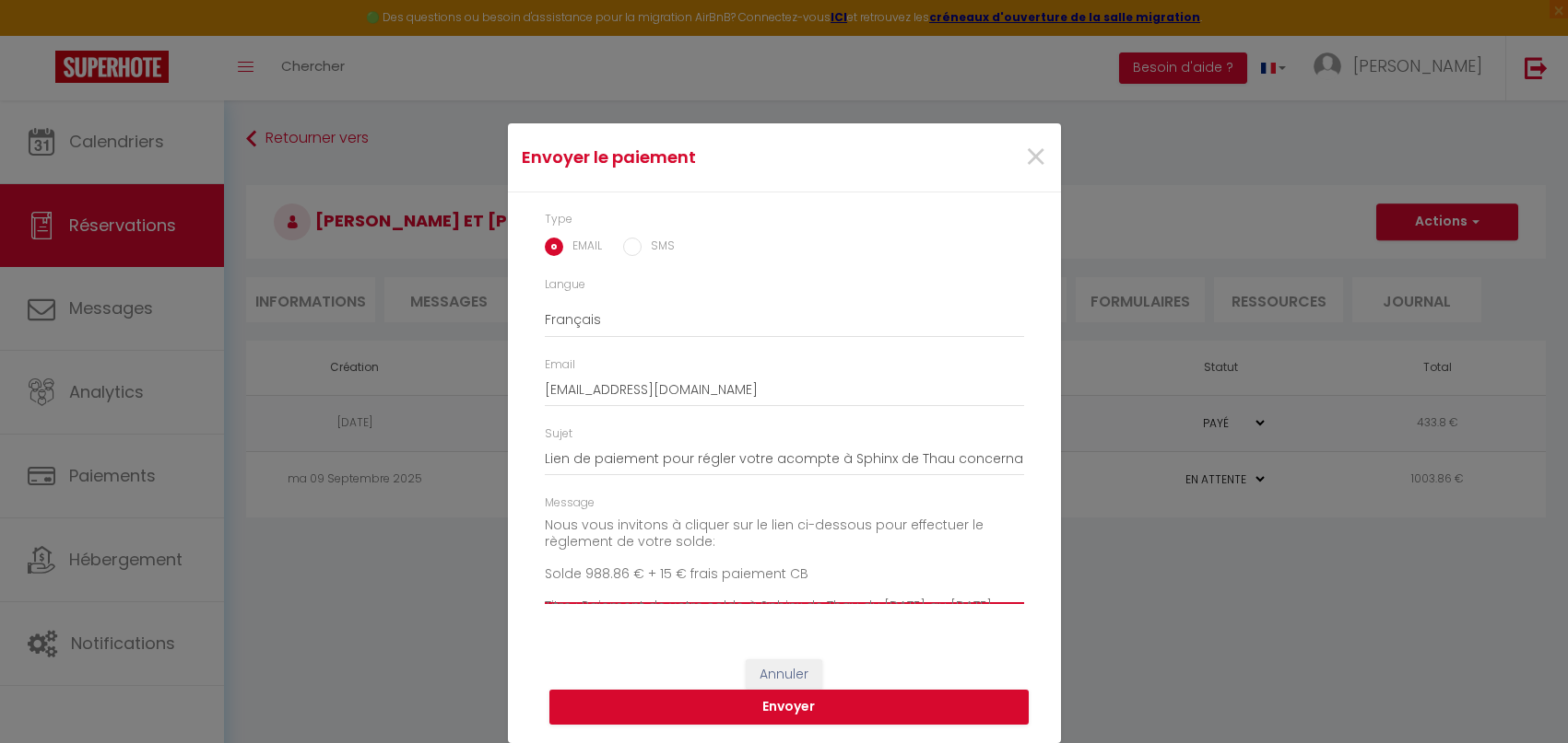
click at [699, 544] on textarea "Bonjour M. et Mme Guenebeaud Nous vous invitons à cliquer sur le lien ci-dessou…" at bounding box center [784, 557] width 479 height 93
click at [812, 573] on textarea "Bonjour M. et Mme Guenebeaud Nous vous invitons à cliquer sur le lien ci-dessou…" at bounding box center [784, 557] width 479 height 93
click at [812, 575] on textarea "Bonjour M. et Mme Guenebeaud Nous vous invitons à cliquer sur le lien ci-dessou…" at bounding box center [784, 557] width 479 height 93
click at [910, 573] on textarea "Bonjour M. et Mme Guenebeaud Nous vous invitons à cliquer sur le lien ci-dessou…" at bounding box center [784, 557] width 479 height 93
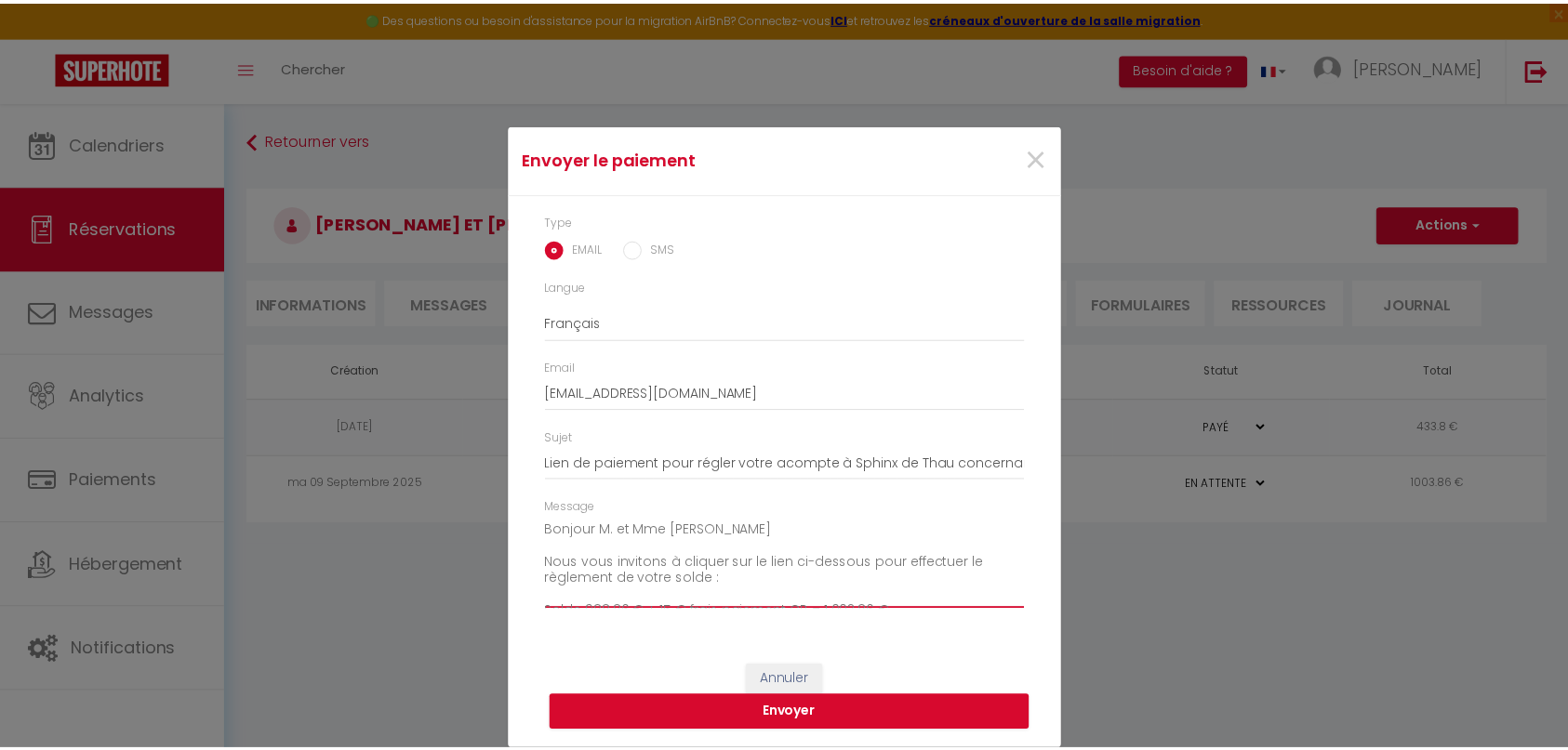
scroll to position [0, 0]
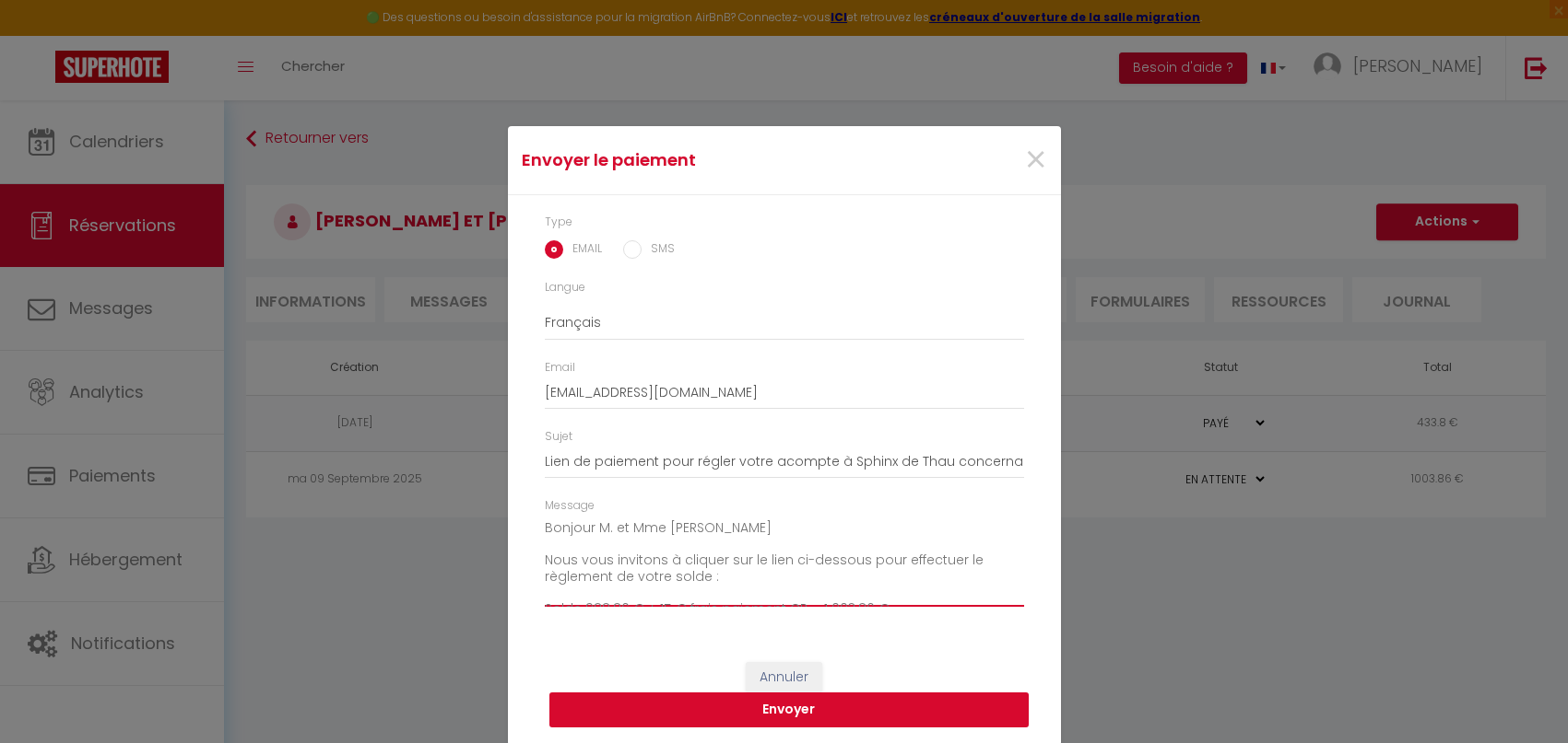
type textarea "Bonjour M. et Mme Guenebeaud Nous vous invitons à cliquer sur le lien ci-dessou…"
click at [766, 710] on button "Envoyer" at bounding box center [789, 711] width 479 height 35
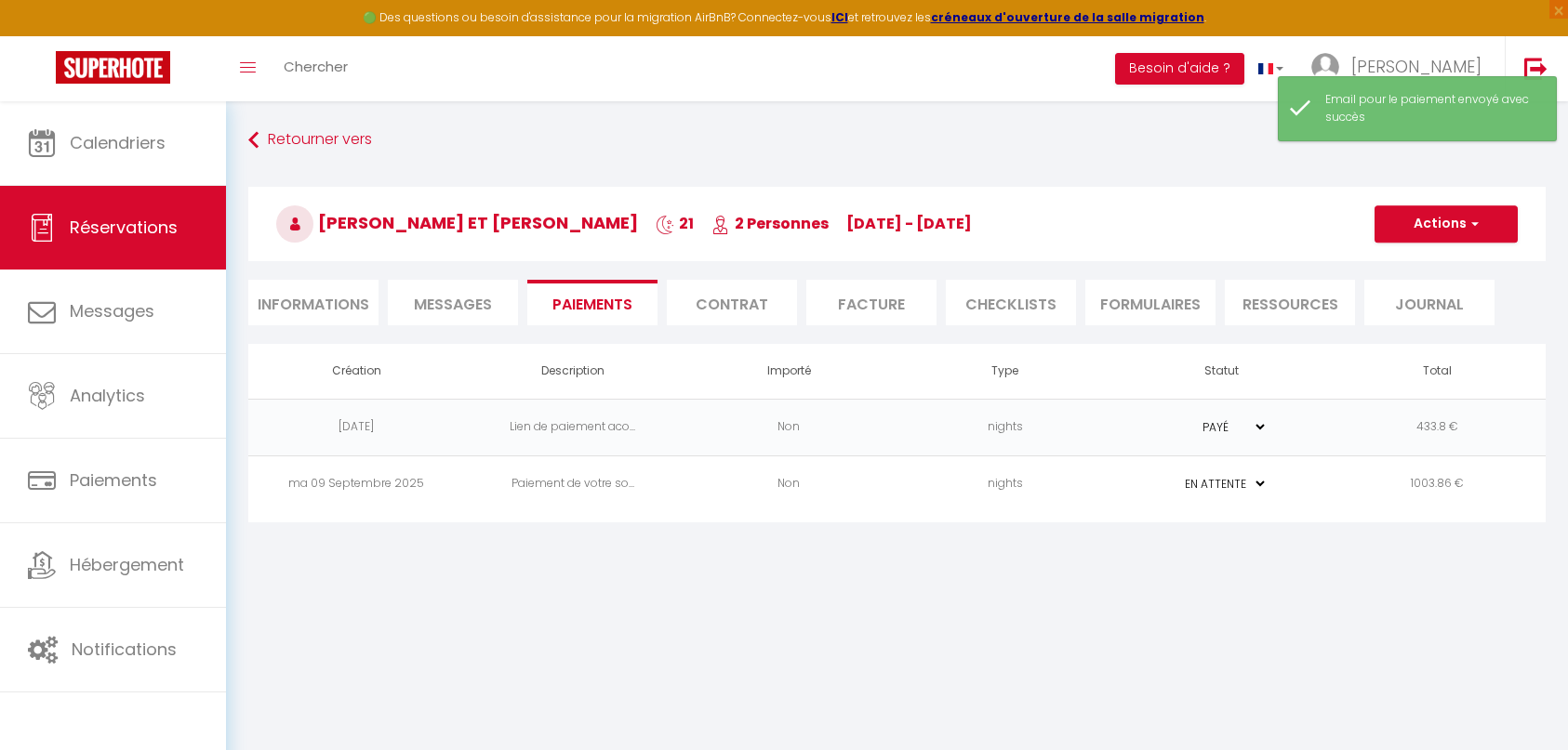
click at [320, 301] on li "Informations" at bounding box center [313, 302] width 130 height 46
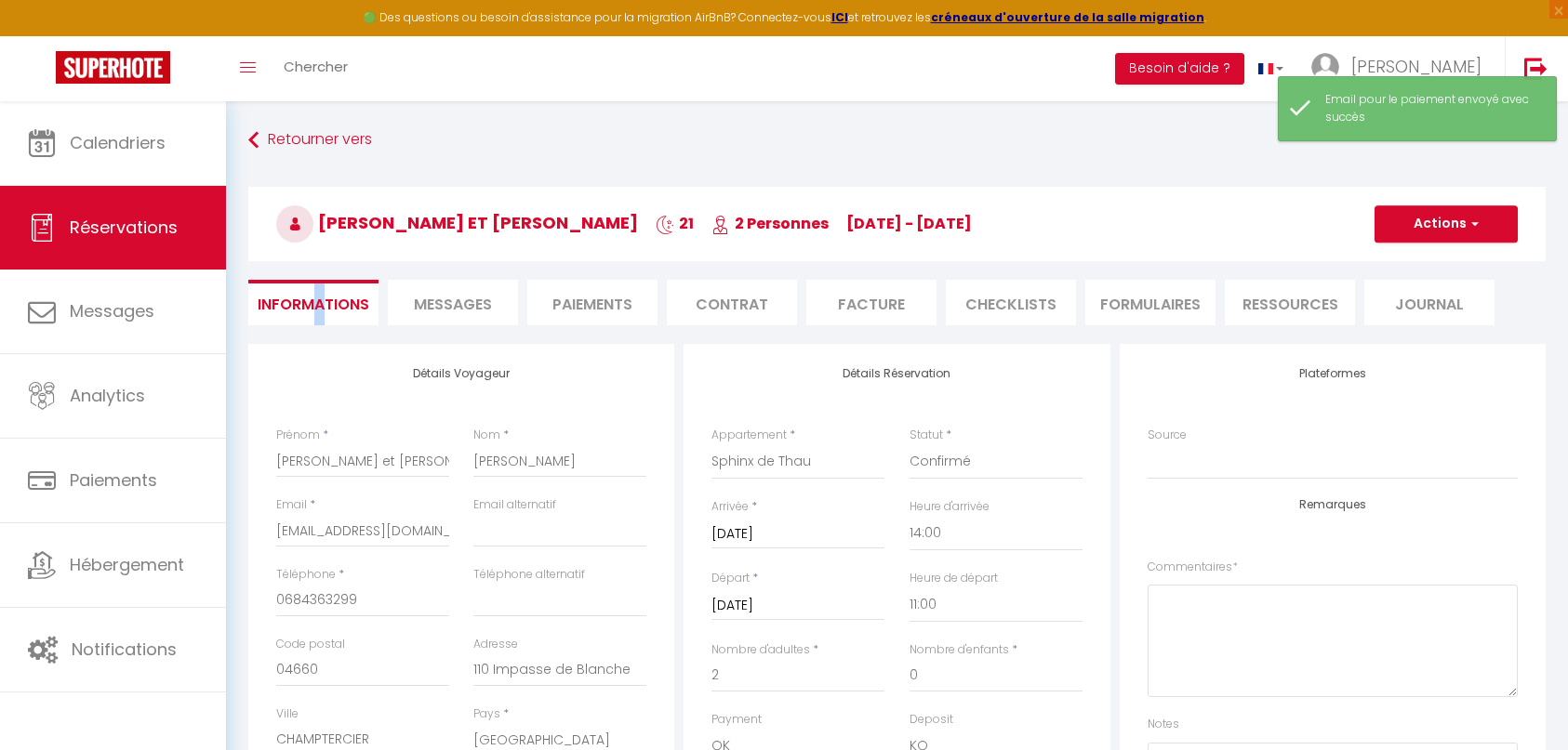
scroll to position [186, 0]
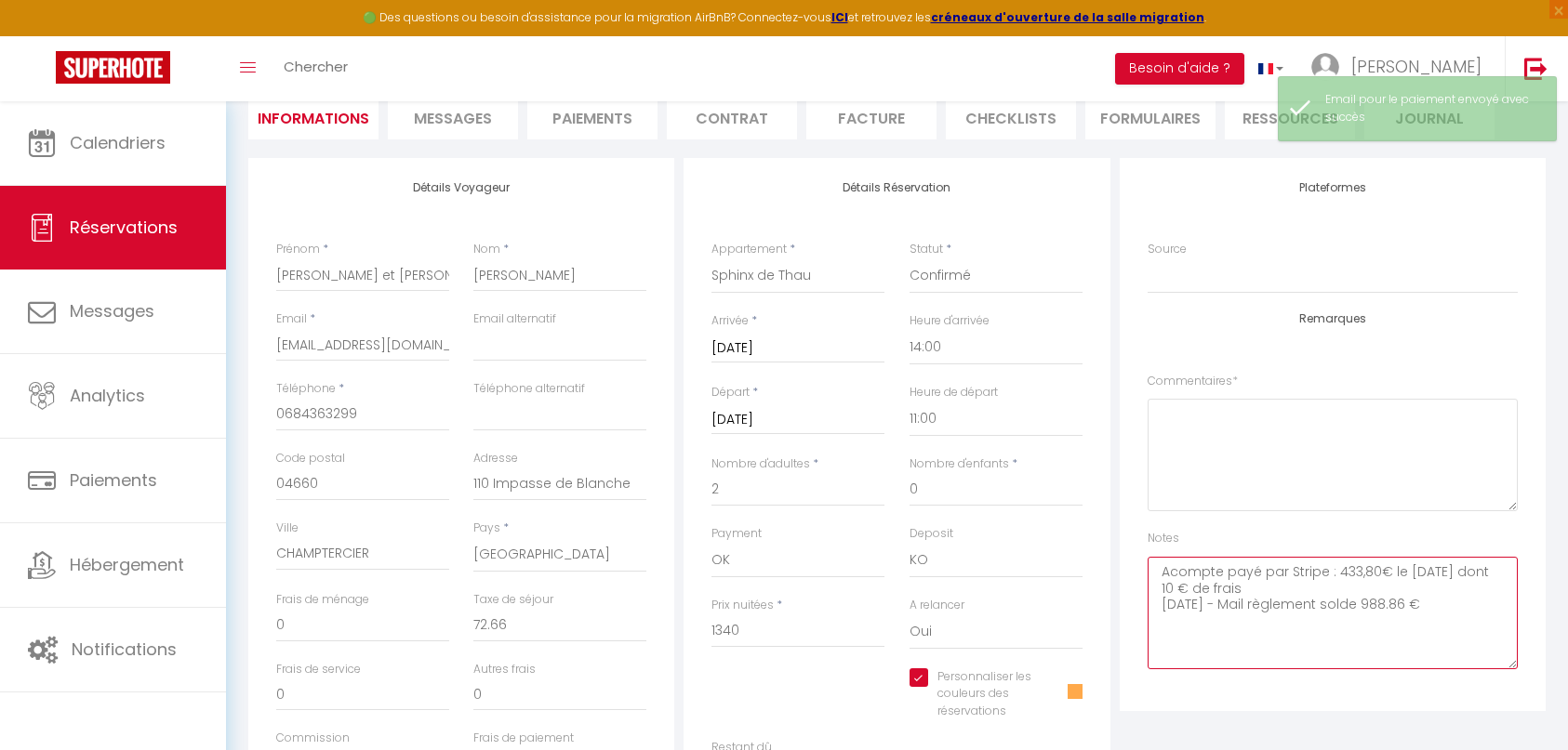
click at [1207, 664] on textarea "Acompte payé par Stripe : 433,80€ le 26/11/24 dont 10 € de frais 08-09-2025 - M…" at bounding box center [1332, 613] width 370 height 113
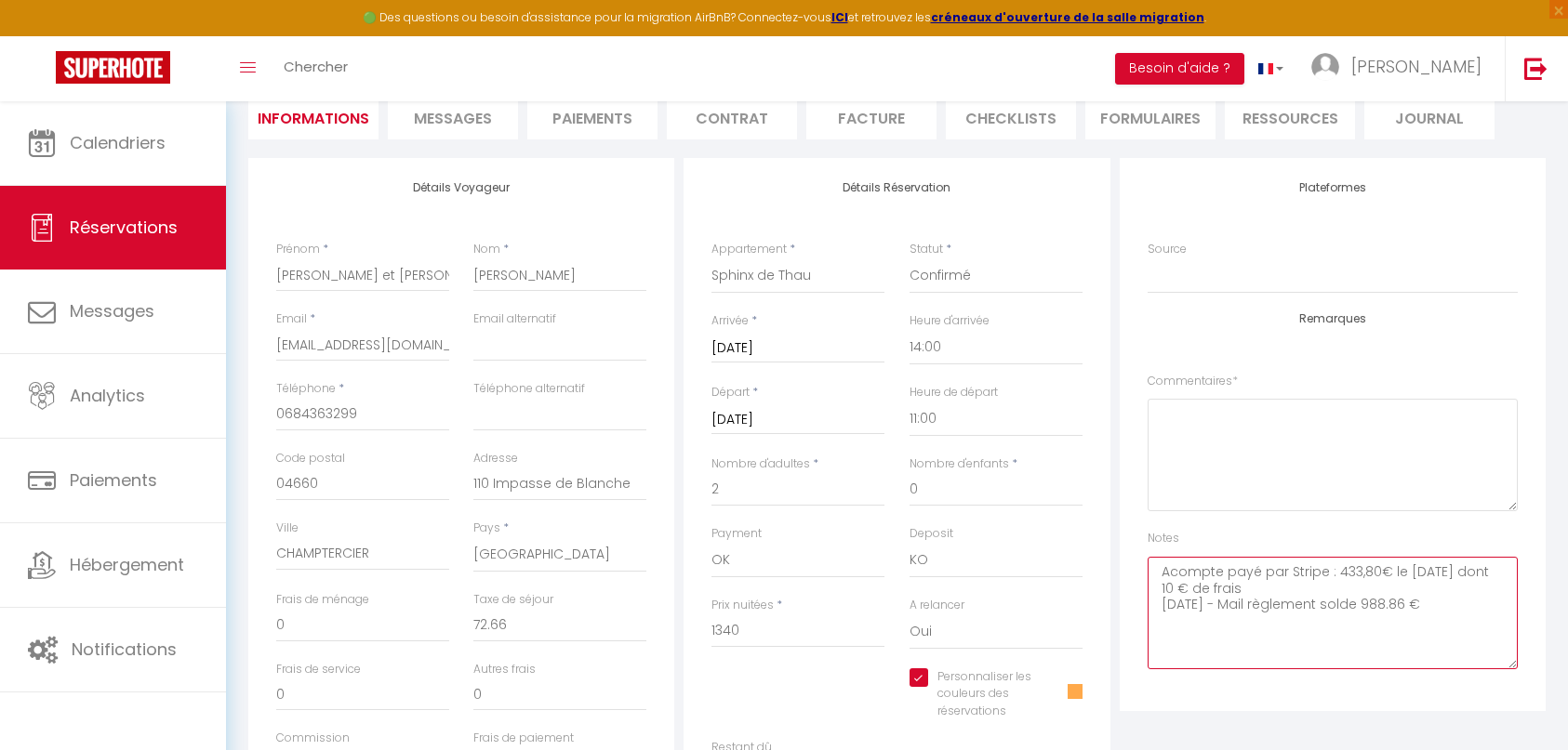
click at [1481, 621] on textarea "Acompte payé par Stripe : 433,80€ le 26/11/24 dont 10 € de frais 08-09-2025 - M…" at bounding box center [1332, 613] width 370 height 113
click at [1367, 620] on textarea "Acompte payé par Stripe : 433,80€ le 26/11/24 dont 10 € de frais 08-09-2025 - M…" at bounding box center [1332, 613] width 370 height 113
click at [1425, 631] on textarea "Acompte payé par Stripe : 433,80€ le 26/11/24 dont 10 € de frais 08-09-2025 - M…" at bounding box center [1332, 613] width 370 height 113
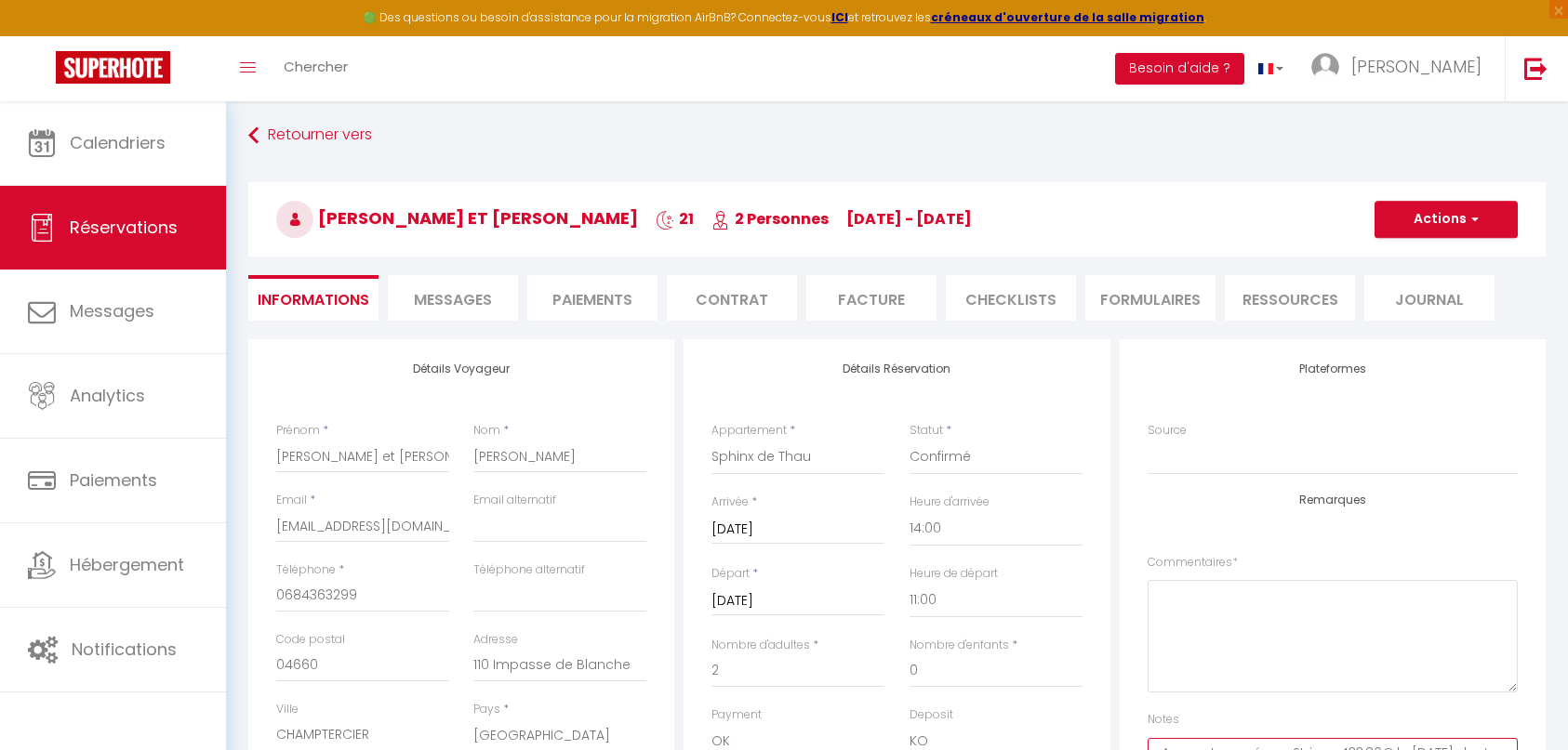
scroll to position [0, 0]
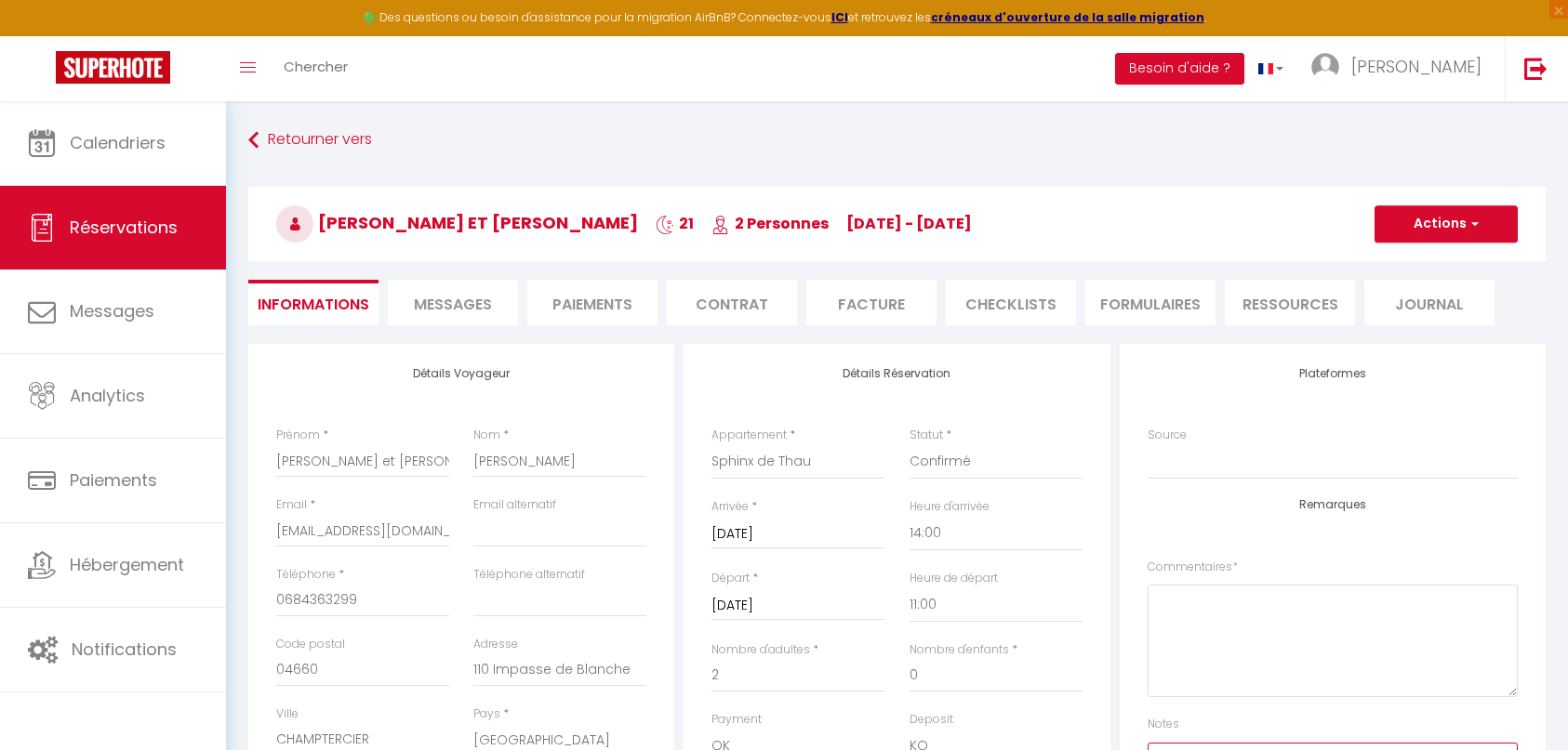
type textarea "Acompte payé par Stripe : 433,80€ le 26/11/24 dont 10 € de frais 08-09-2025 - M…"
click at [1448, 231] on button "Actions" at bounding box center [1446, 225] width 143 height 37
click at [1432, 264] on link "Enregistrer" at bounding box center [1427, 265] width 147 height 24
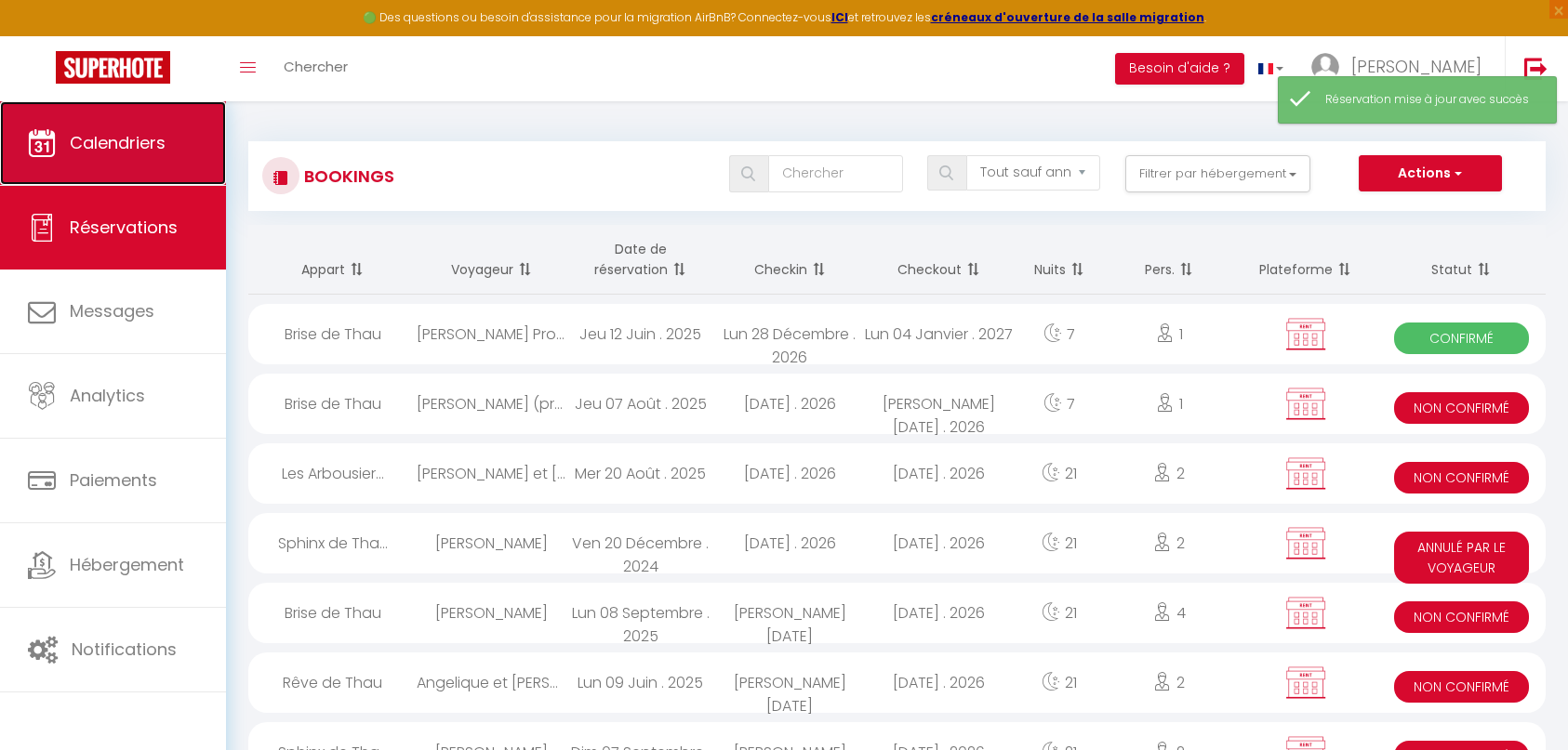
click at [142, 157] on link "Calendriers" at bounding box center [113, 143] width 226 height 84
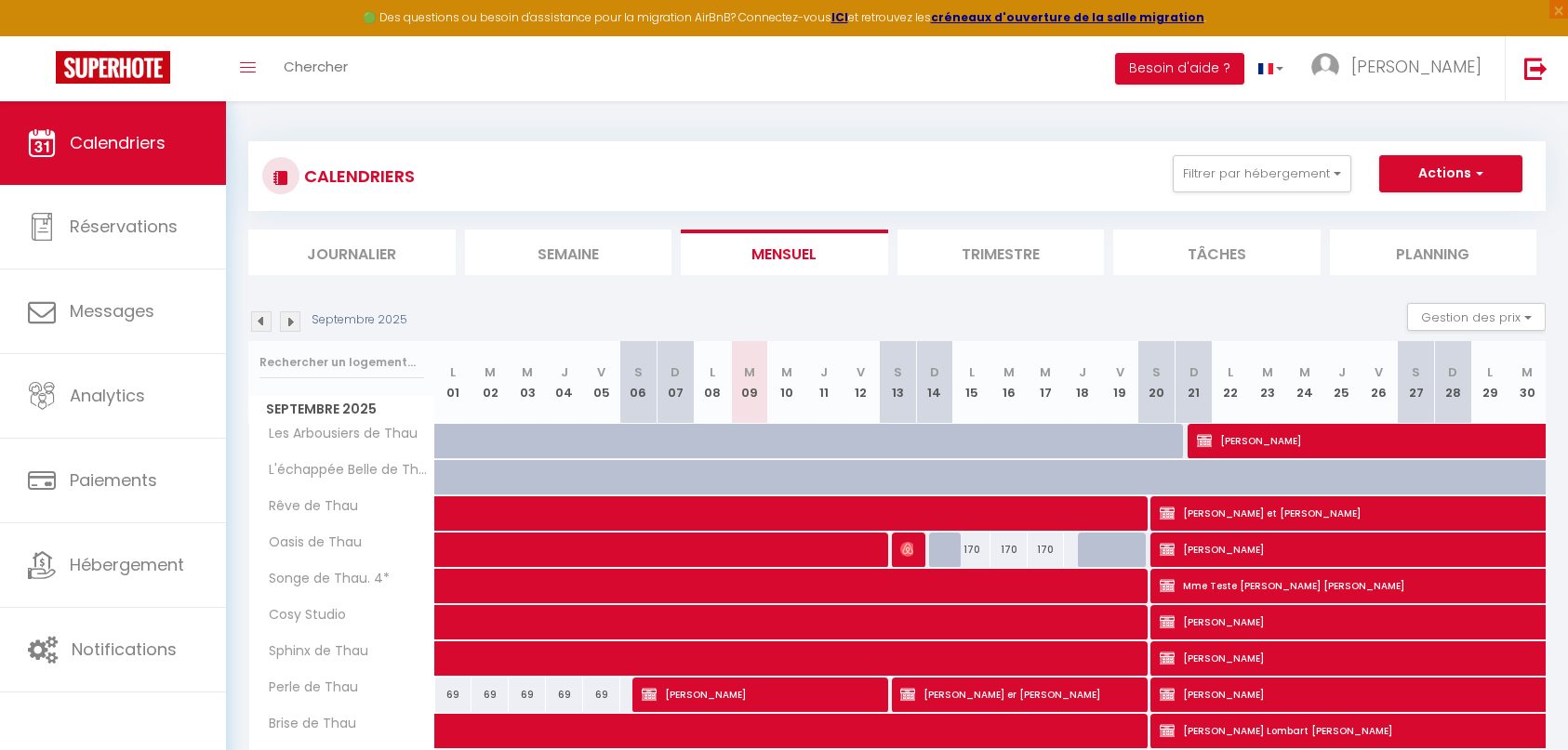
click at [293, 321] on img at bounding box center [290, 321] width 20 height 20
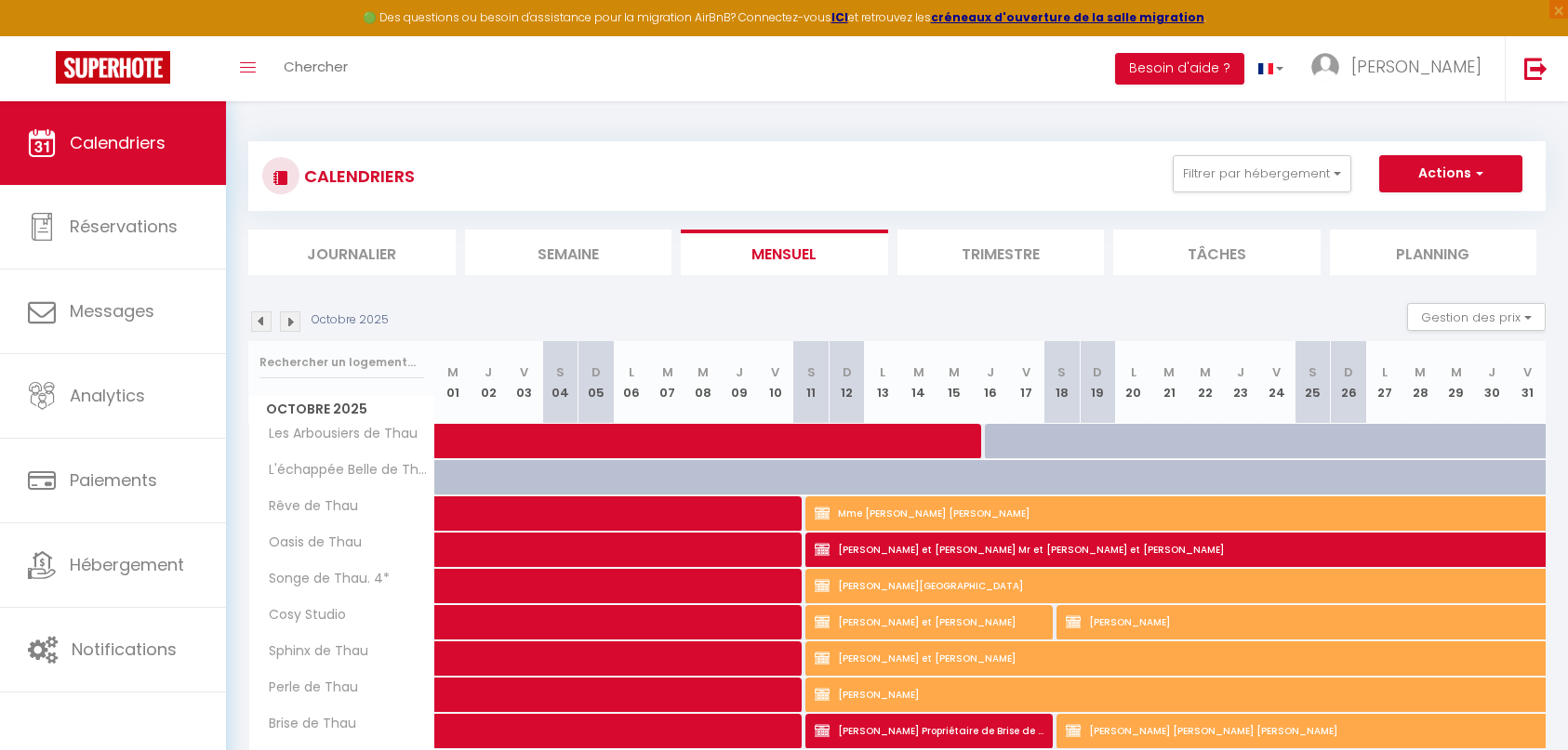
click at [293, 321] on img at bounding box center [290, 321] width 20 height 20
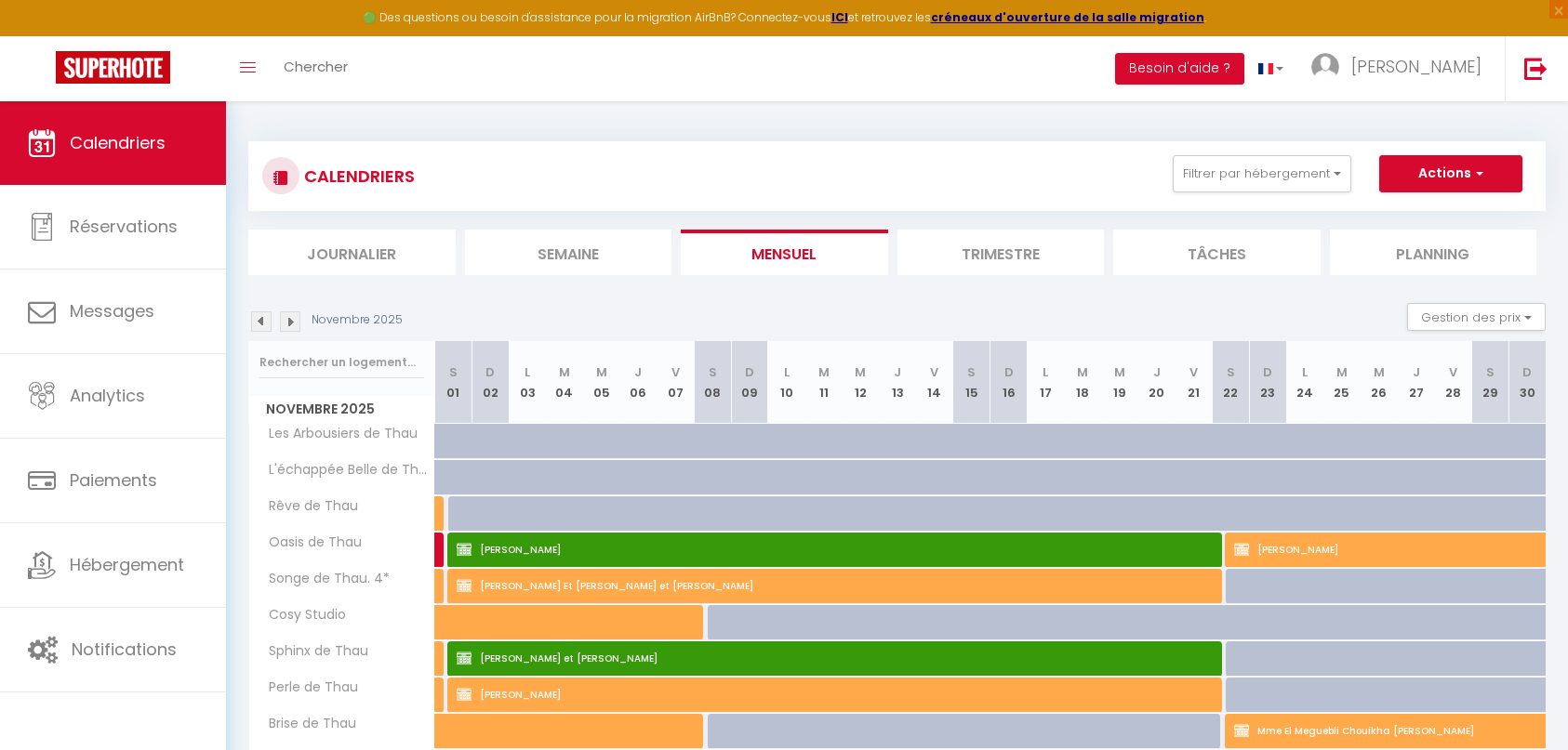
click at [293, 321] on img at bounding box center [290, 321] width 20 height 20
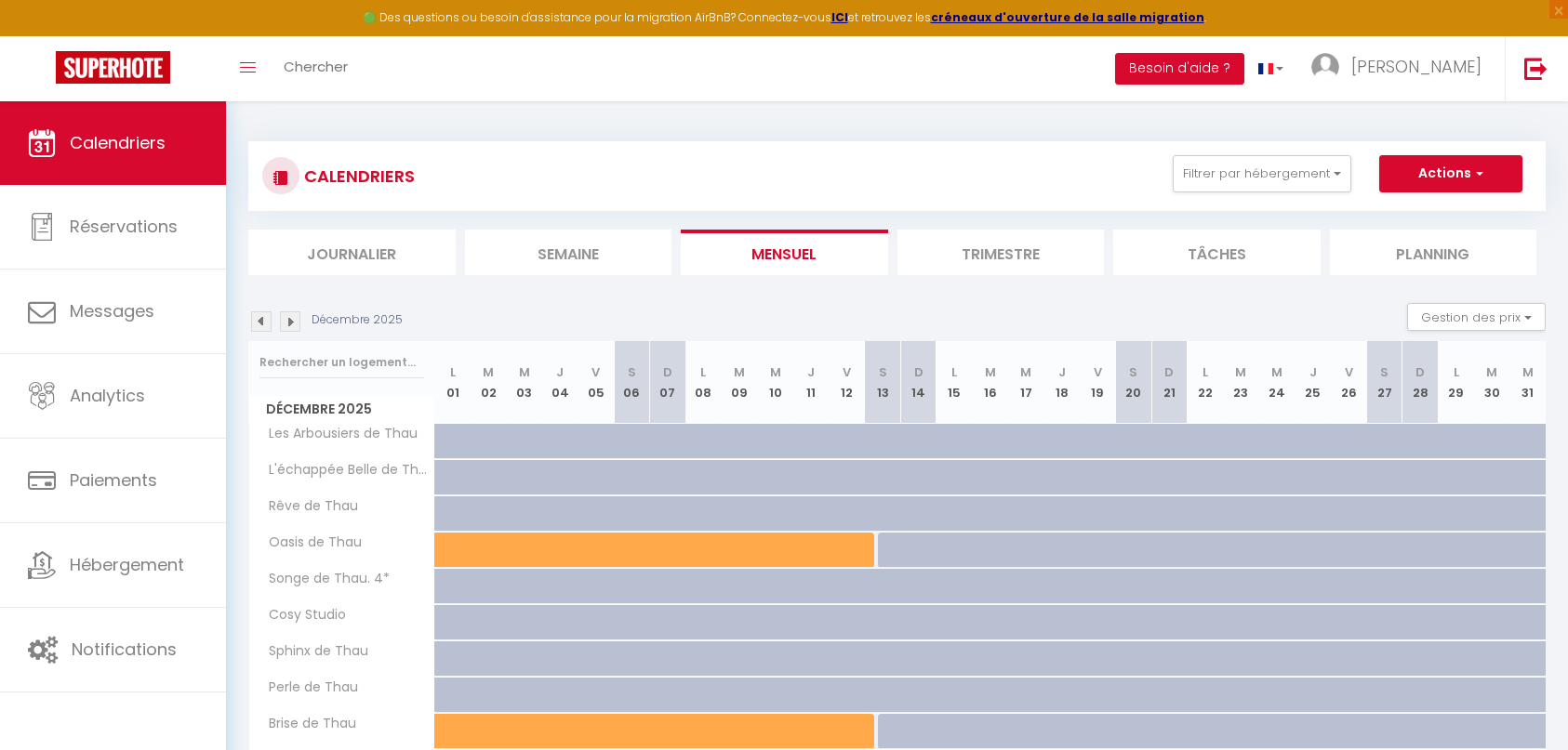
click at [293, 321] on img at bounding box center [290, 321] width 20 height 20
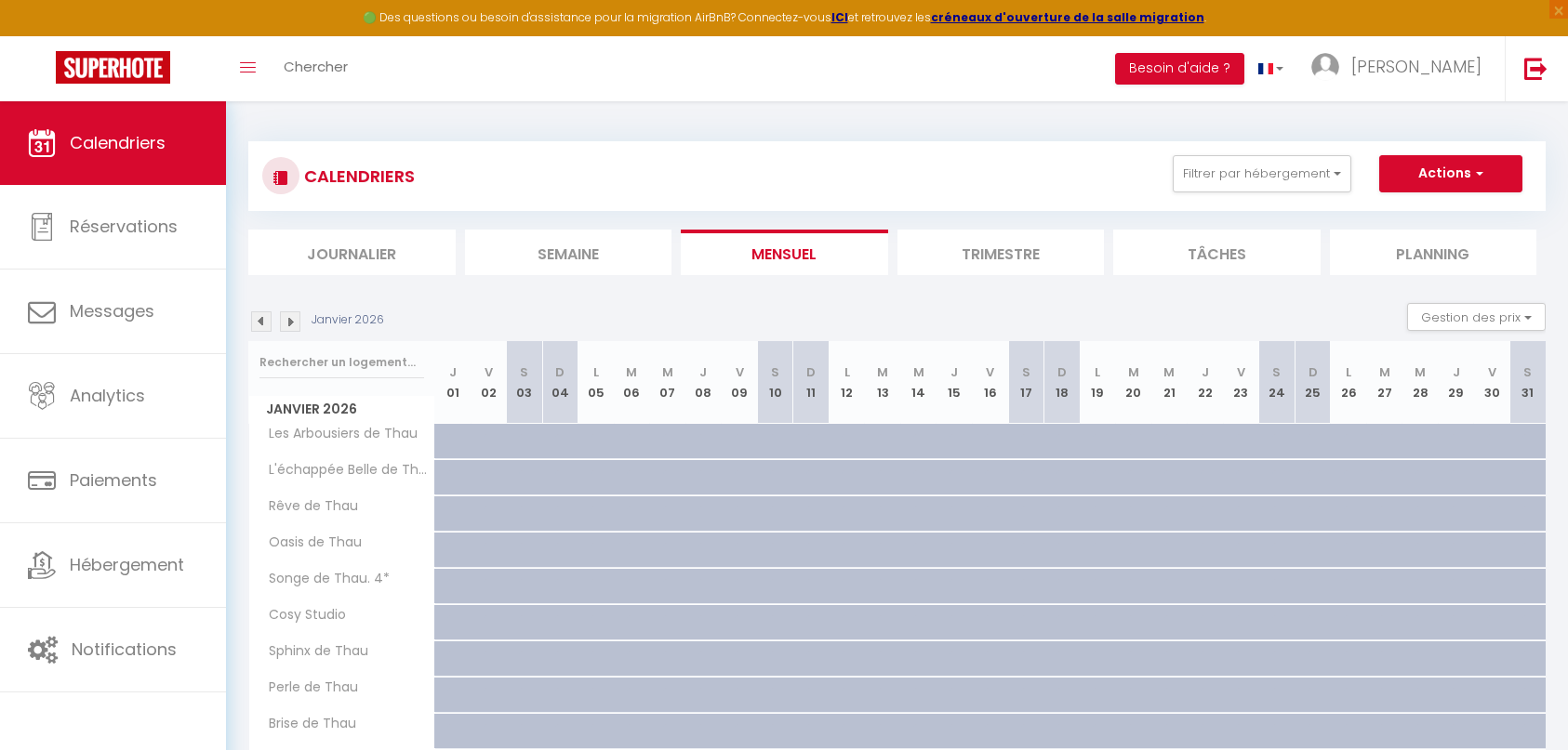
click at [293, 321] on img at bounding box center [290, 321] width 20 height 20
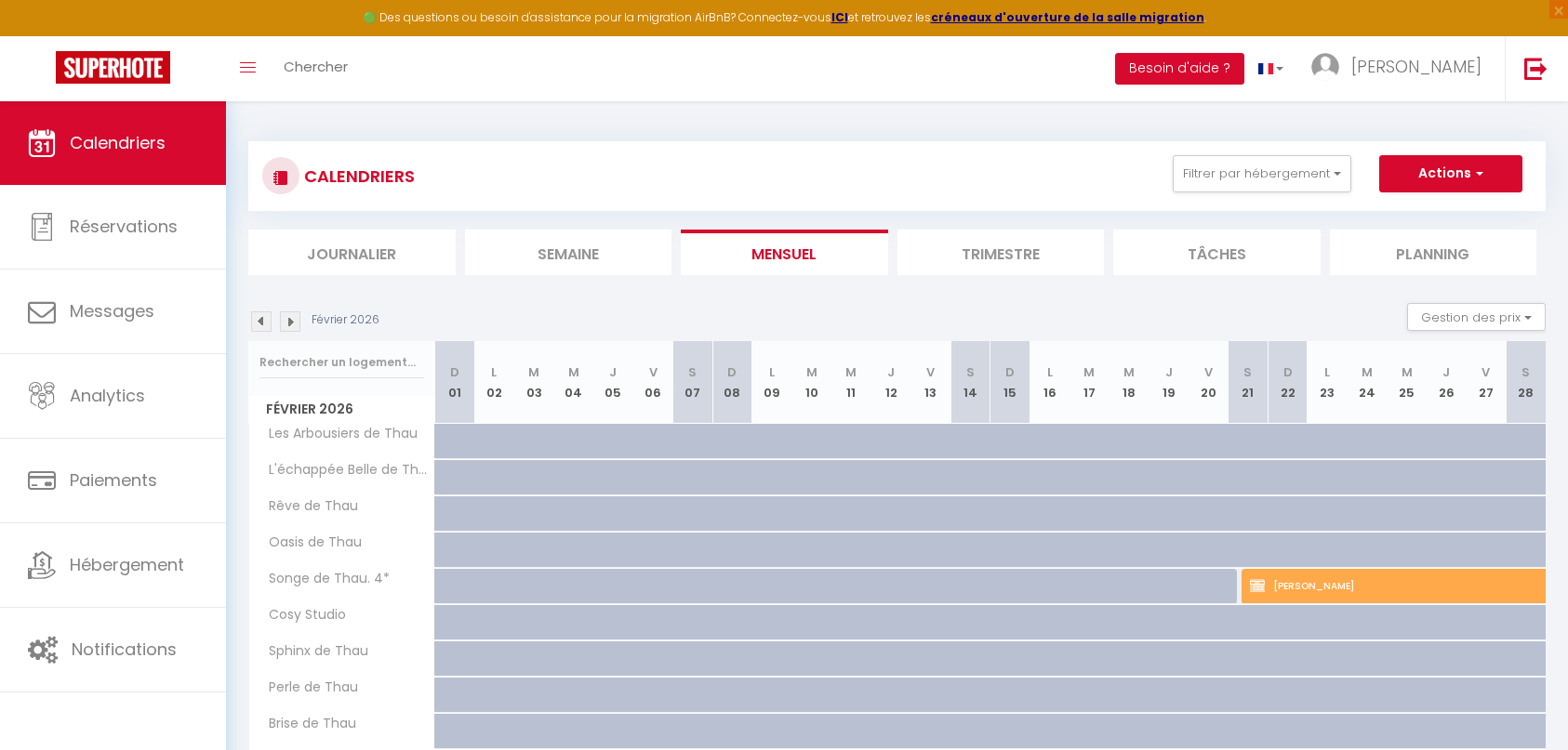
click at [293, 321] on img at bounding box center [290, 321] width 20 height 20
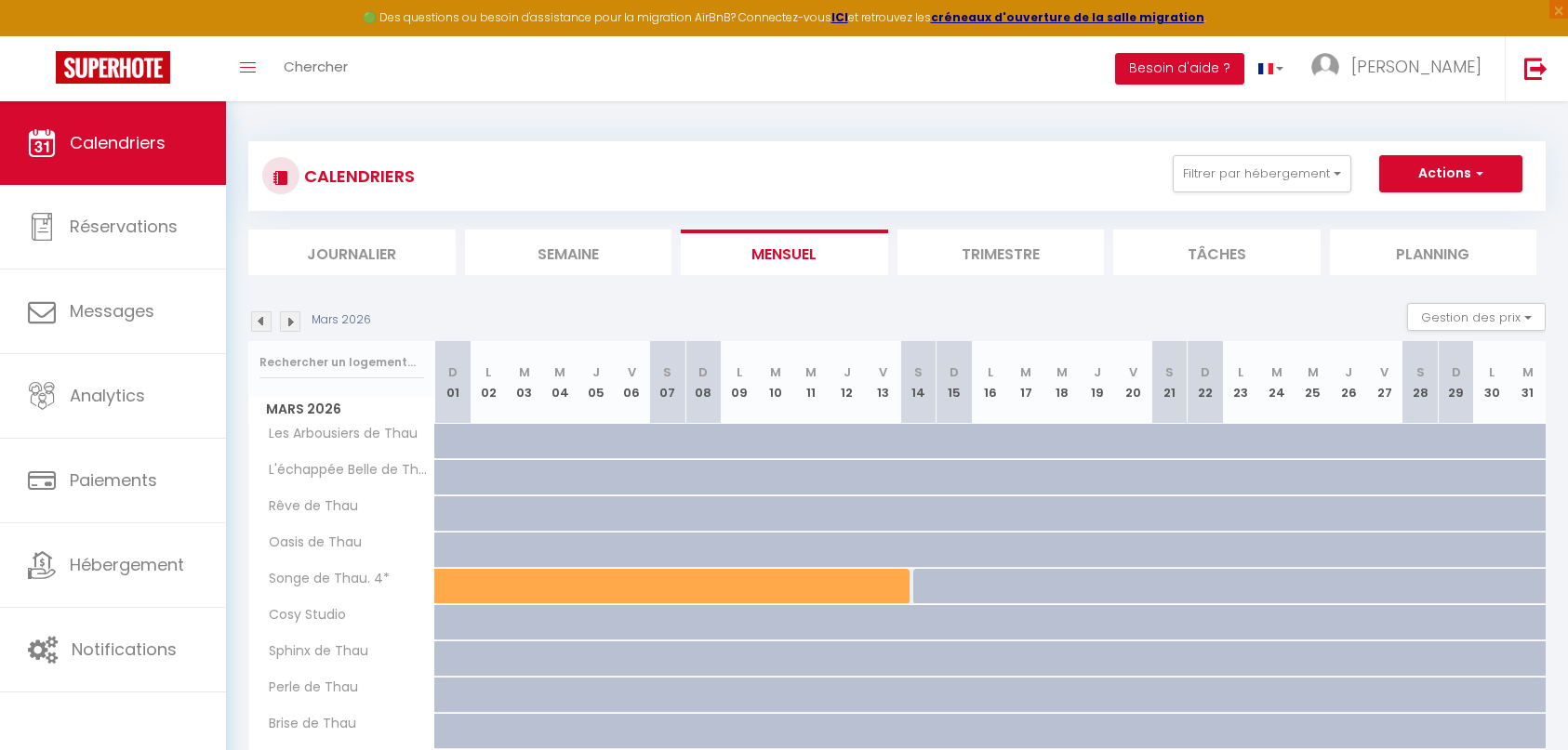
click at [293, 321] on img at bounding box center [290, 321] width 20 height 20
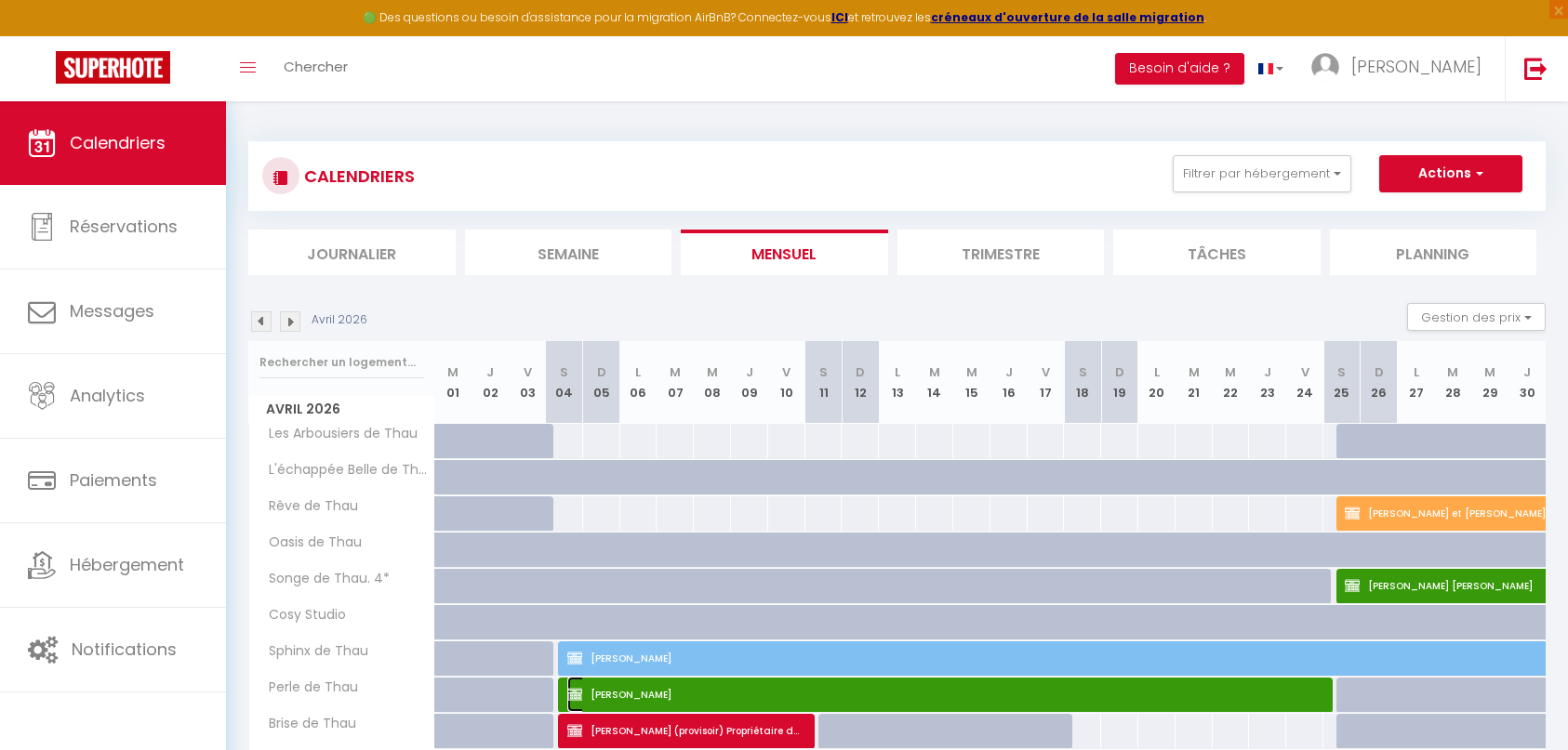
click at [877, 691] on span "Claude Feisthauer" at bounding box center [945, 695] width 756 height 35
select select "OK"
select select "KO"
select select "0"
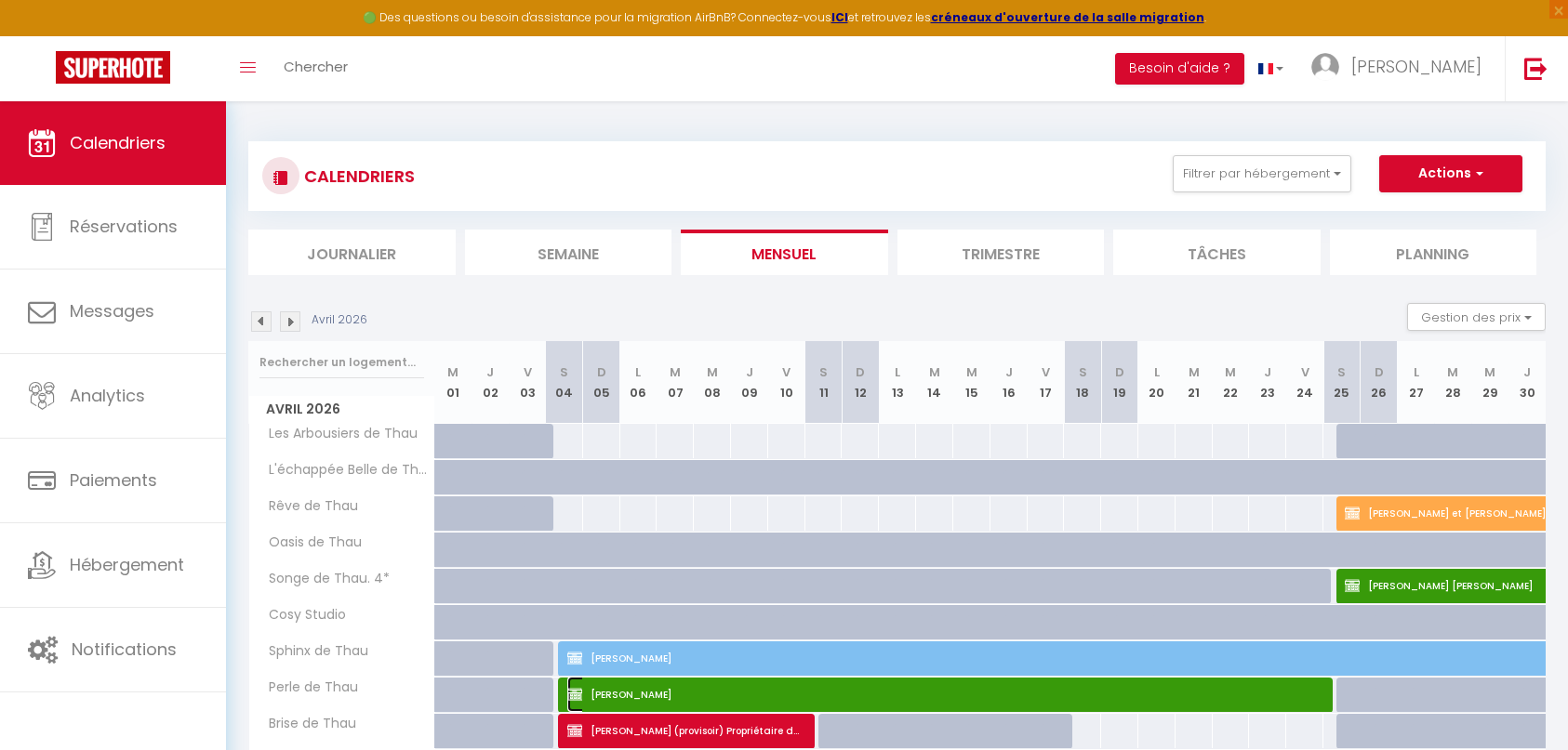
select select "1"
select select
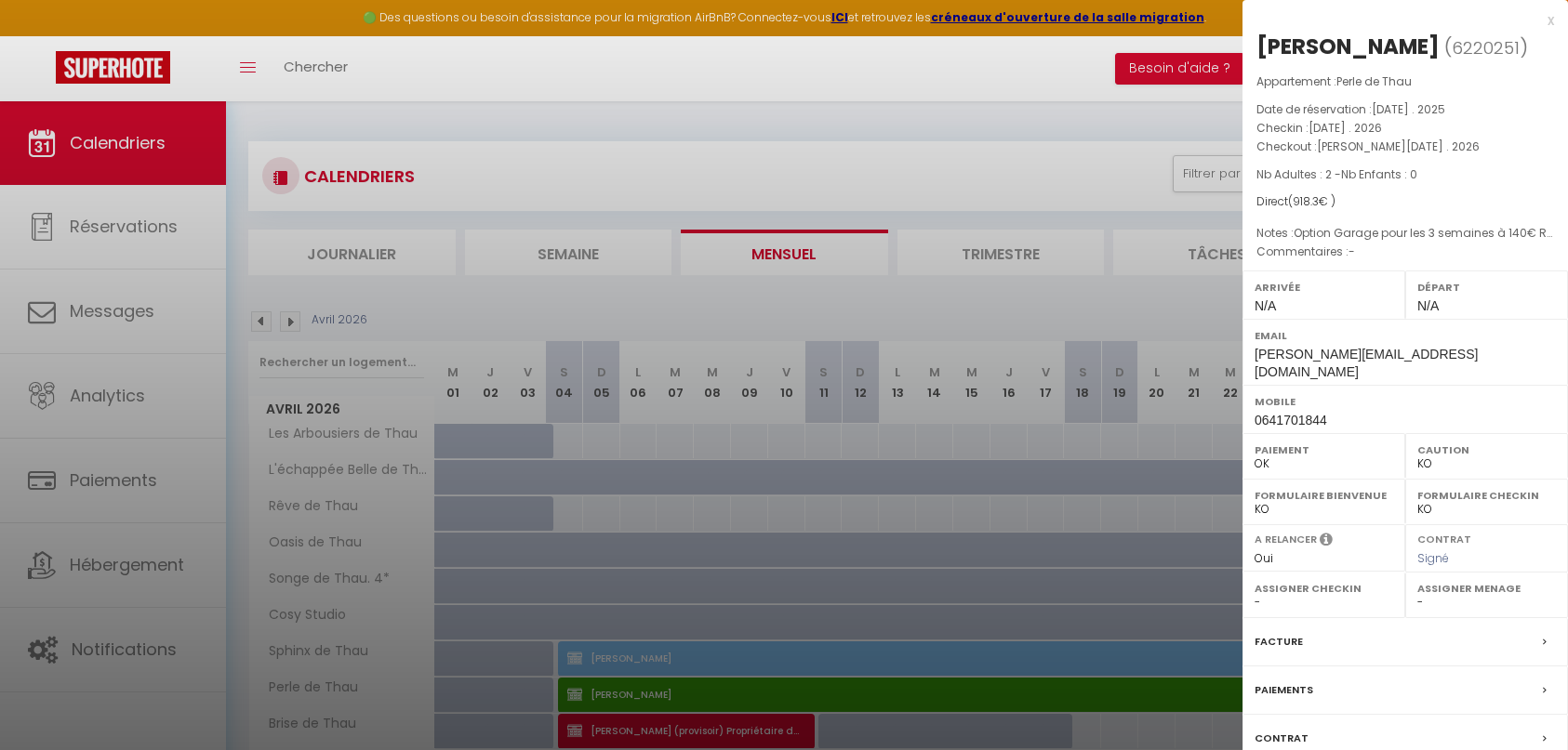
click at [1413, 716] on div "Contrat" at bounding box center [1404, 740] width 325 height 48
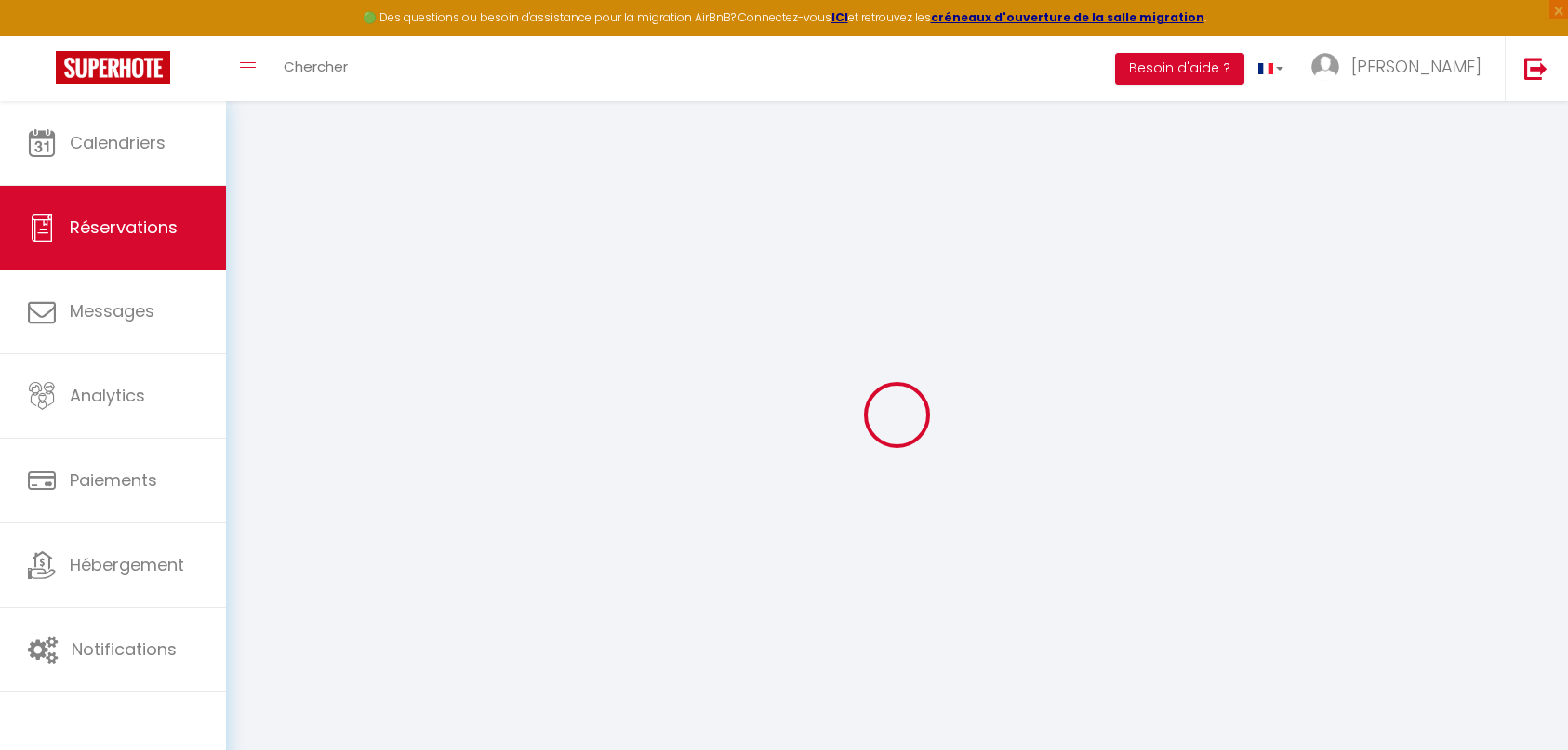
select select
checkbox input "true"
select select
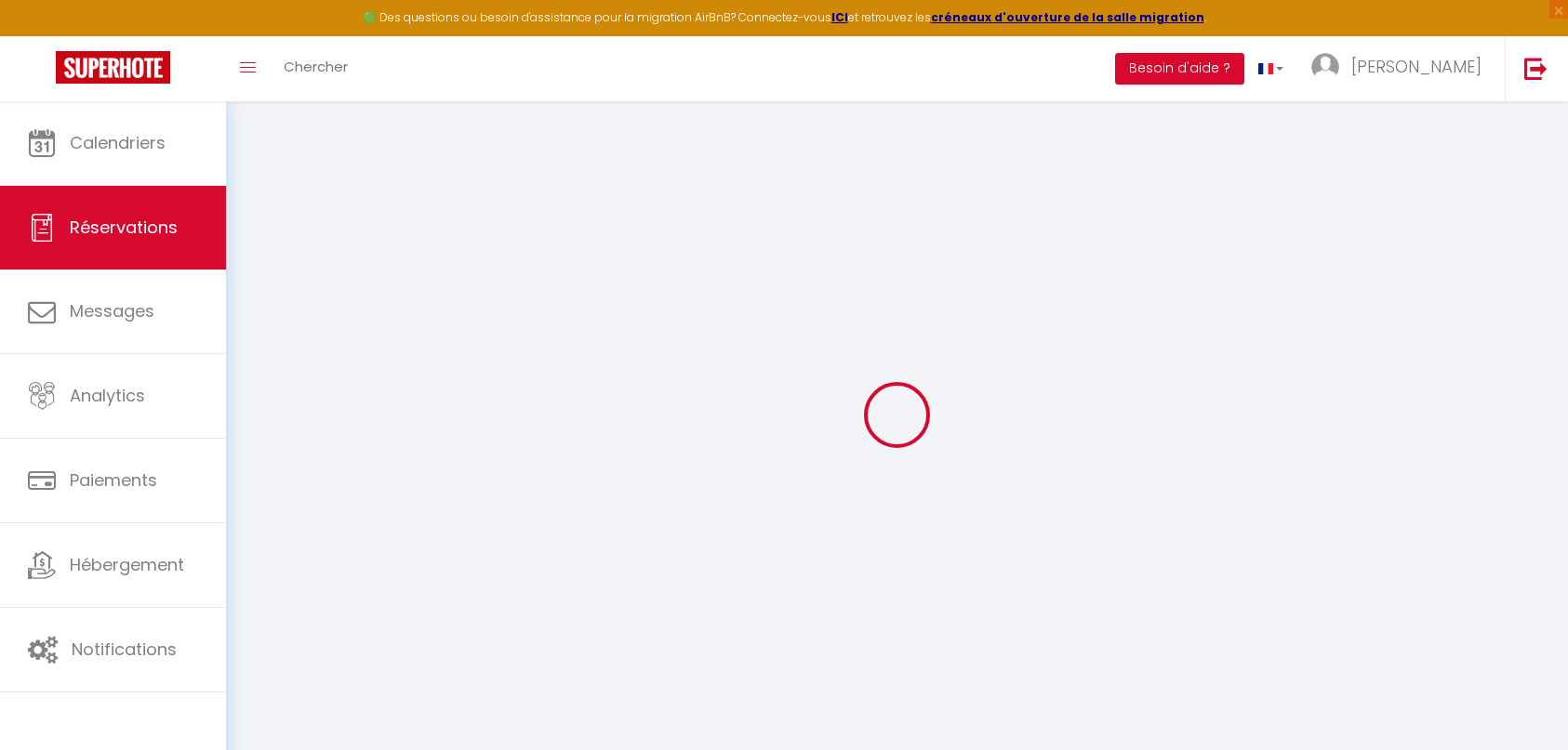
checkbox input "true"
type textarea "Option Garage pour les 3 semaines à 140€ Reçu par virement bancaire 250€ le 20.…"
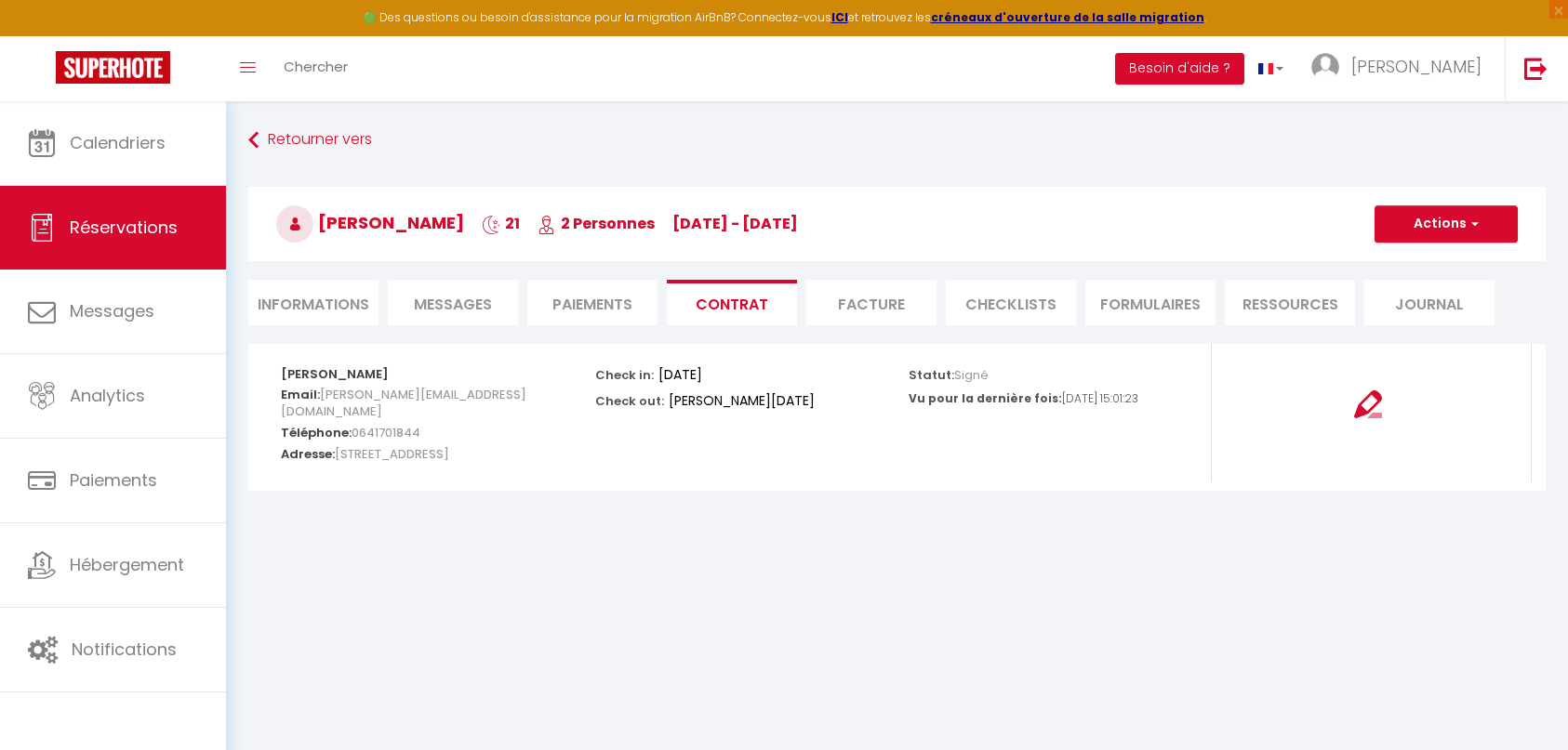
click at [347, 304] on li "Informations" at bounding box center [313, 302] width 130 height 46
select select
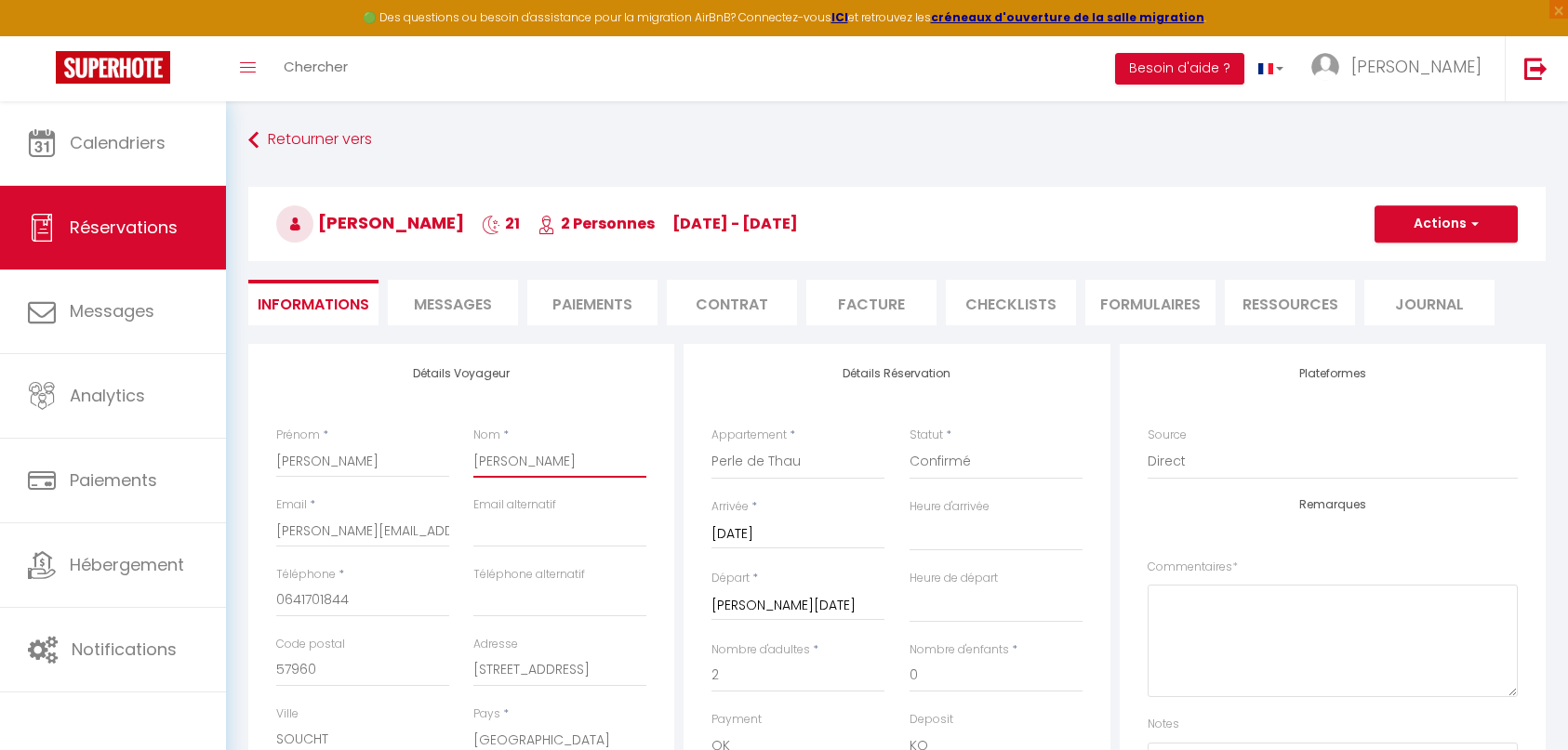
click at [509, 461] on input "Feisthauer" at bounding box center [560, 461] width 173 height 34
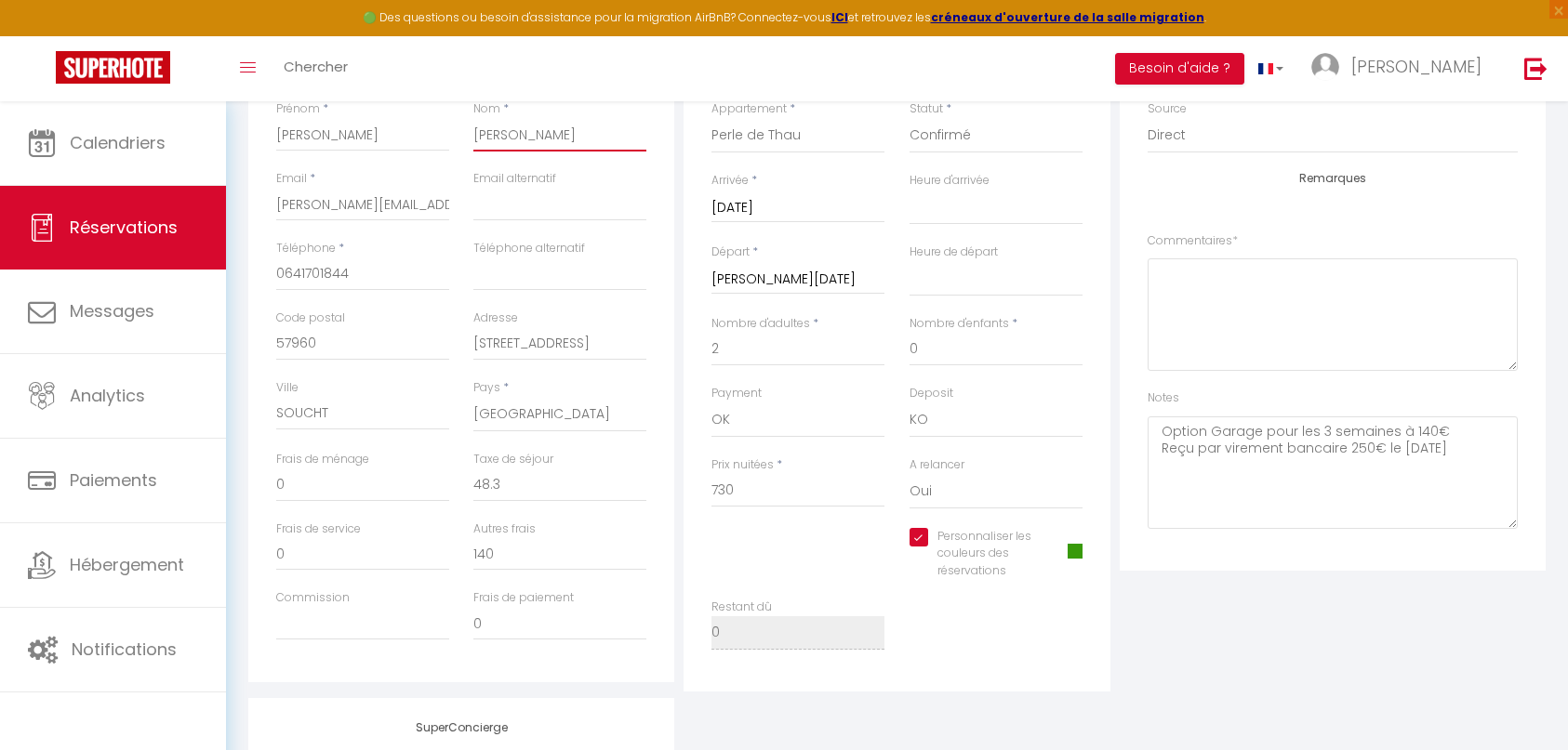
scroll to position [372, 0]
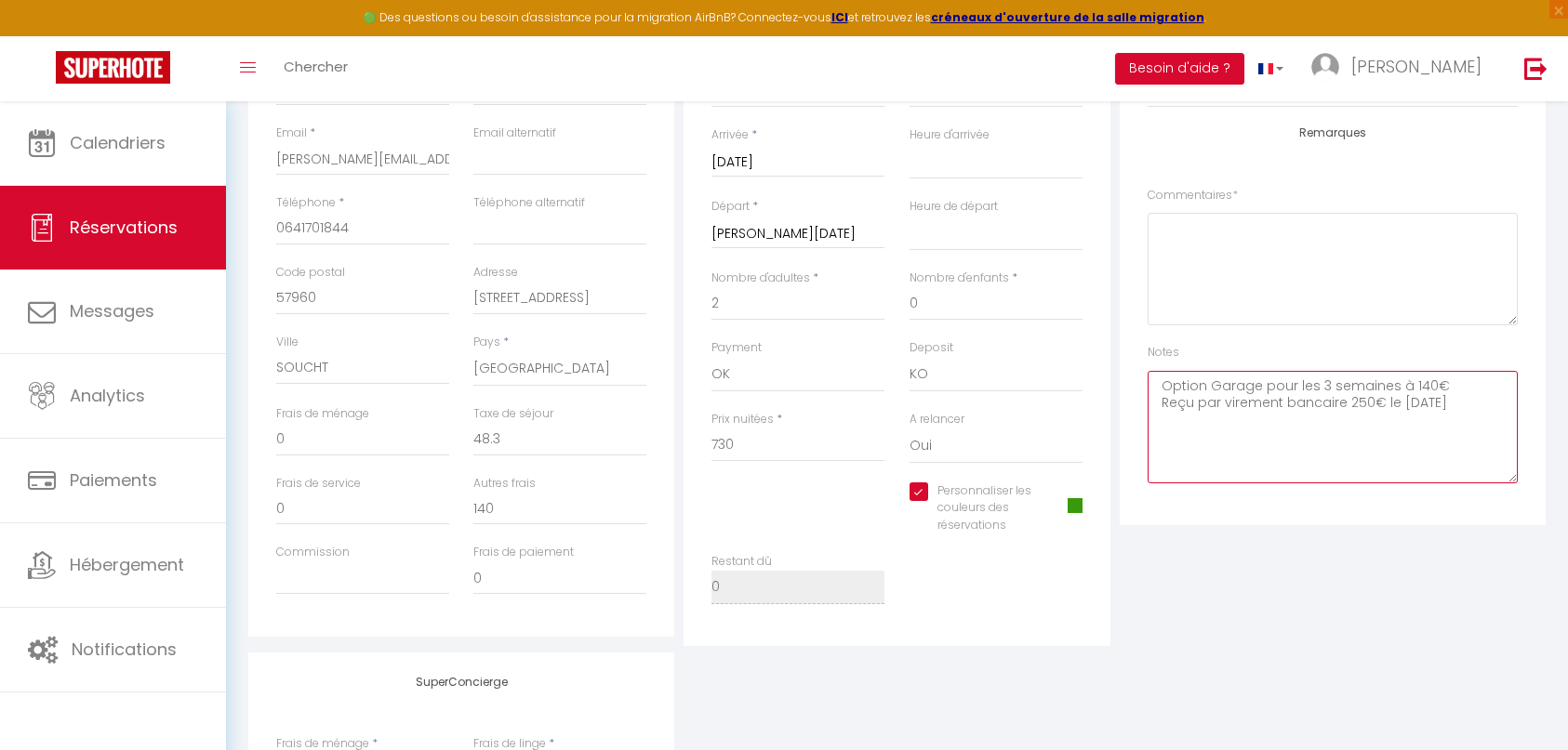
click at [1381, 447] on textarea "Option Garage pour les 3 semaines à 140€ Reçu par virement bancaire 250€ le 20.…" at bounding box center [1332, 427] width 370 height 113
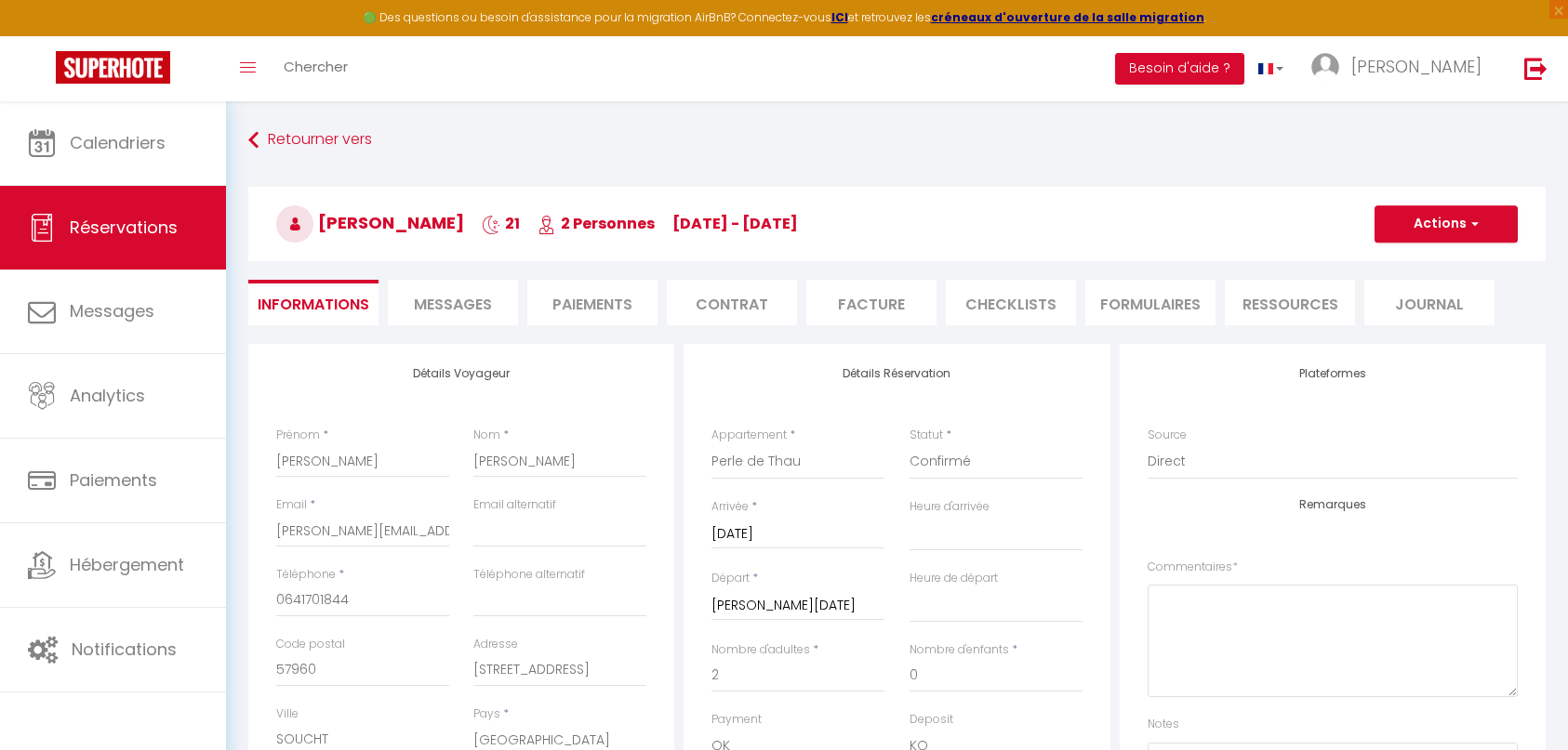
click at [724, 305] on li "Contrat" at bounding box center [732, 302] width 130 height 46
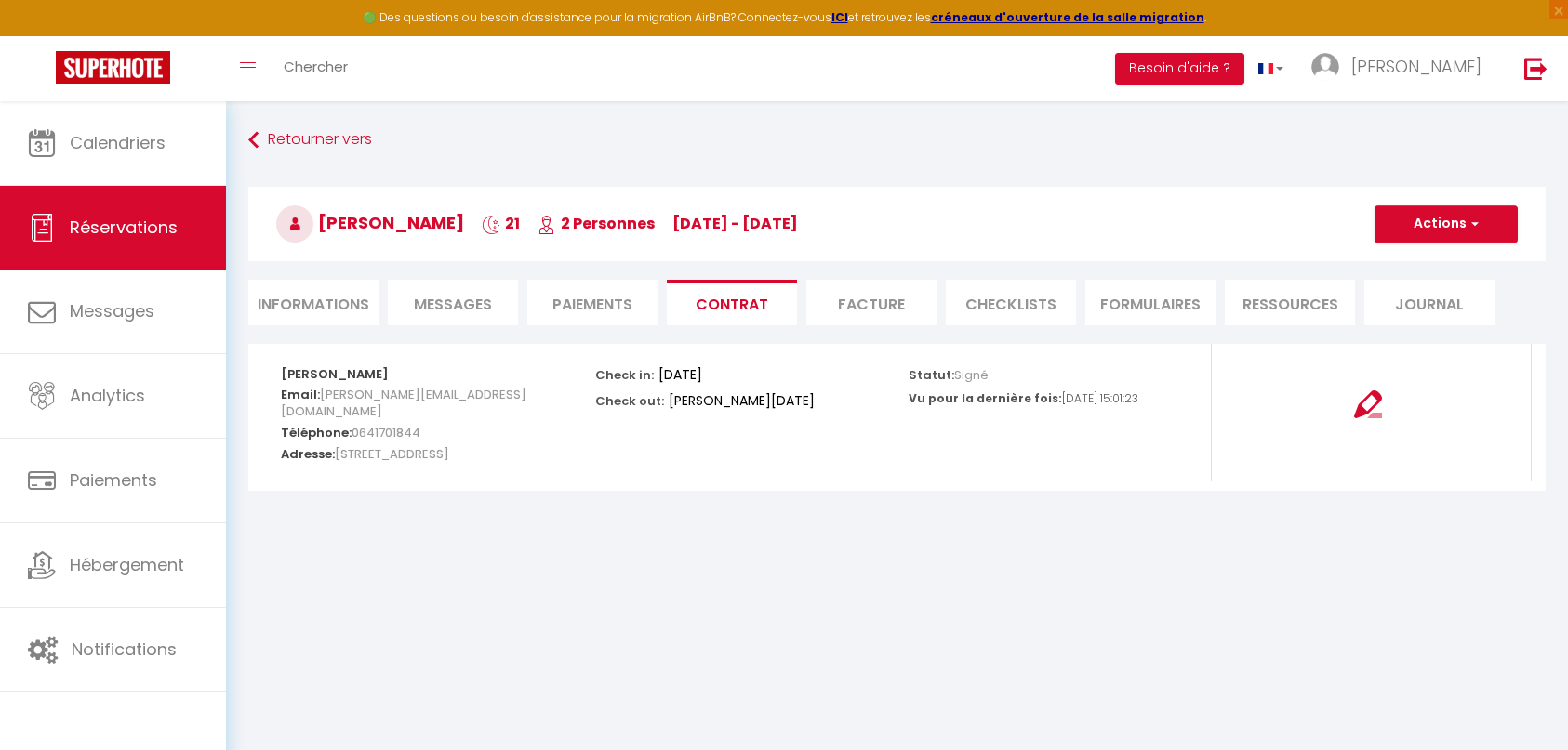
click at [309, 313] on li "Informations" at bounding box center [313, 302] width 130 height 46
select select
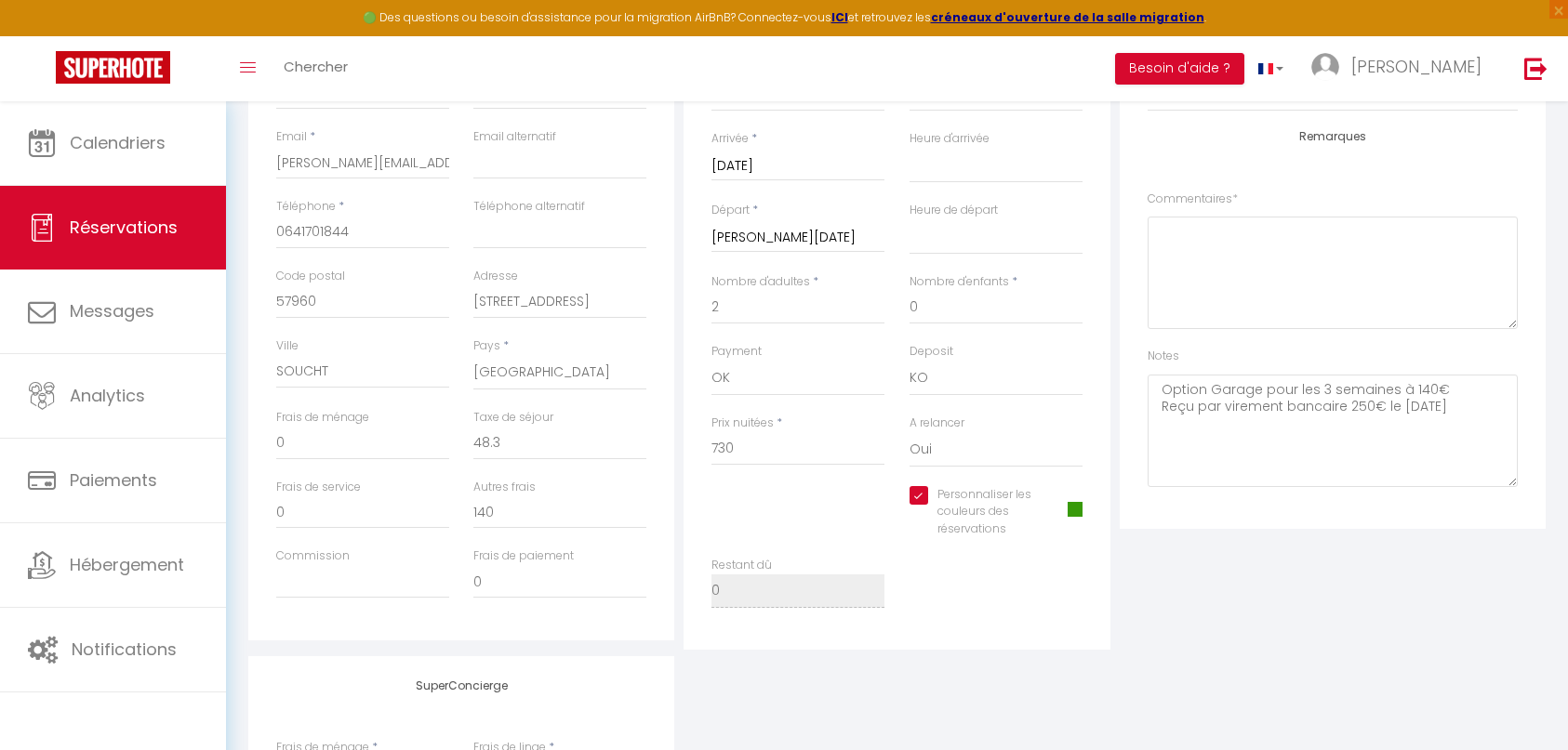
scroll to position [372, 0]
click at [1480, 410] on textarea "Option Garage pour les 3 semaines à 140€ Reçu par virement bancaire 250€ le 20.…" at bounding box center [1332, 427] width 370 height 113
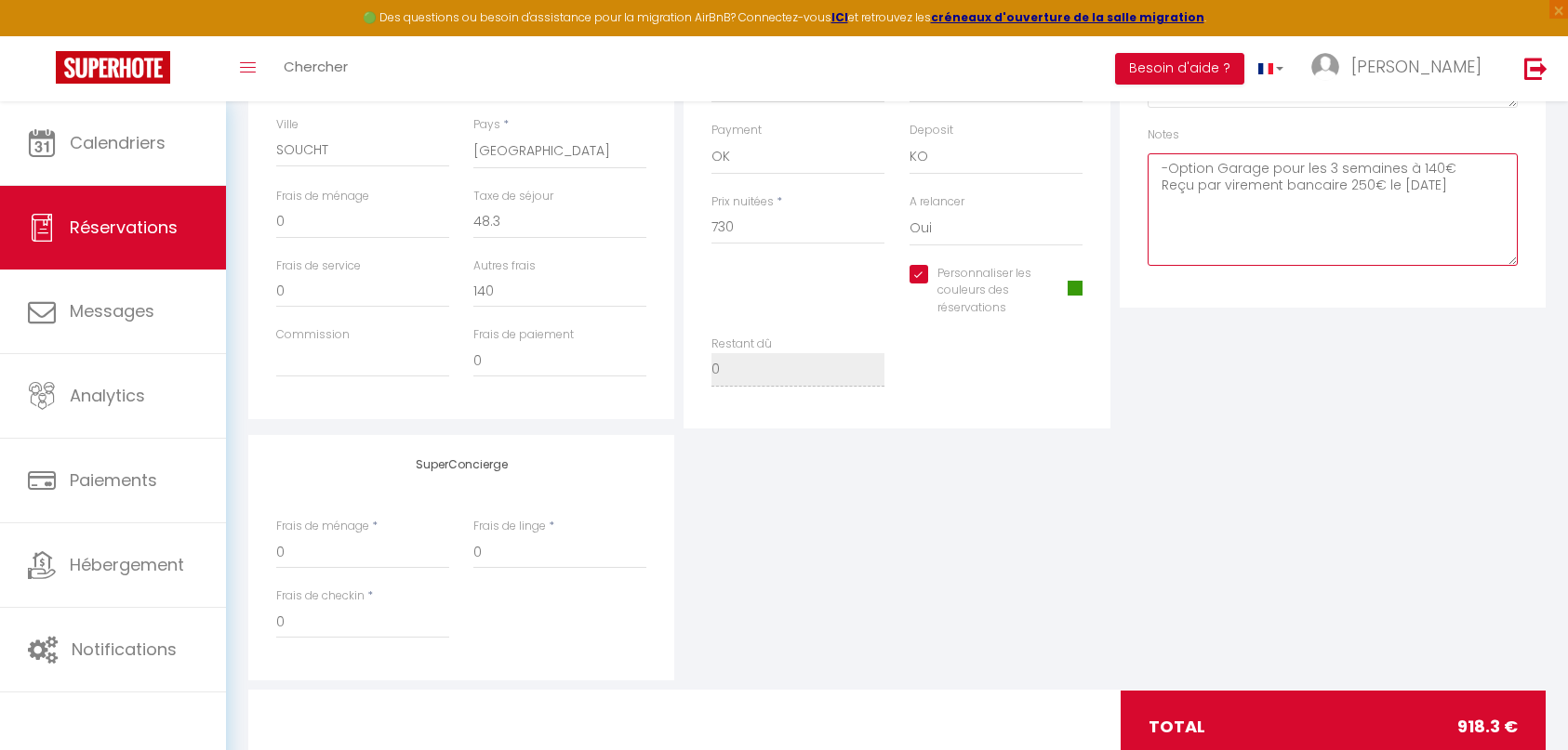
scroll to position [557, 0]
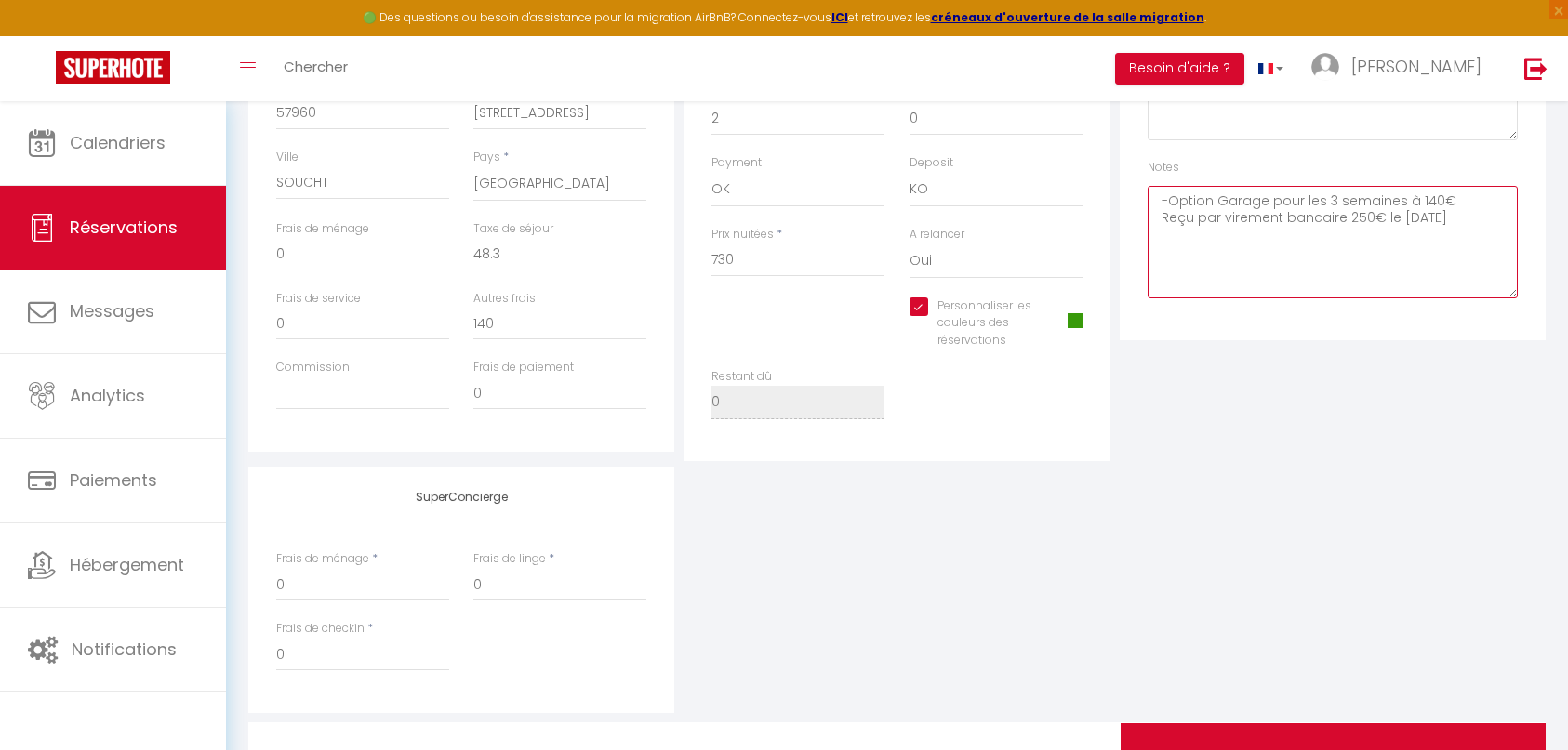
click at [1423, 234] on textarea "-Option Garage pour les 3 semaines à 140€ Reçu par virement bancaire 250€ le 20…" at bounding box center [1332, 242] width 370 height 113
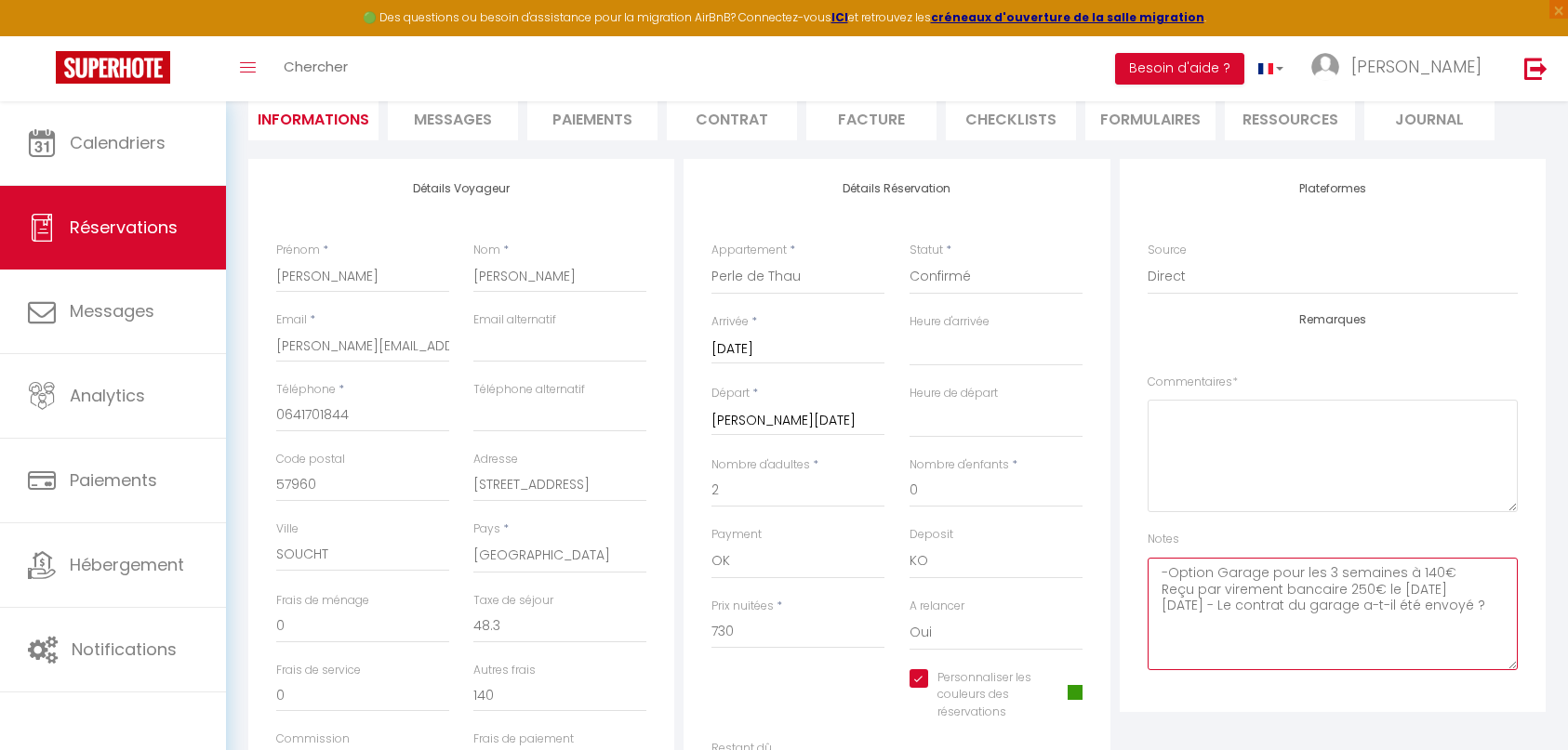
scroll to position [0, 0]
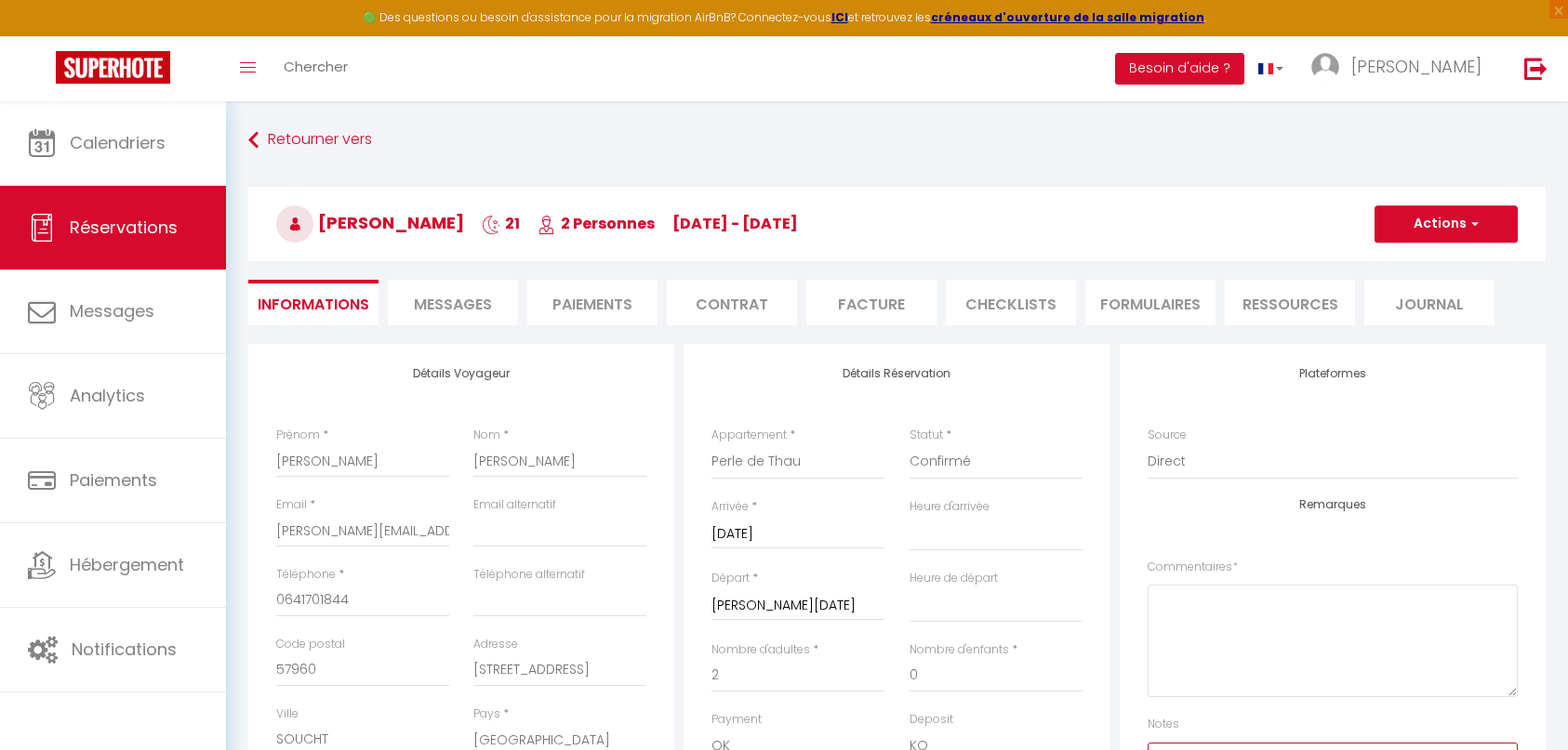
type textarea "-Option Garage pour les 3 semaines à 140€ Reçu par virement bancaire 250€ le 20…"
click at [1423, 224] on button "Actions" at bounding box center [1446, 225] width 143 height 37
click at [1407, 267] on link "Enregistrer" at bounding box center [1427, 265] width 147 height 24
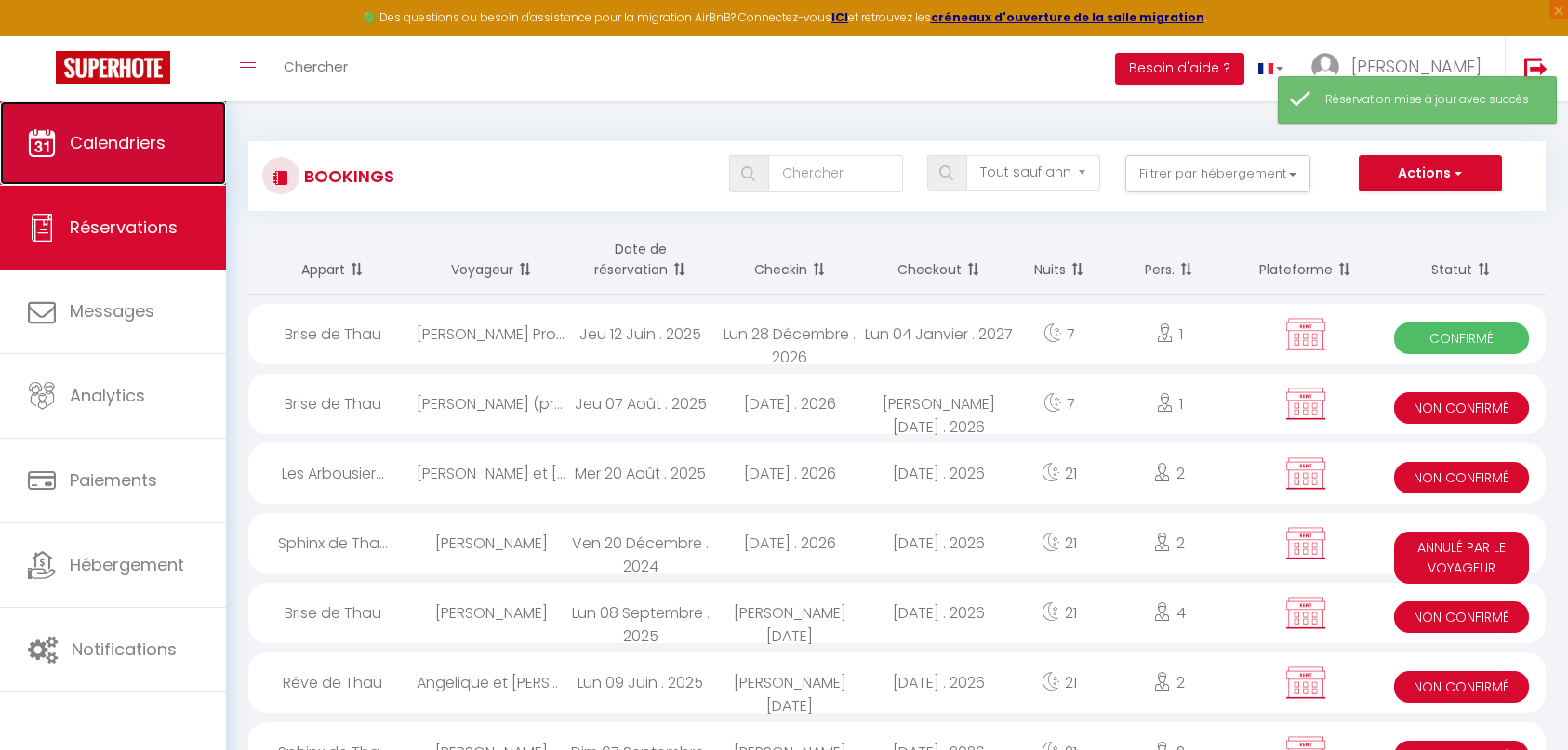
click at [97, 125] on link "Calendriers" at bounding box center [113, 143] width 226 height 84
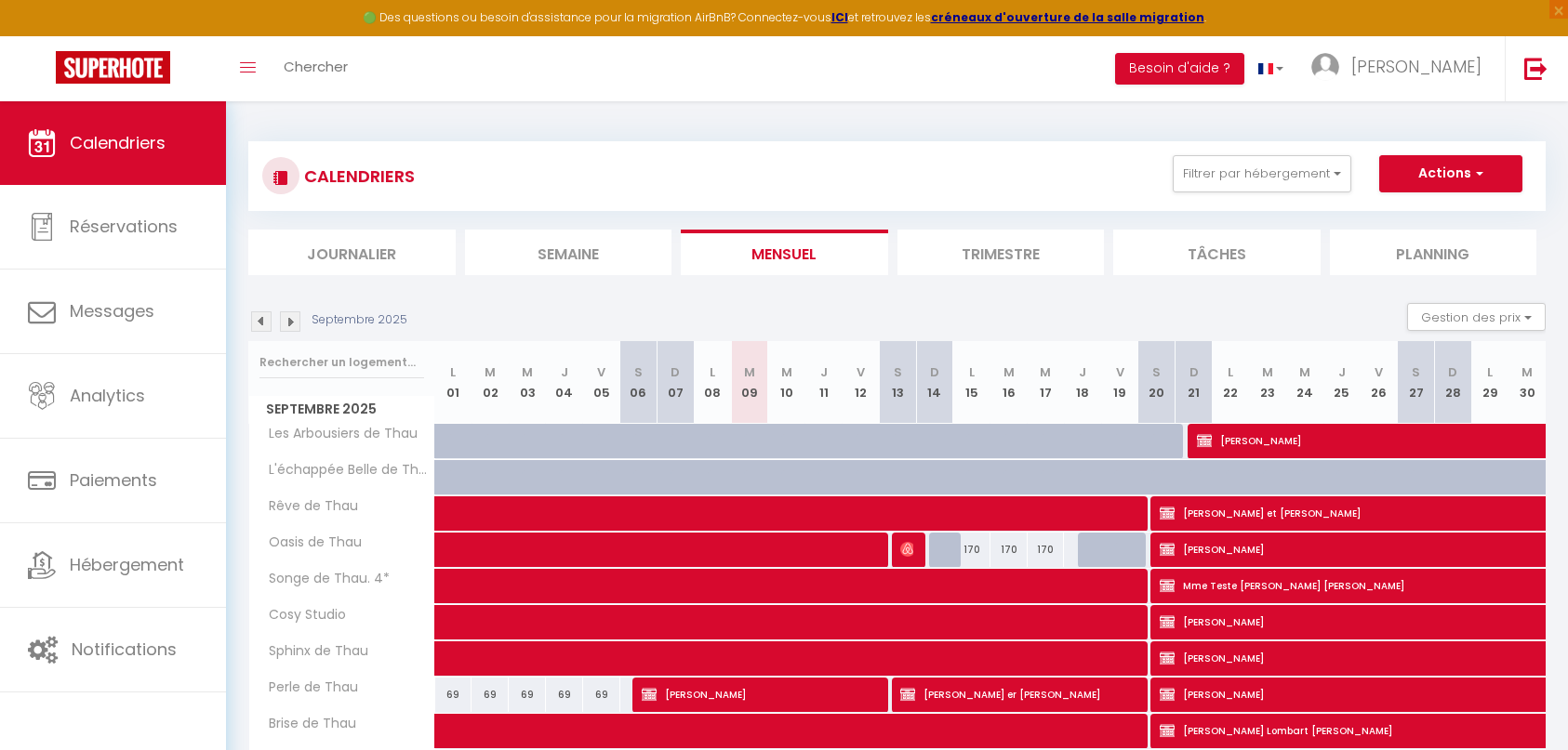
click at [290, 325] on img at bounding box center [290, 321] width 20 height 20
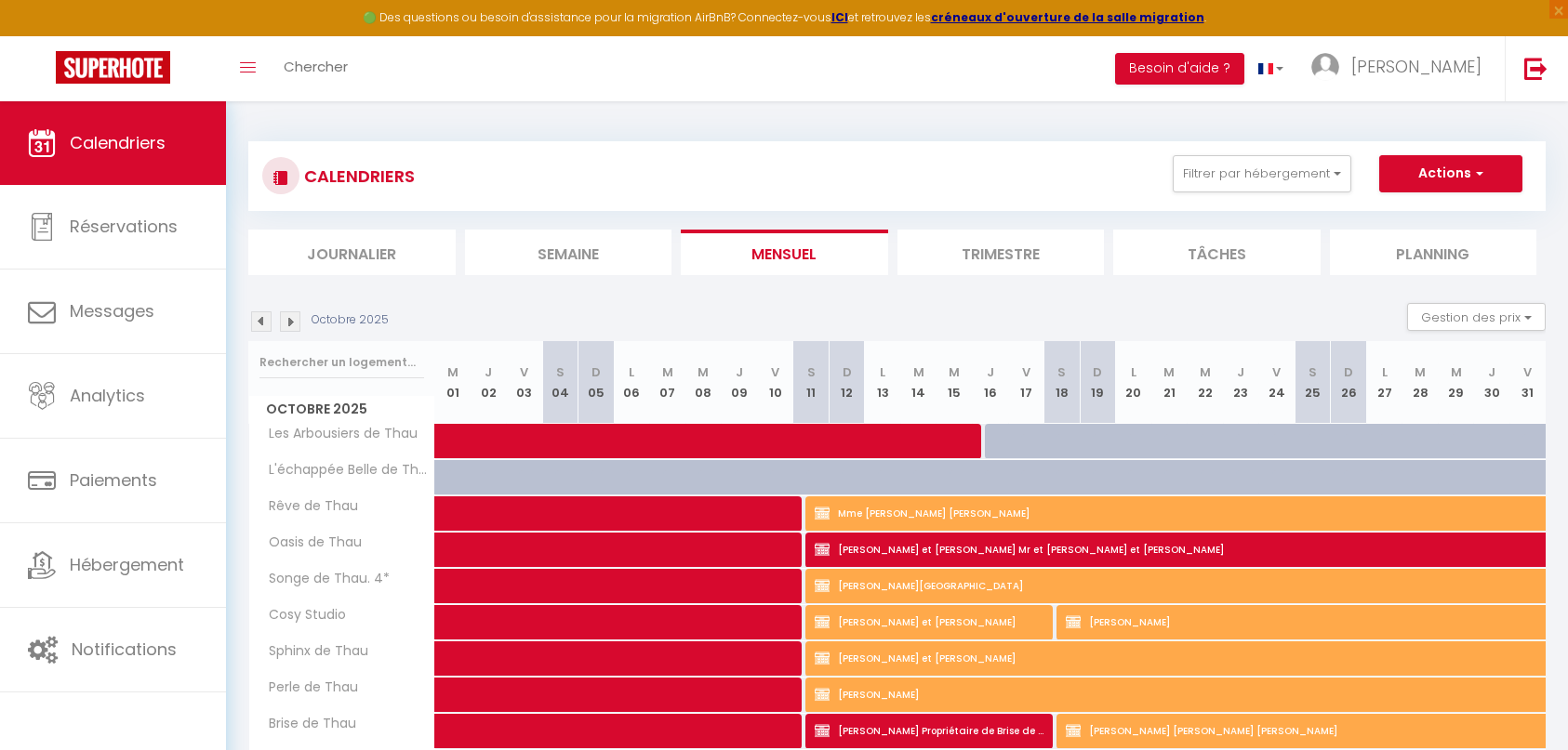
click at [290, 325] on img at bounding box center [290, 321] width 20 height 20
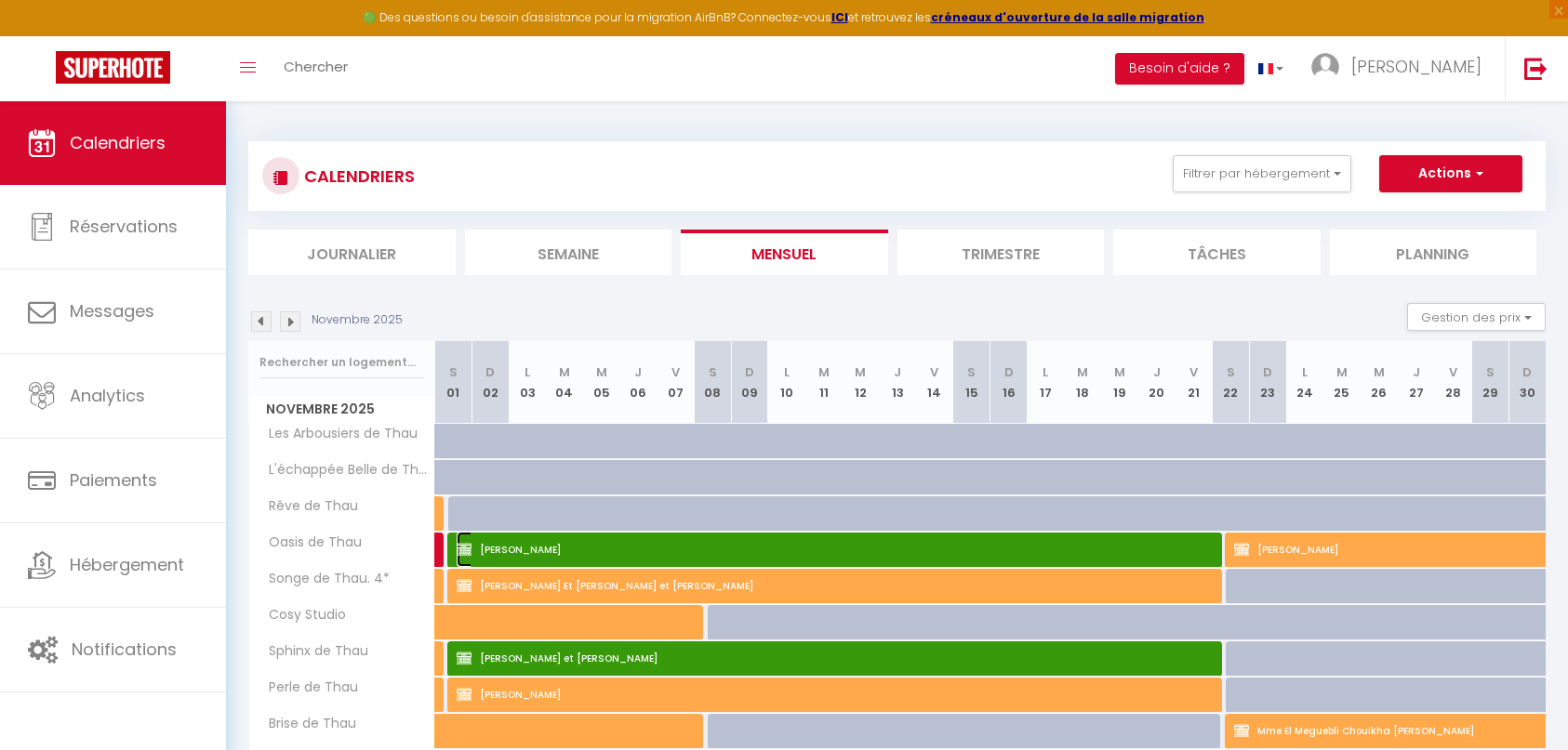
click at [664, 547] on span "[PERSON_NAME]" at bounding box center [834, 550] width 756 height 35
select select "KO"
select select "0"
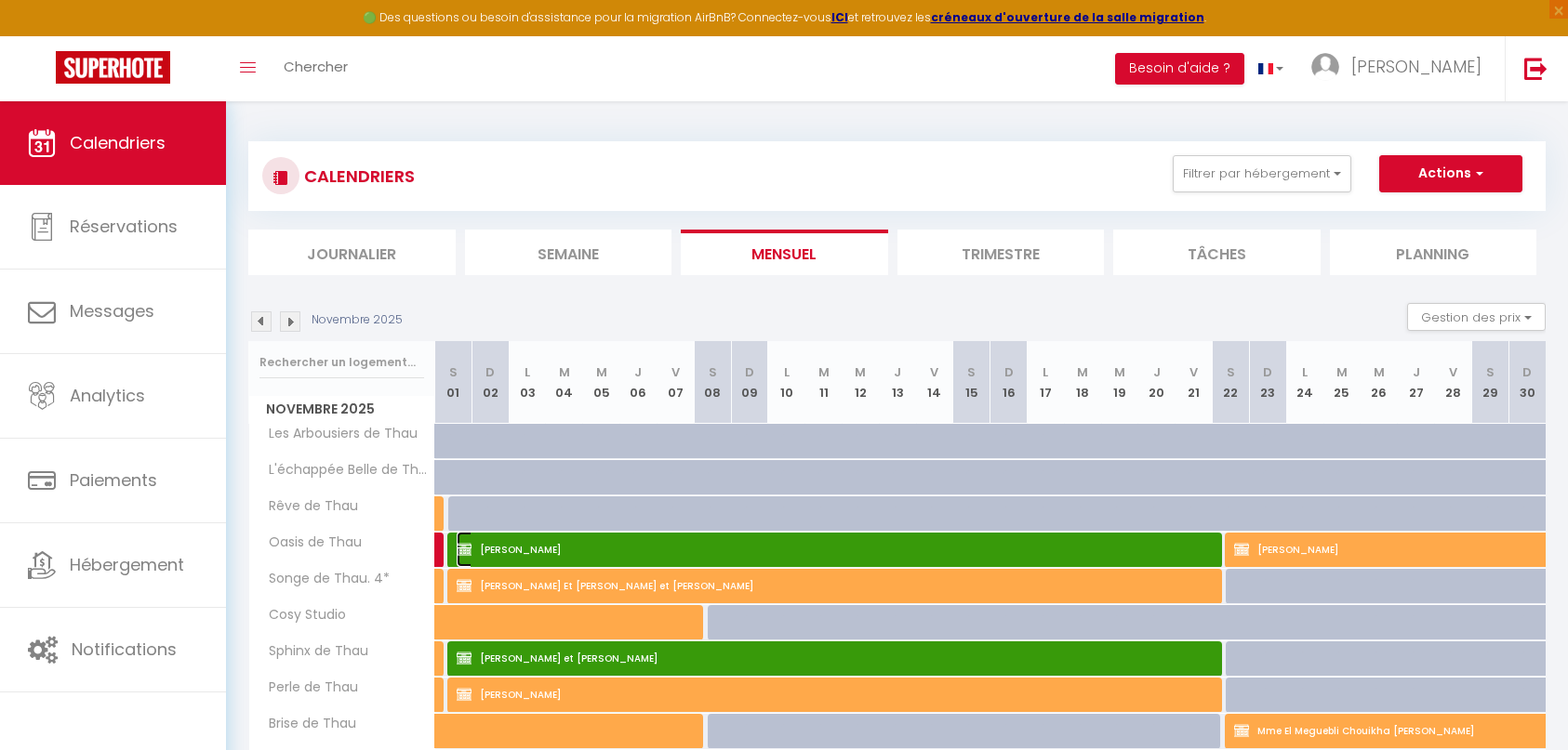
select select "1"
select select
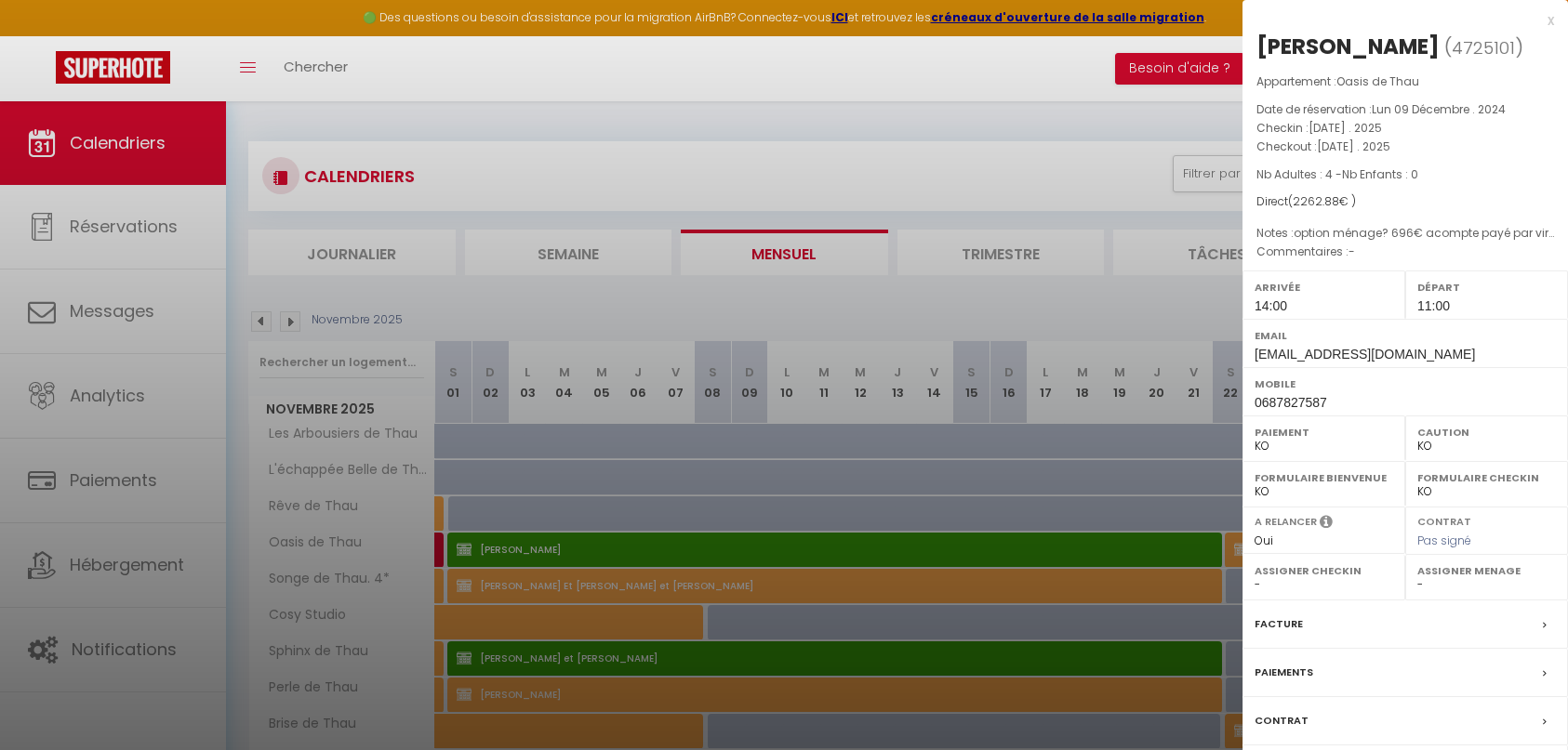
click at [1386, 694] on div "Paiements" at bounding box center [1404, 674] width 325 height 48
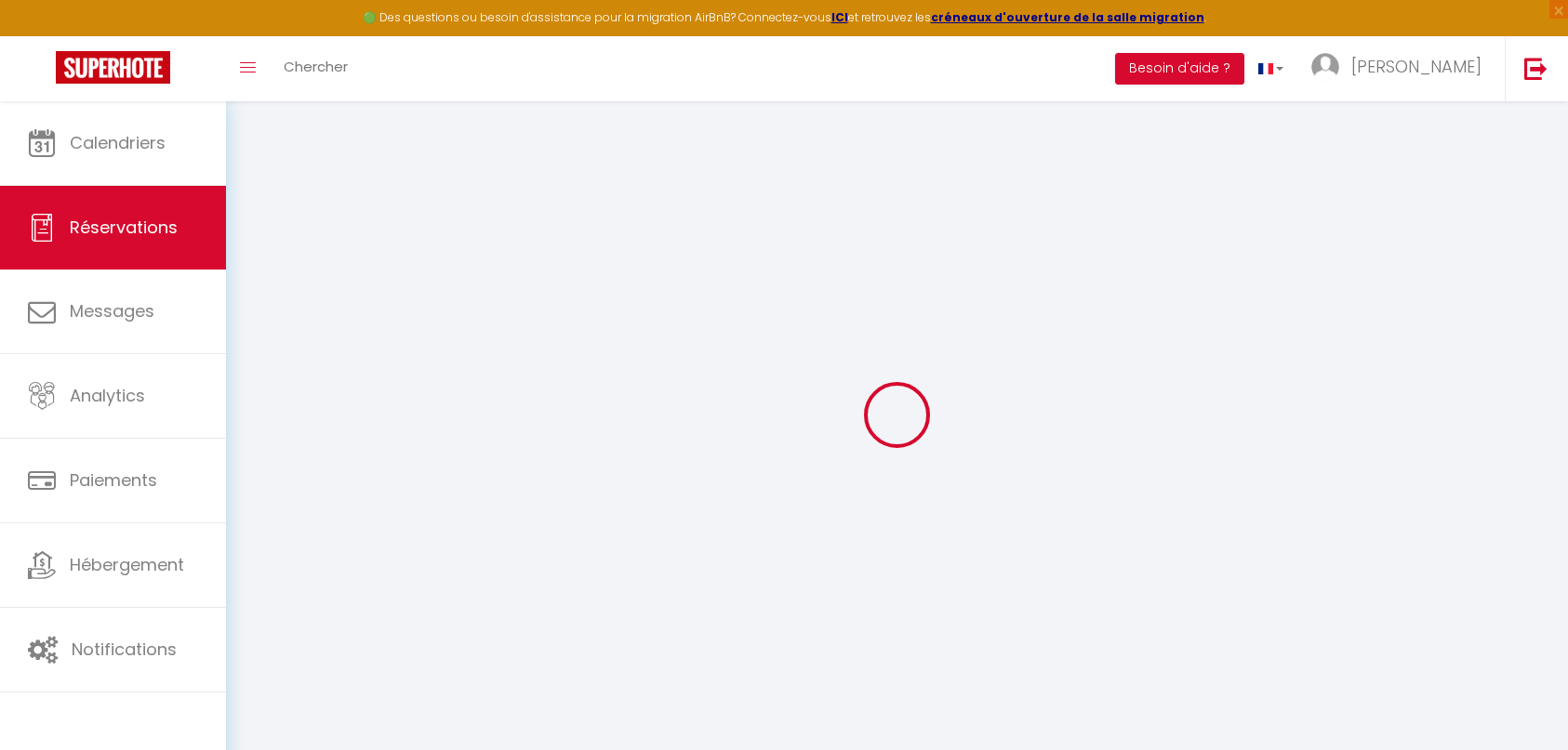
select select "0"
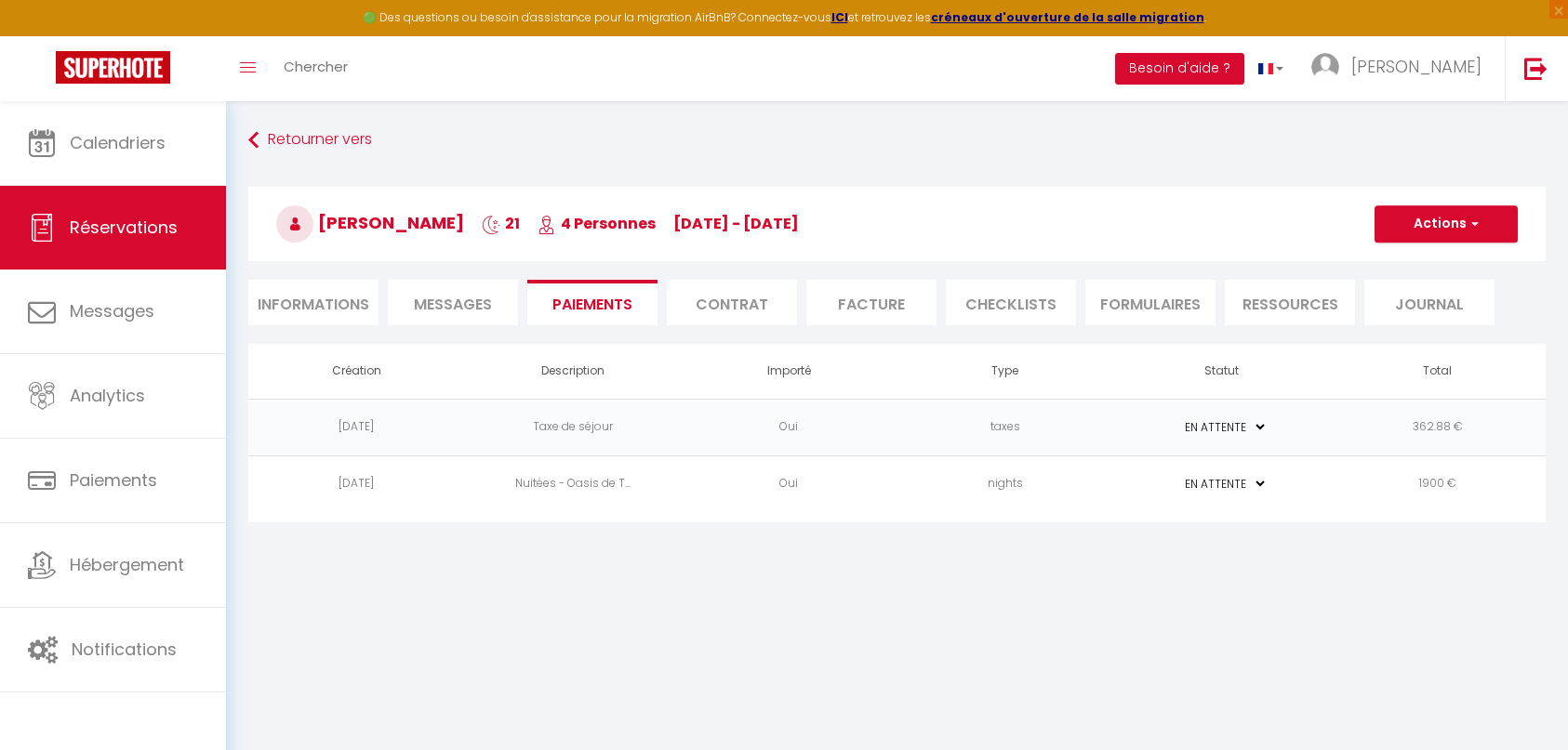
click at [733, 308] on li "Contrat" at bounding box center [732, 302] width 130 height 46
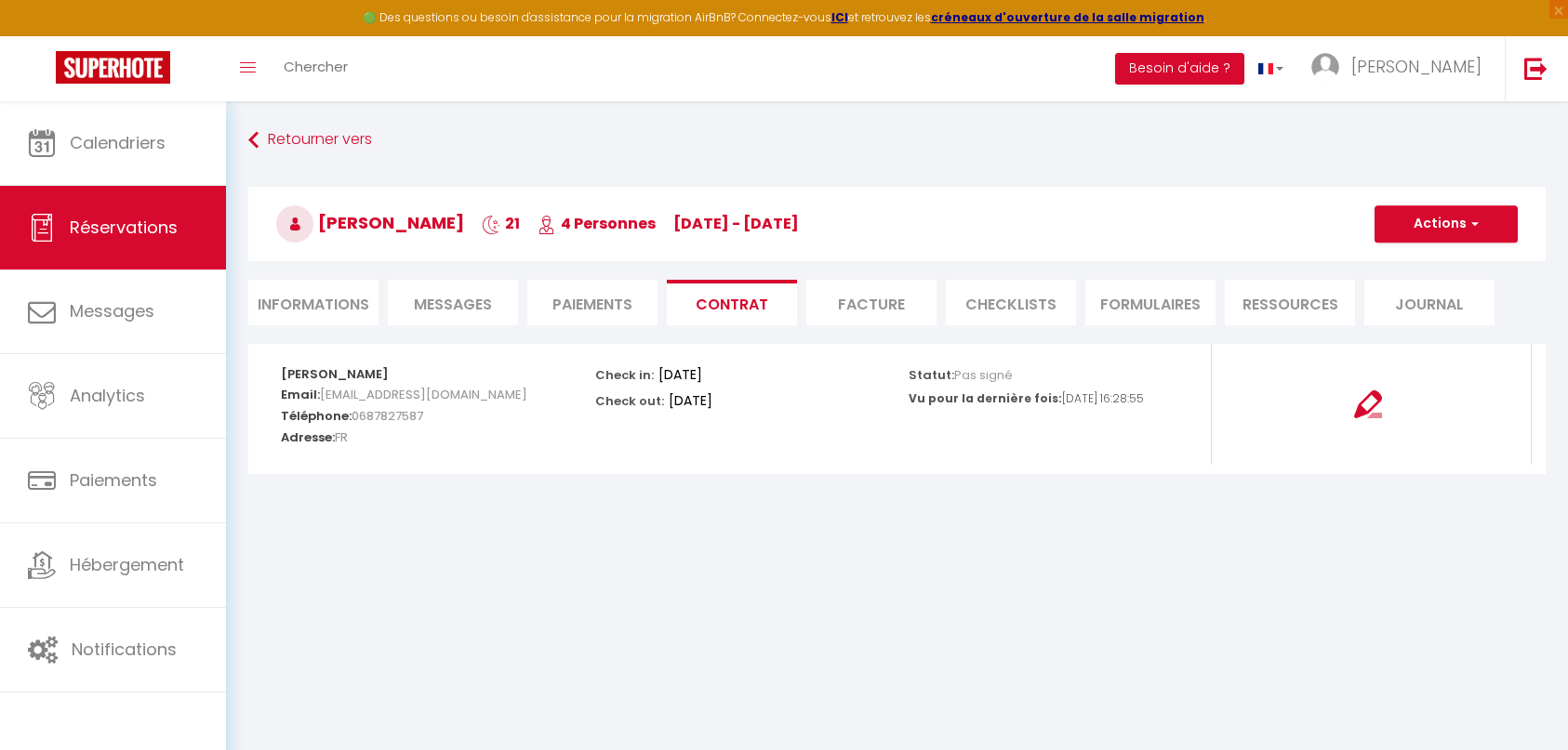
click at [317, 300] on li "Informations" at bounding box center [313, 302] width 130 height 46
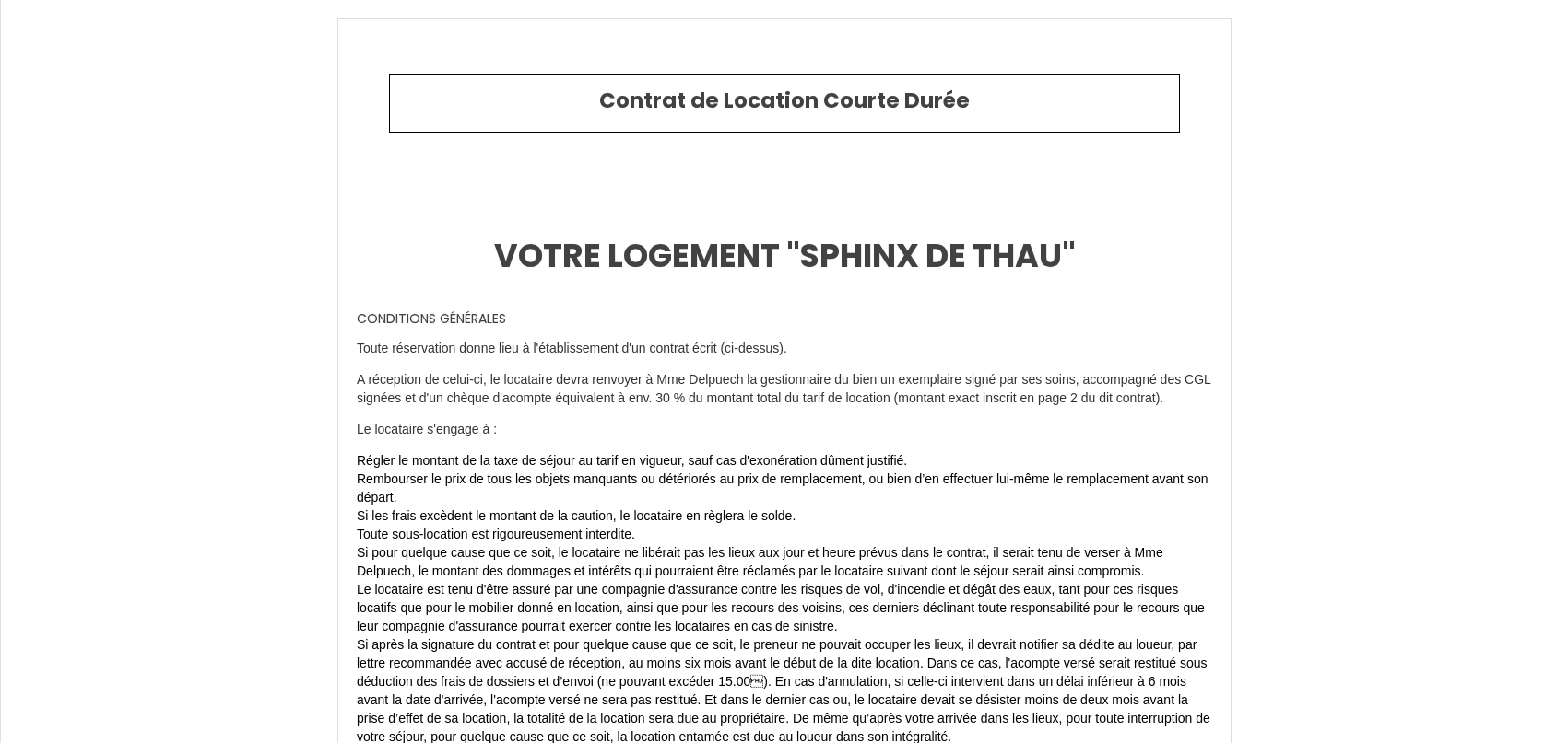
type input "+33 6 14 68 08 22"
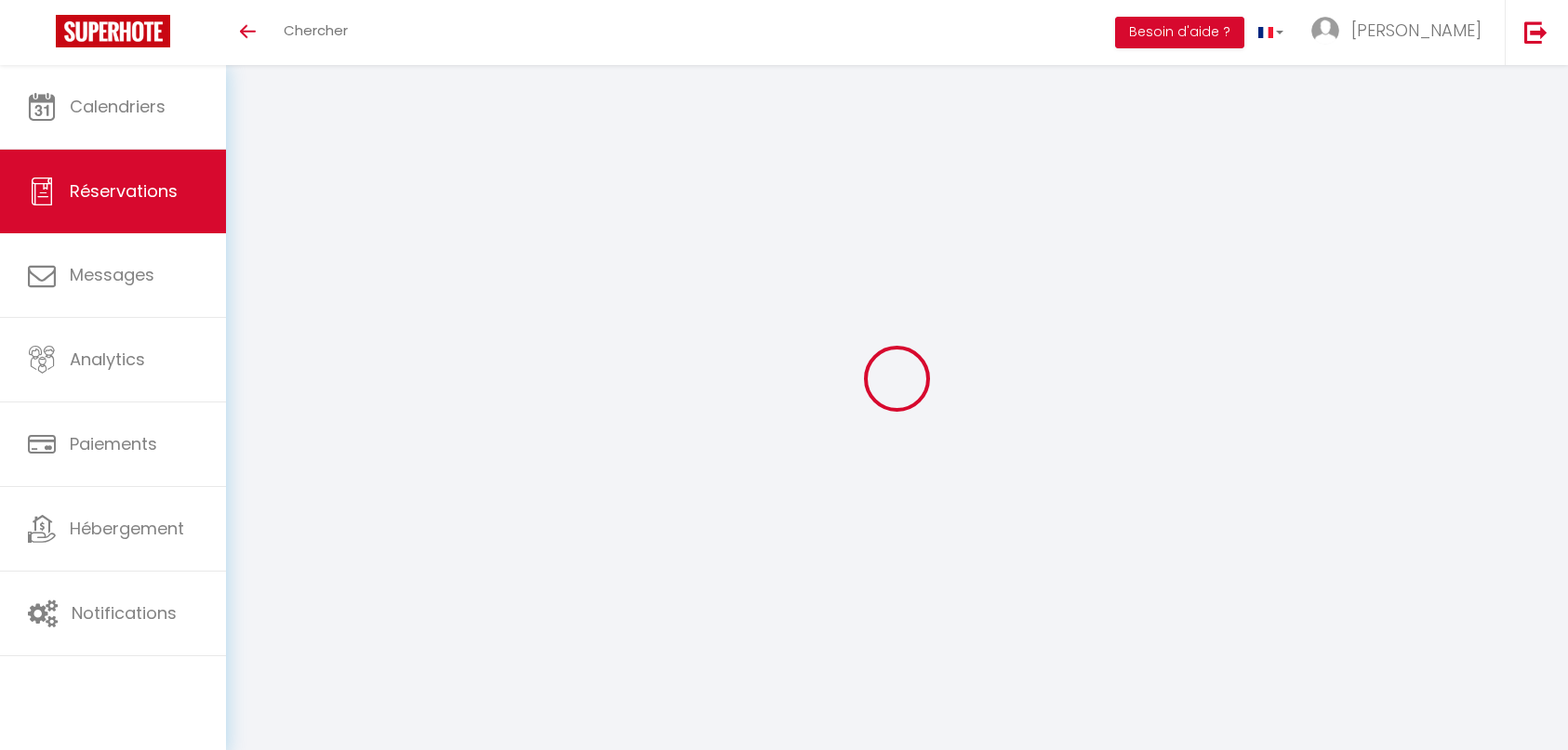
select select
checkbox input "true"
type textarea "option ménage? 696€ acompte payé par virement le [DATE] 28-08 - Le contrat n'es…"
